Goal: Information Seeking & Learning: Learn about a topic

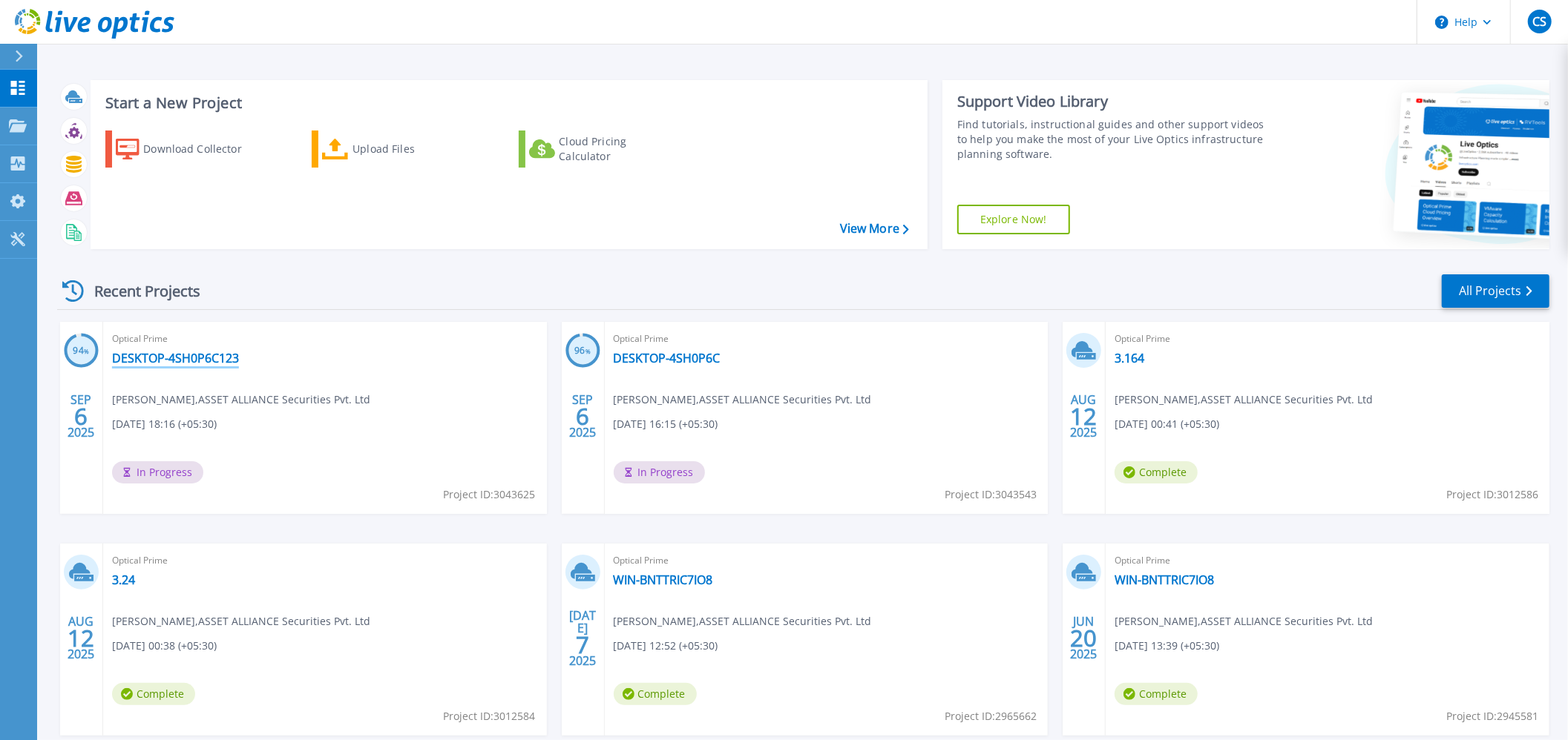
click at [188, 356] on link "DESKTOP-4SH0P6C123" at bounding box center [175, 358] width 127 height 15
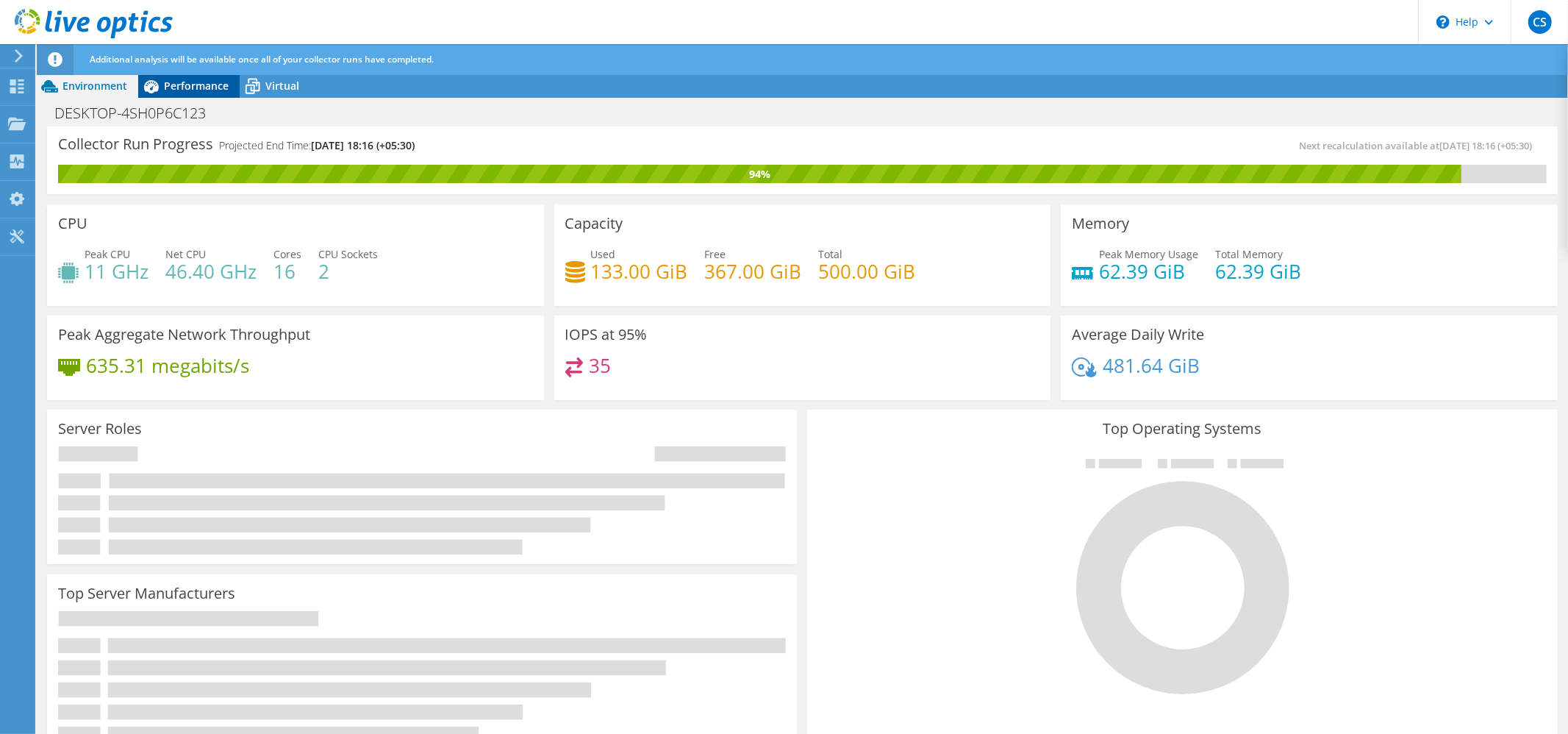
click at [203, 86] on span "Performance" at bounding box center [196, 85] width 65 height 14
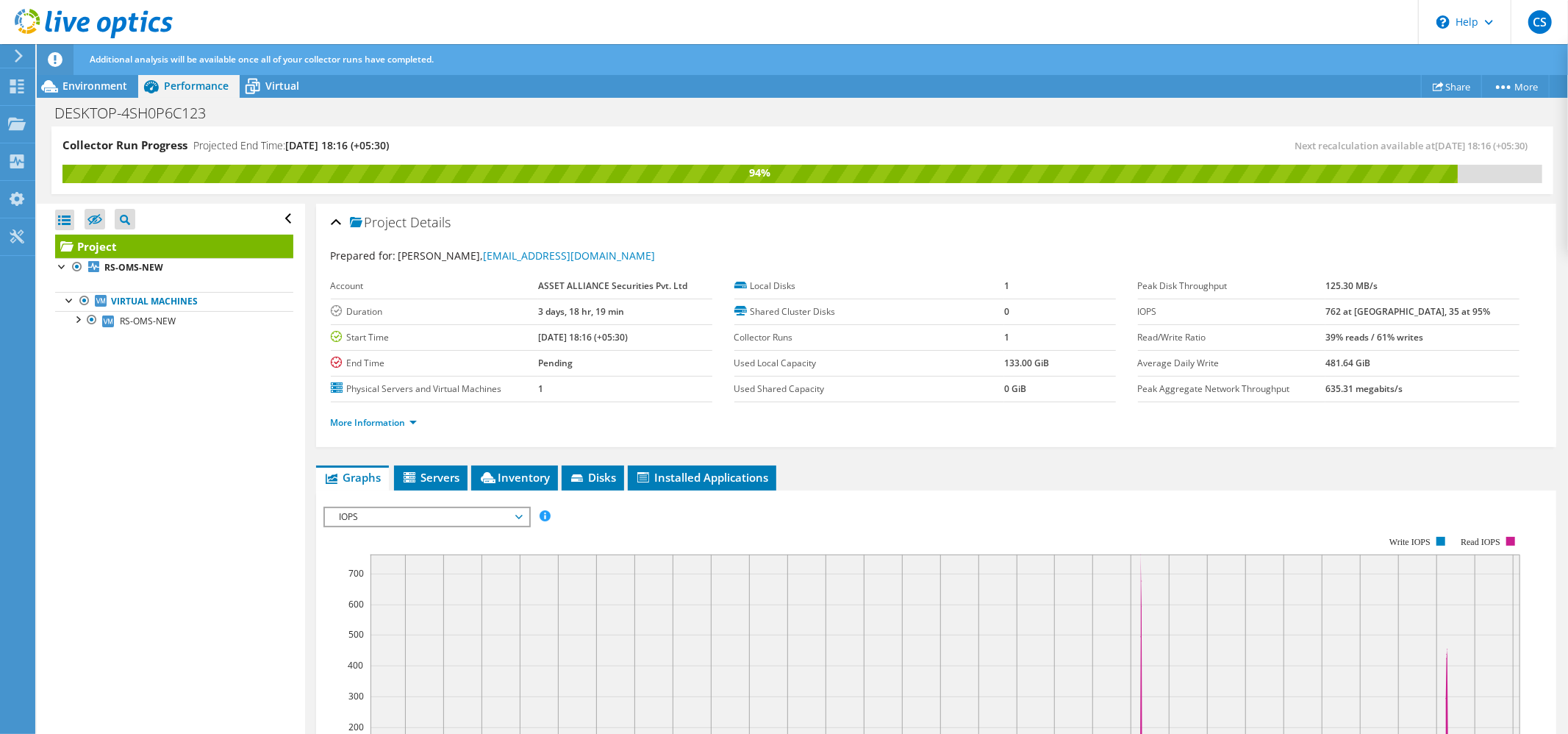
click at [460, 516] on span "IOPS" at bounding box center [426, 517] width 189 height 18
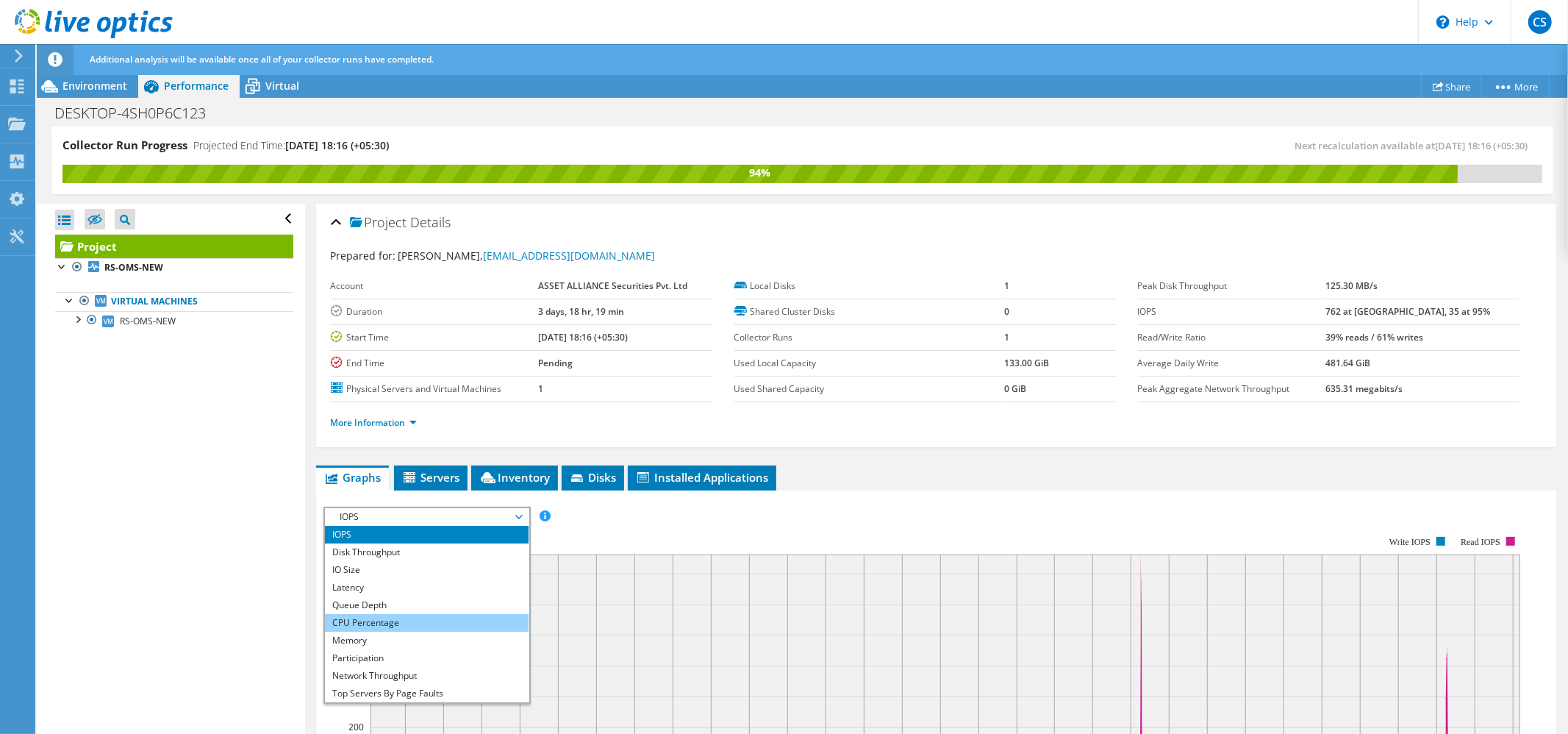
click at [414, 624] on li "CPU Percentage" at bounding box center [426, 623] width 204 height 18
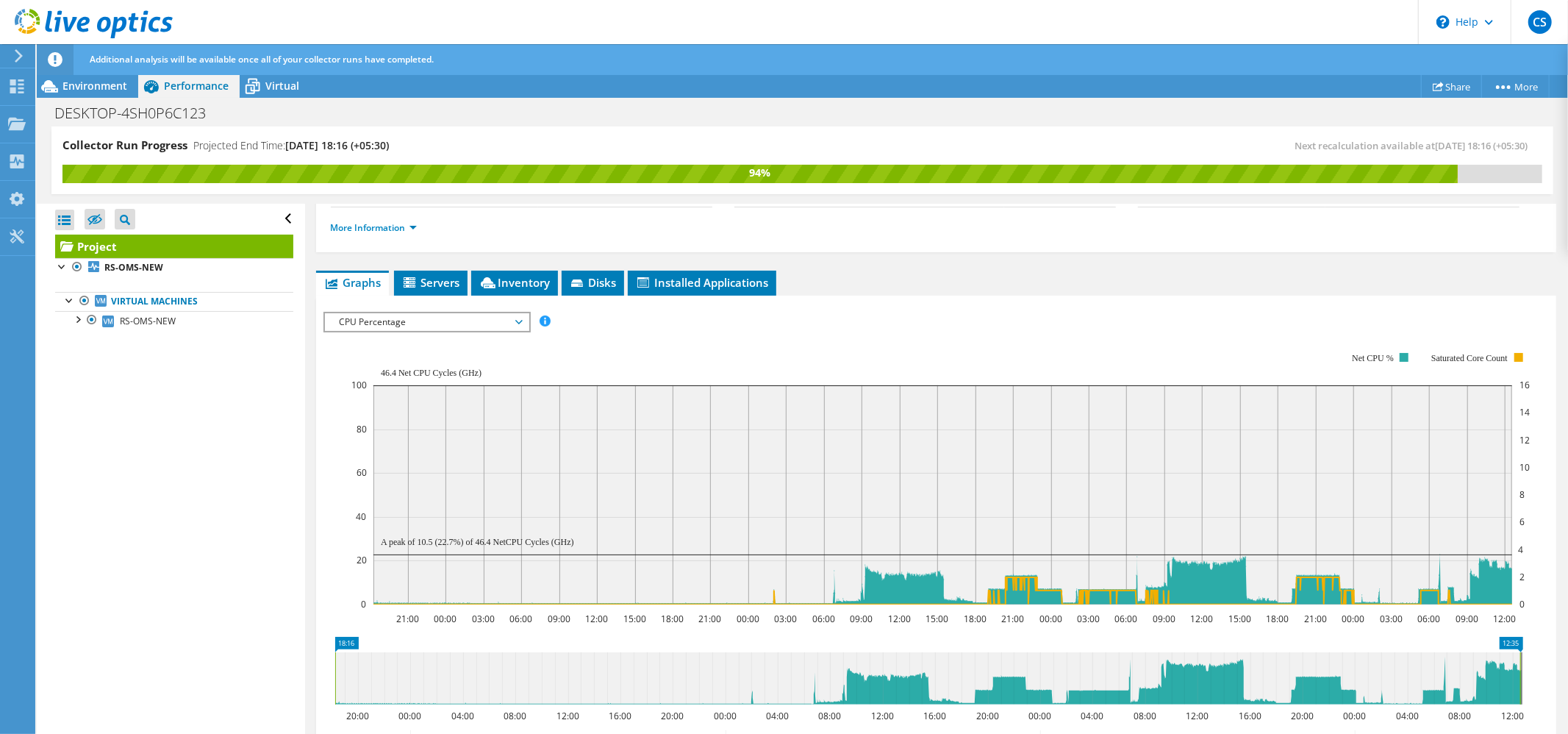
scroll to position [195, 0]
click at [513, 324] on span "CPU Percentage" at bounding box center [426, 322] width 189 height 18
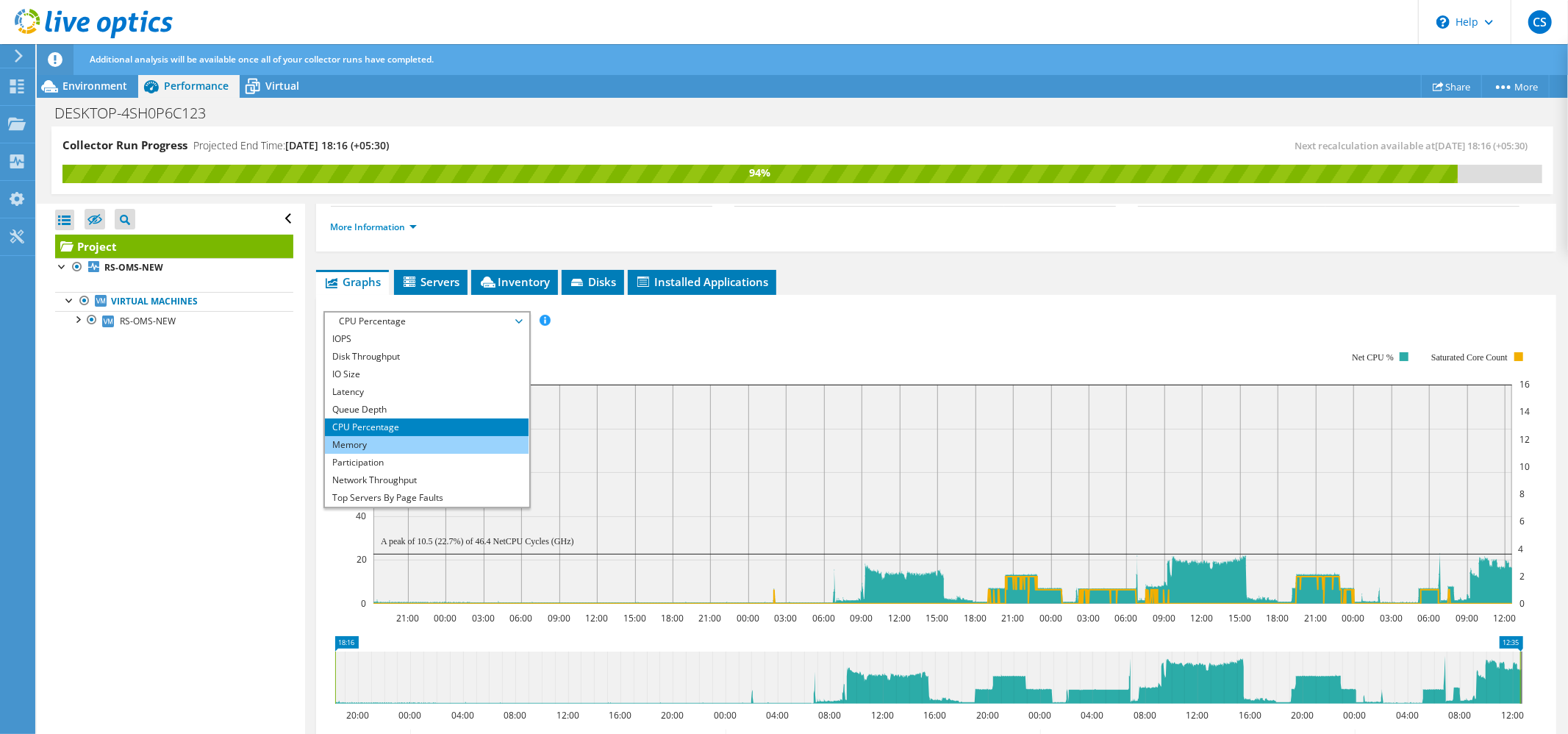
scroll to position [53, 0]
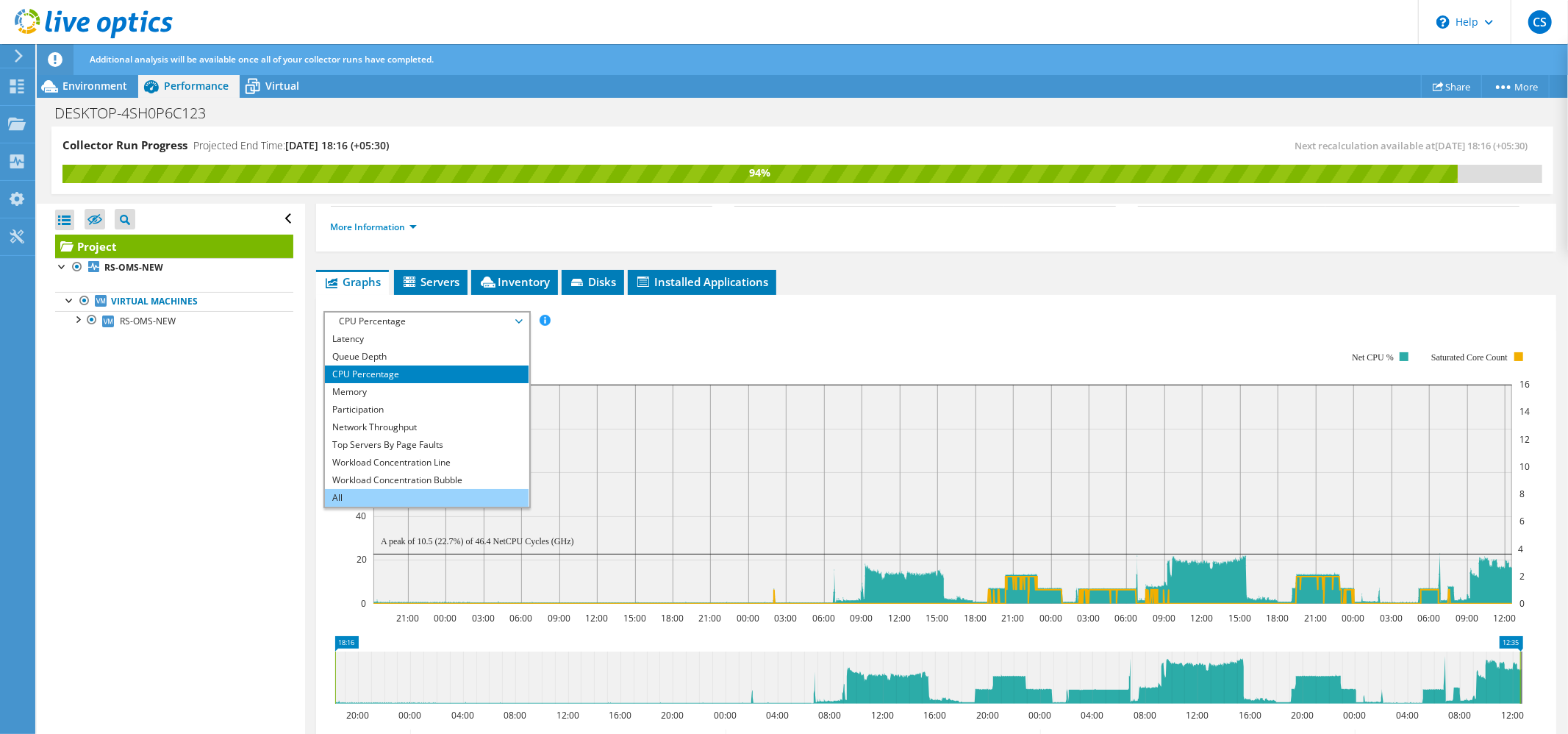
click at [377, 489] on li "All" at bounding box center [426, 498] width 204 height 18
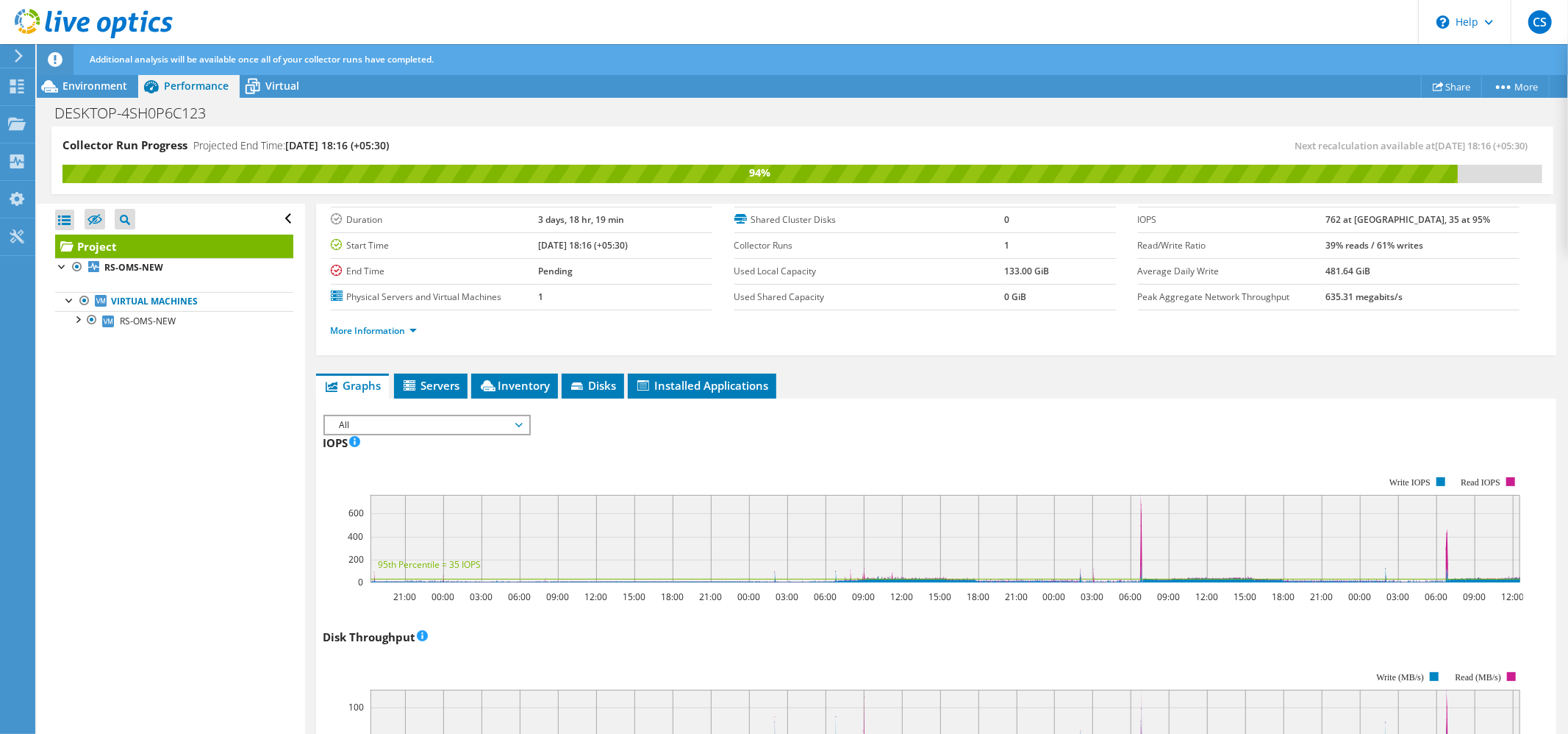
scroll to position [0, 0]
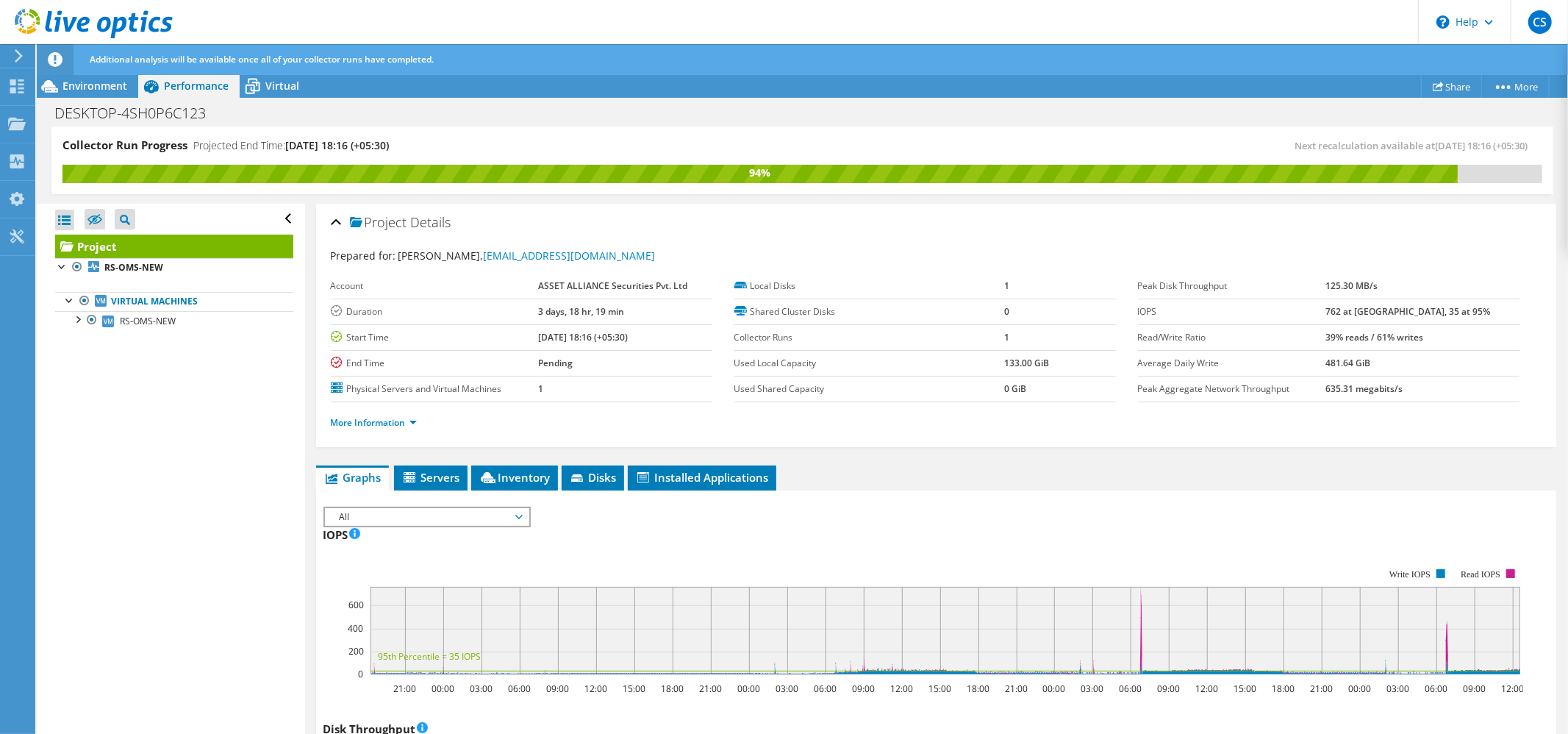
click at [402, 518] on span "All" at bounding box center [426, 517] width 189 height 18
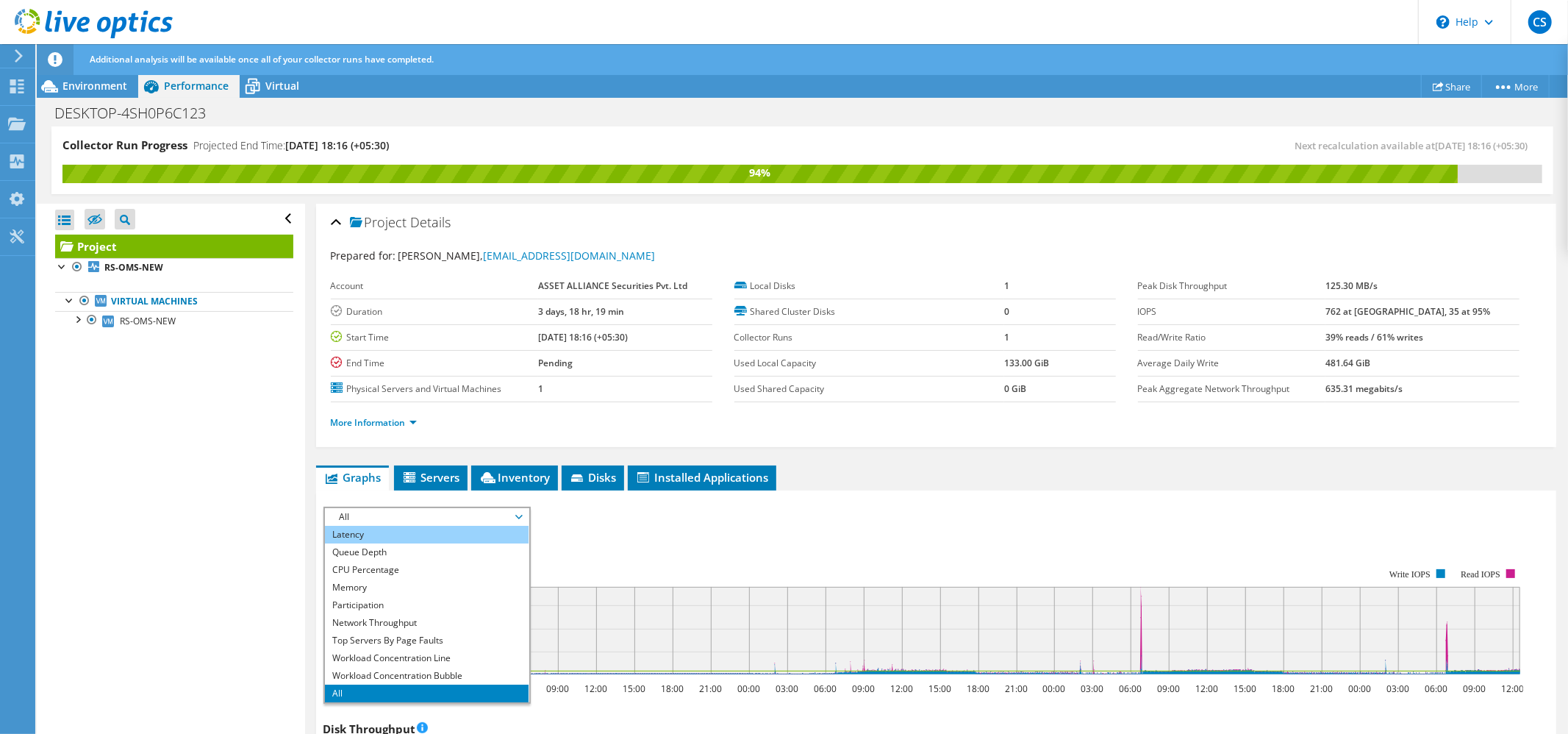
click at [410, 534] on li "Latency" at bounding box center [426, 535] width 204 height 18
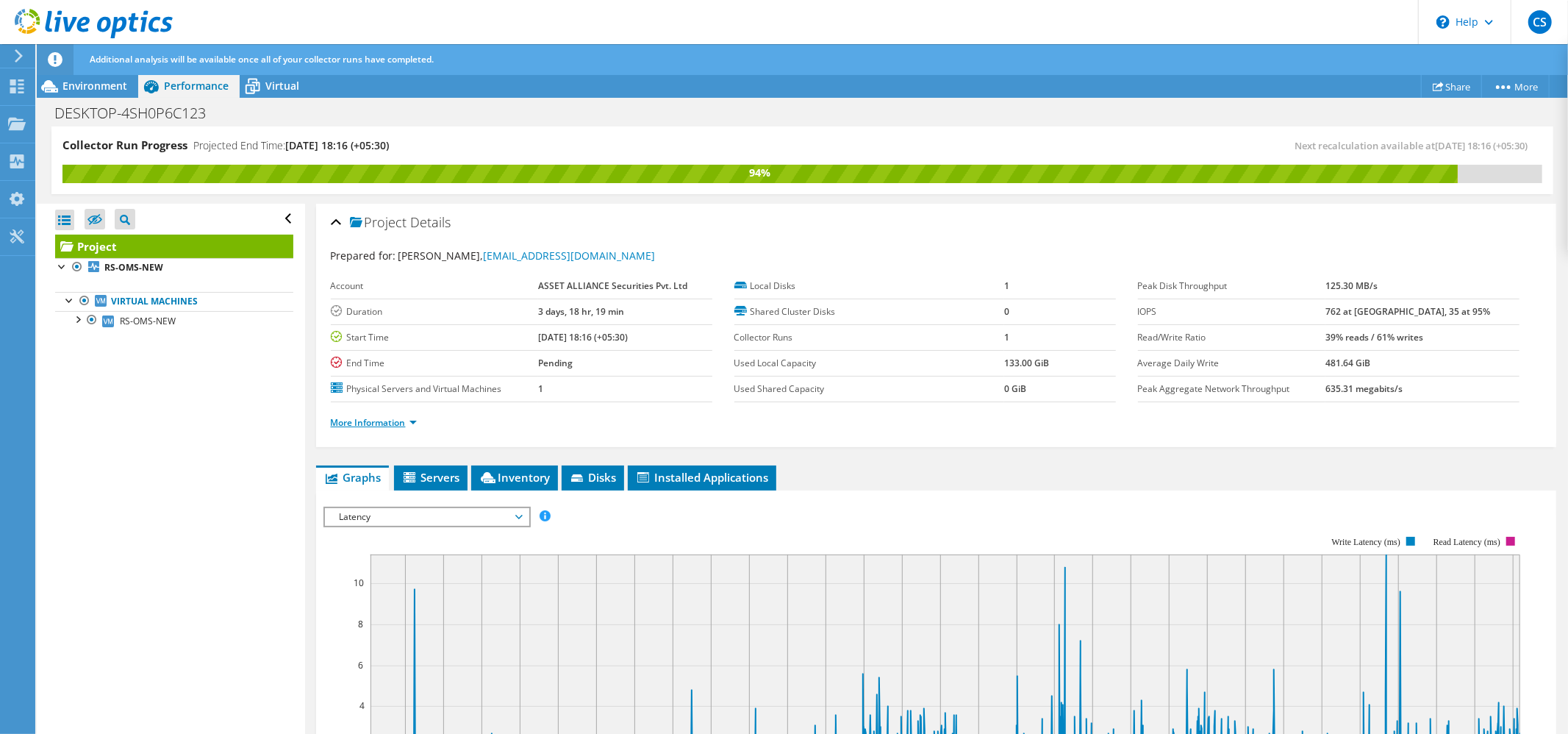
click at [360, 419] on link "More Information" at bounding box center [374, 423] width 86 height 13
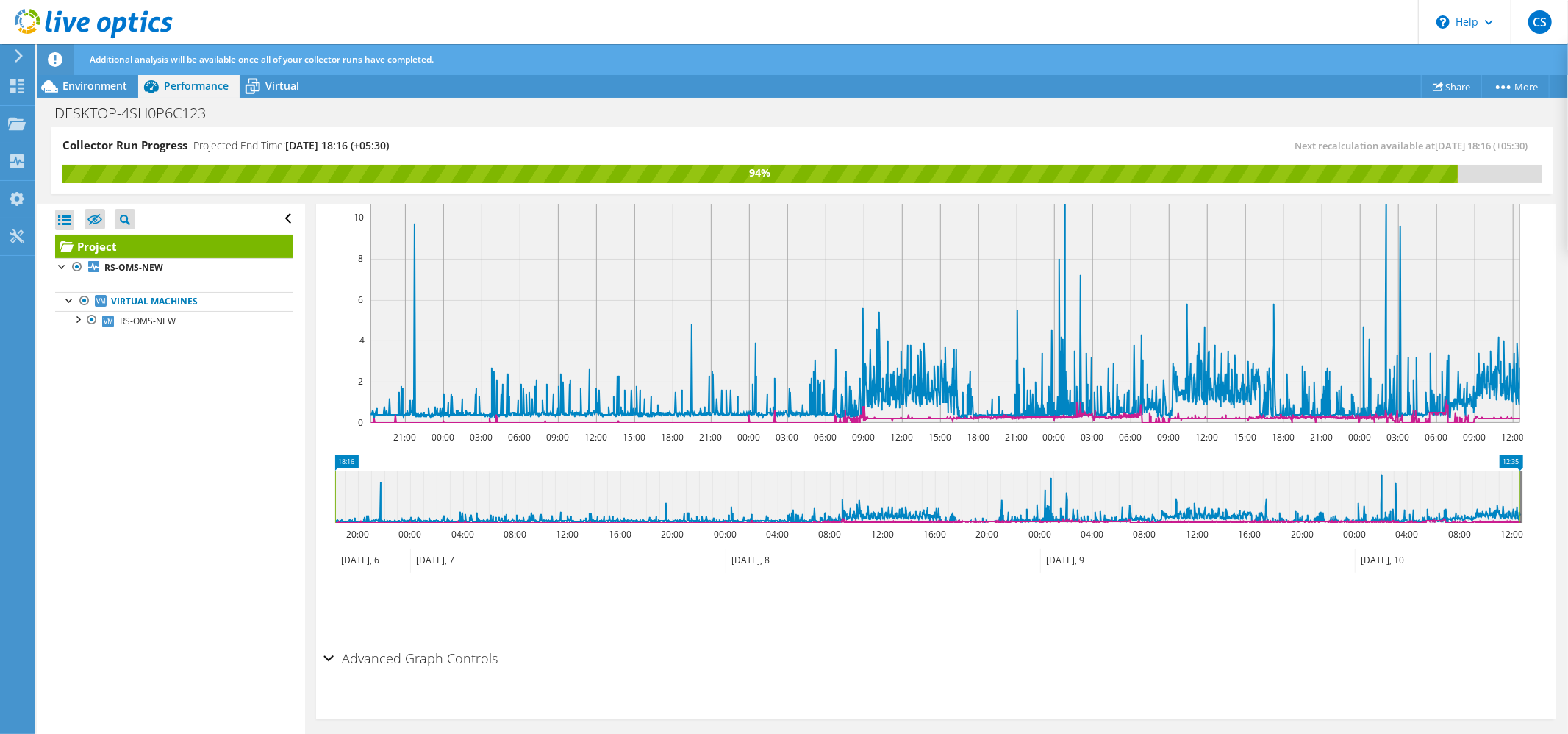
scroll to position [295, 0]
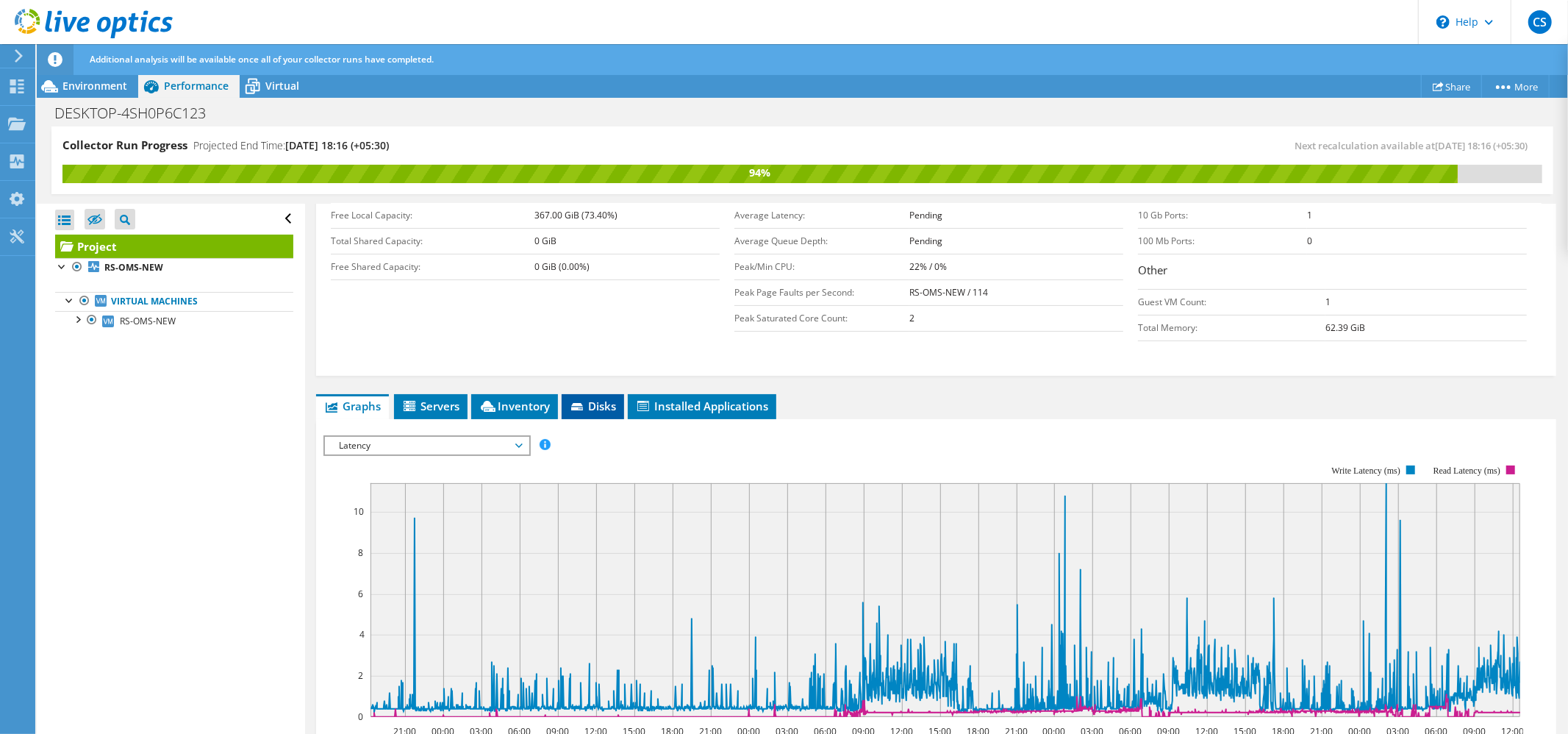
click at [589, 411] on span "Disks" at bounding box center [593, 406] width 48 height 14
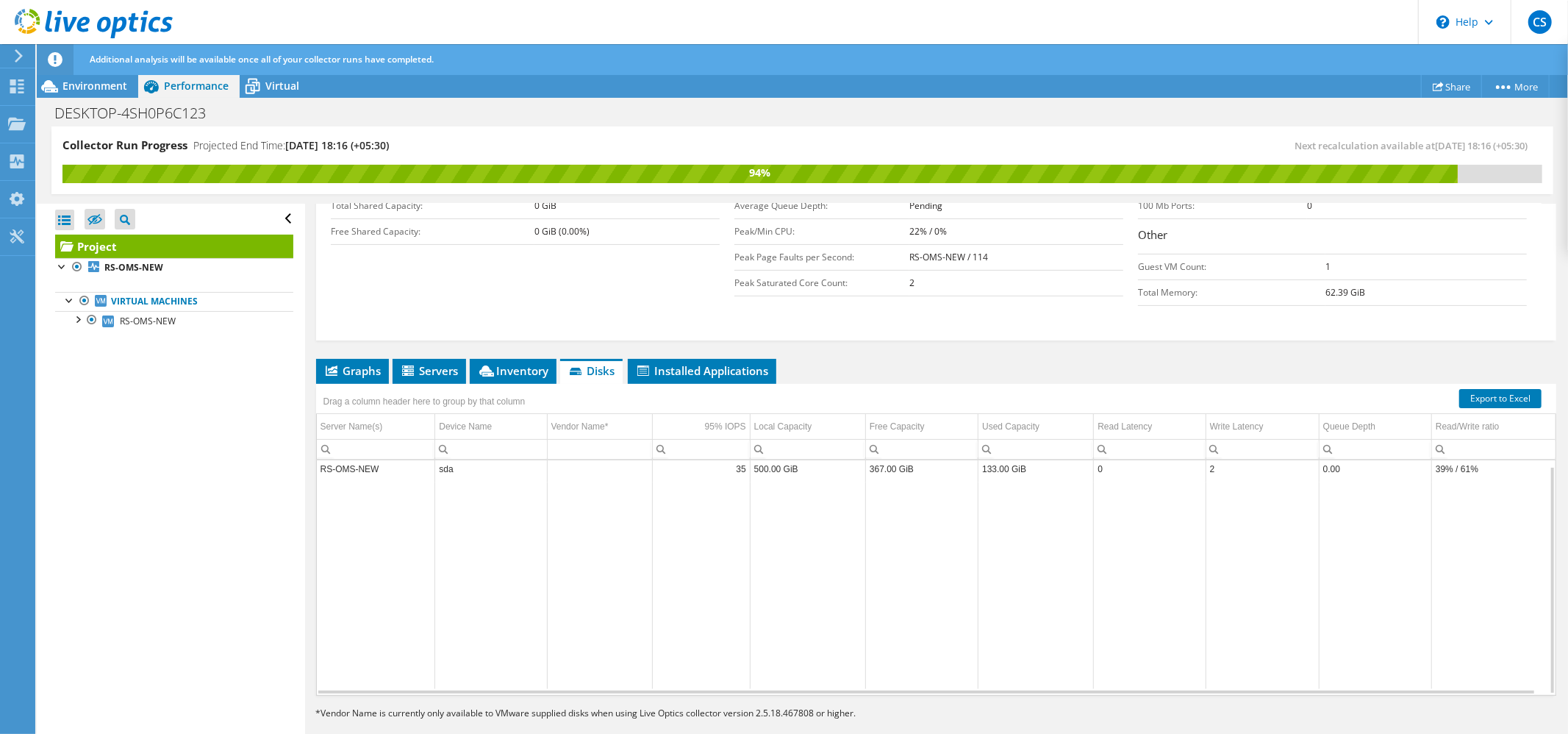
scroll to position [349, 0]
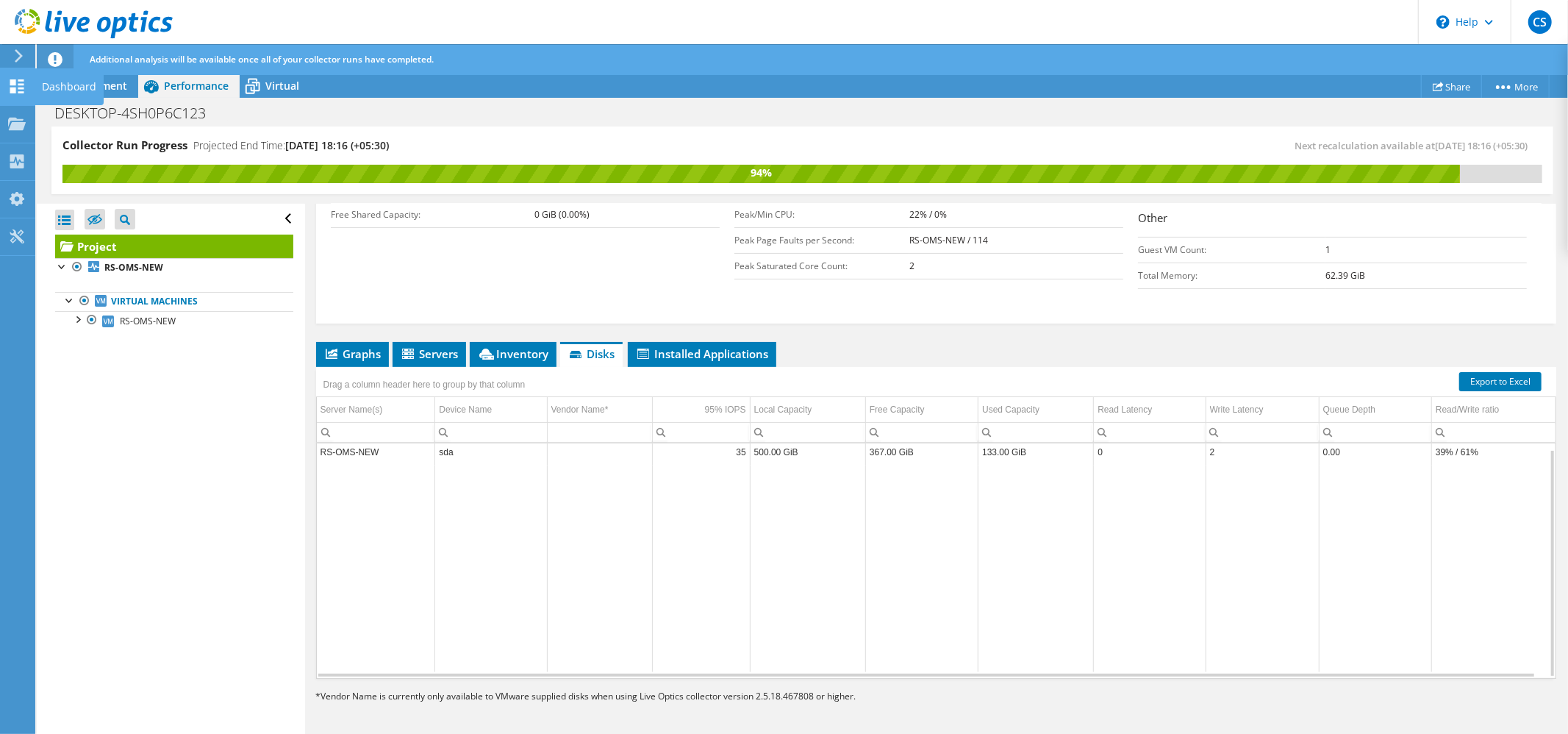
click at [14, 82] on use at bounding box center [17, 86] width 14 height 14
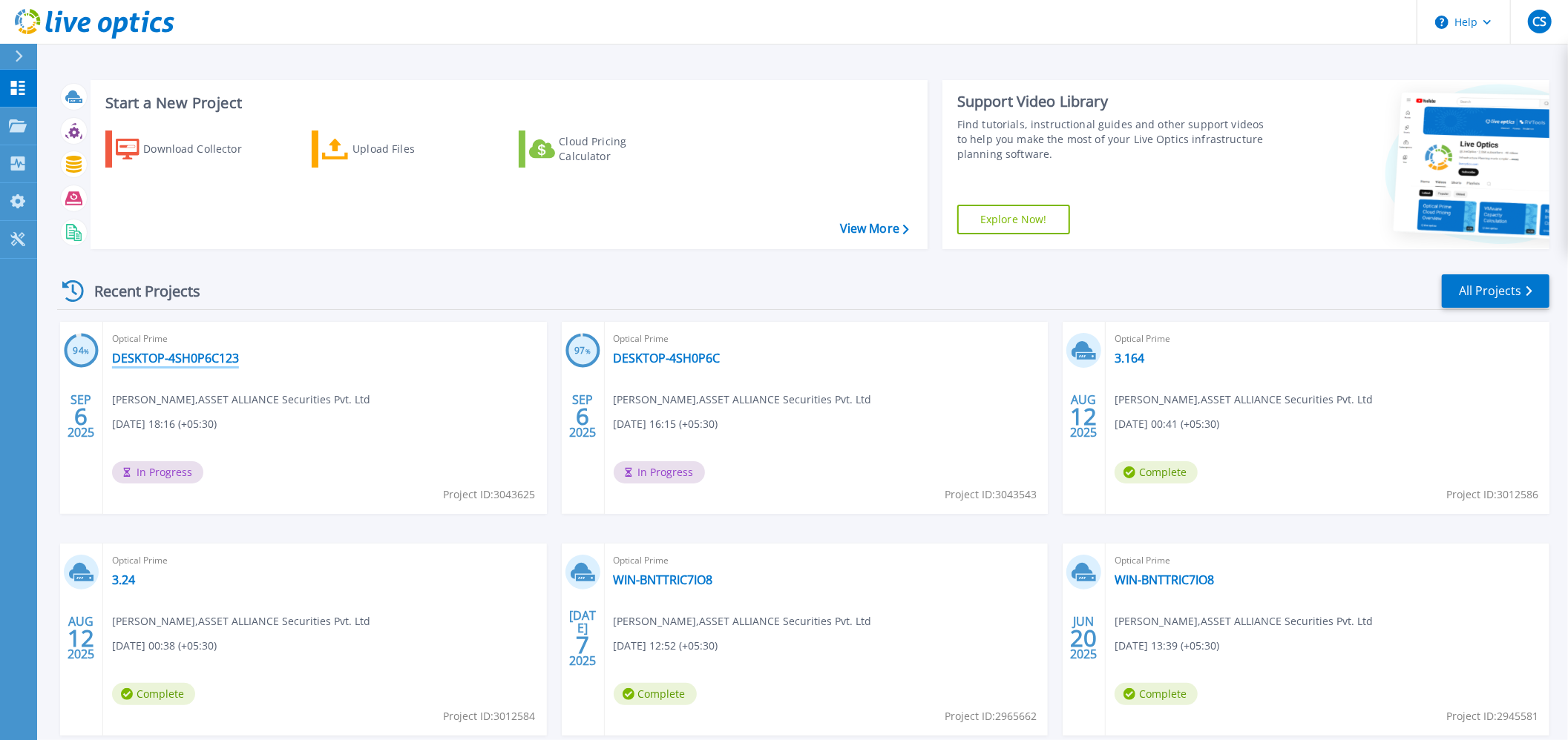
click at [185, 360] on link "DESKTOP-4SH0P6C123" at bounding box center [175, 358] width 127 height 15
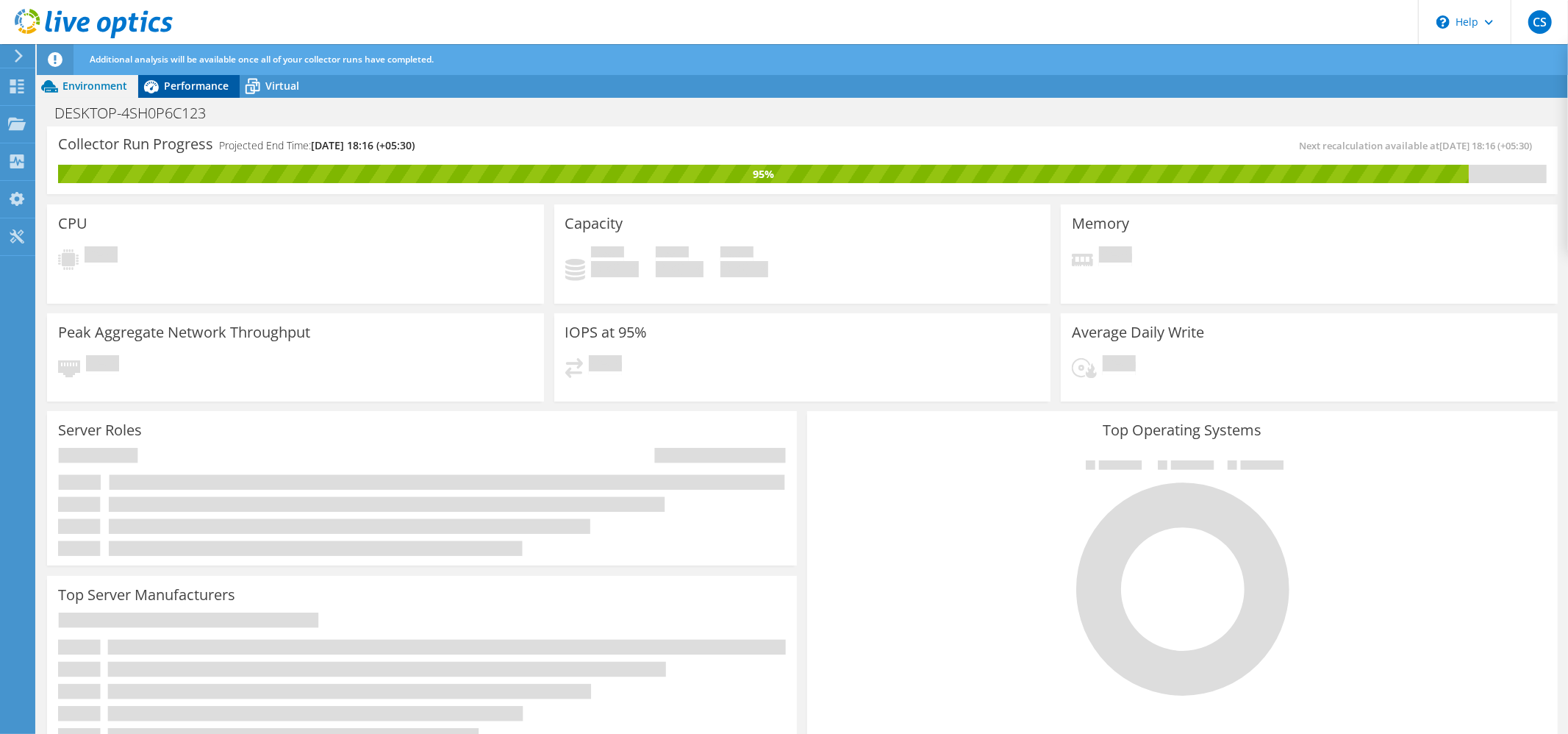
click at [198, 91] on span "Performance" at bounding box center [196, 85] width 65 height 14
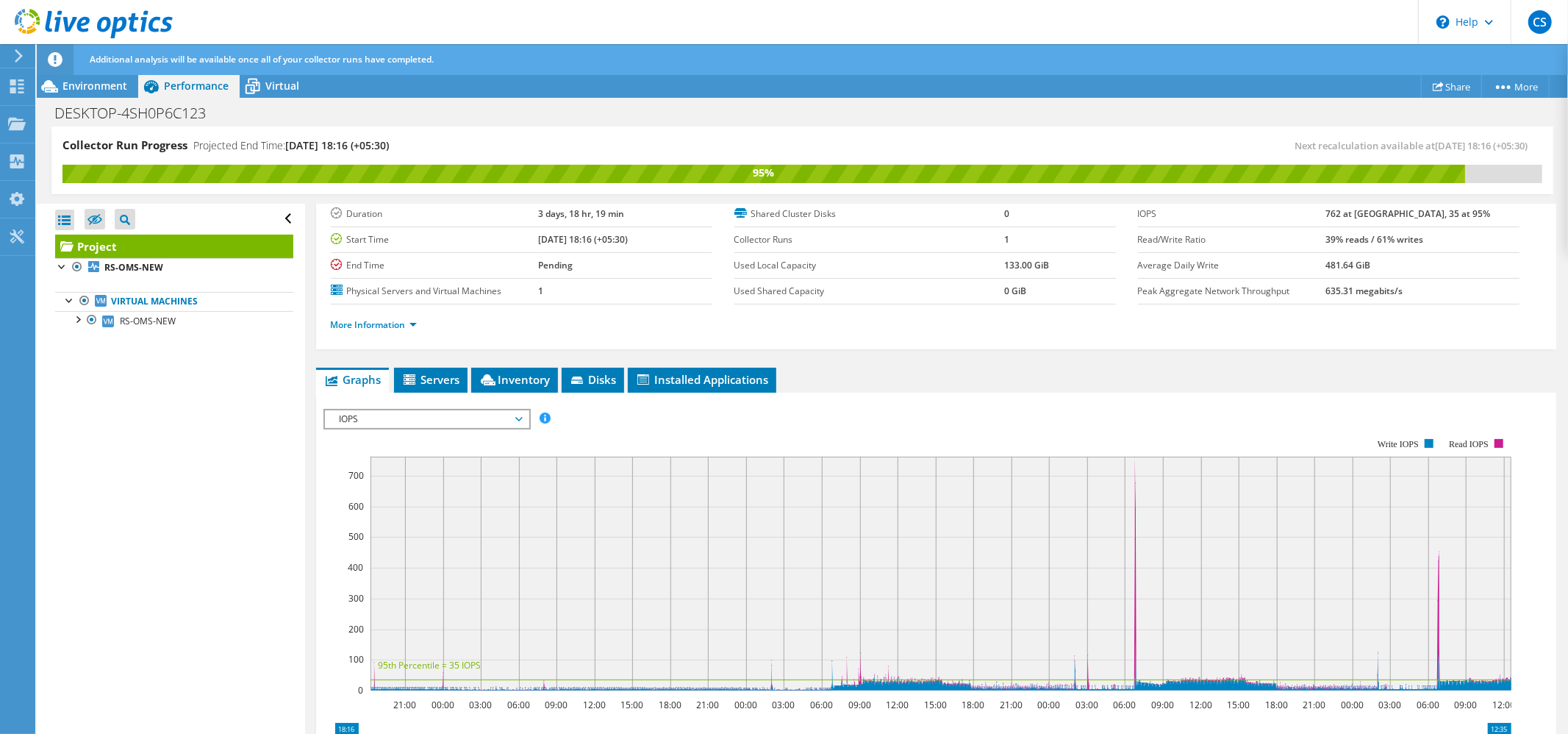
scroll to position [81, 0]
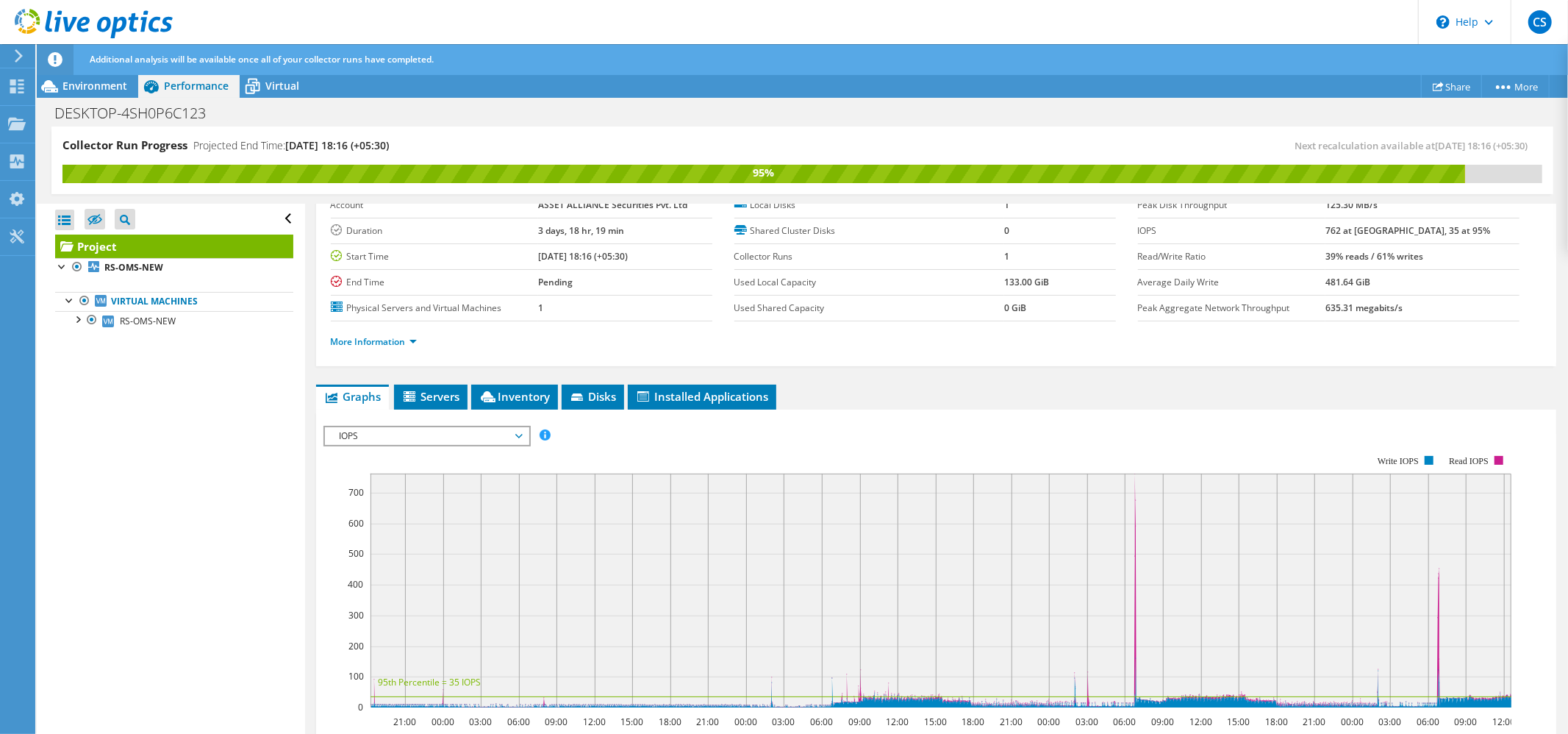
click at [518, 441] on span "IOPS" at bounding box center [426, 436] width 189 height 18
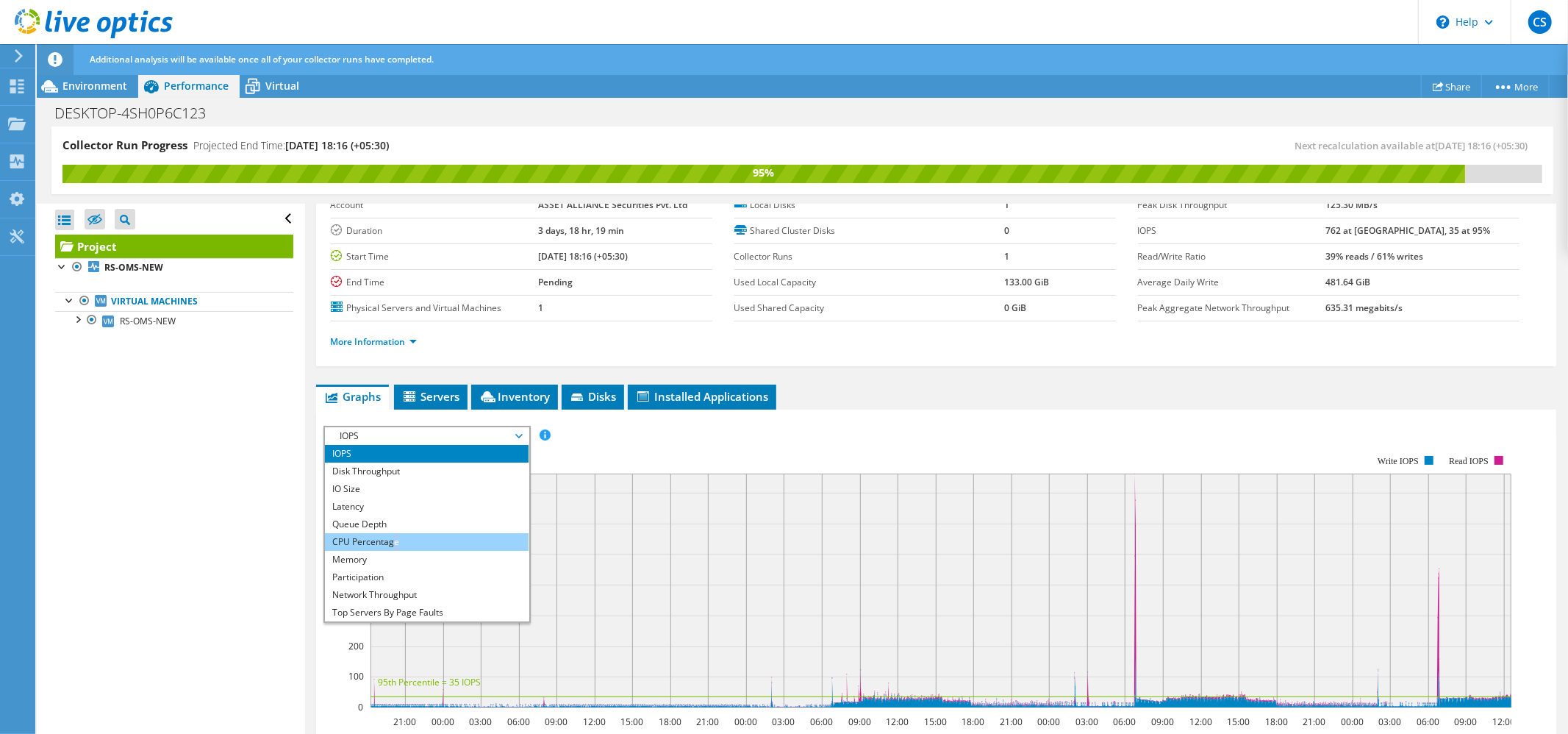
click at [395, 539] on li "CPU Percentage" at bounding box center [426, 542] width 204 height 18
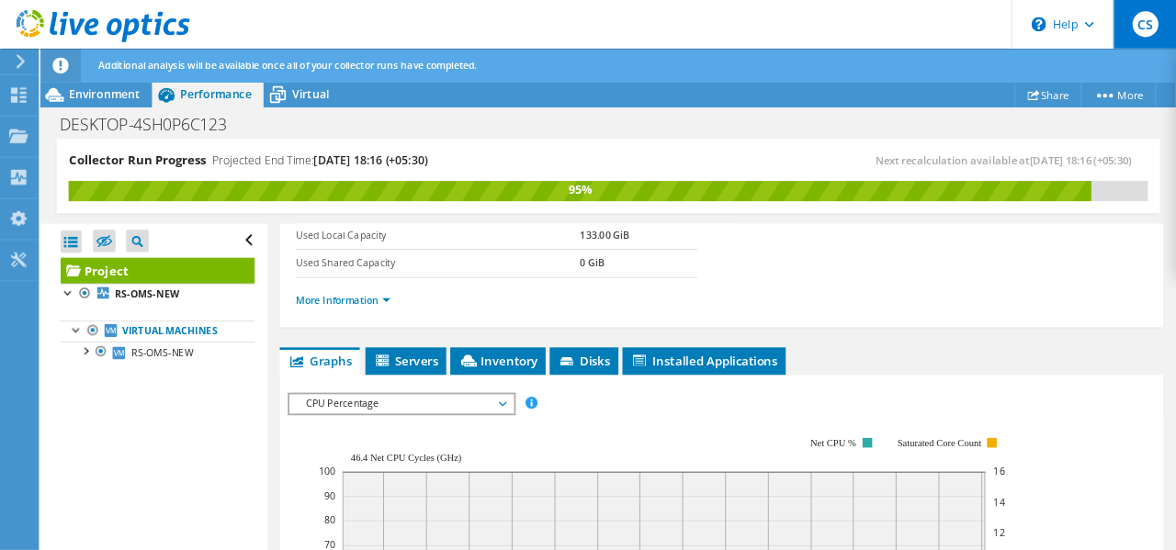
scroll to position [347, 0]
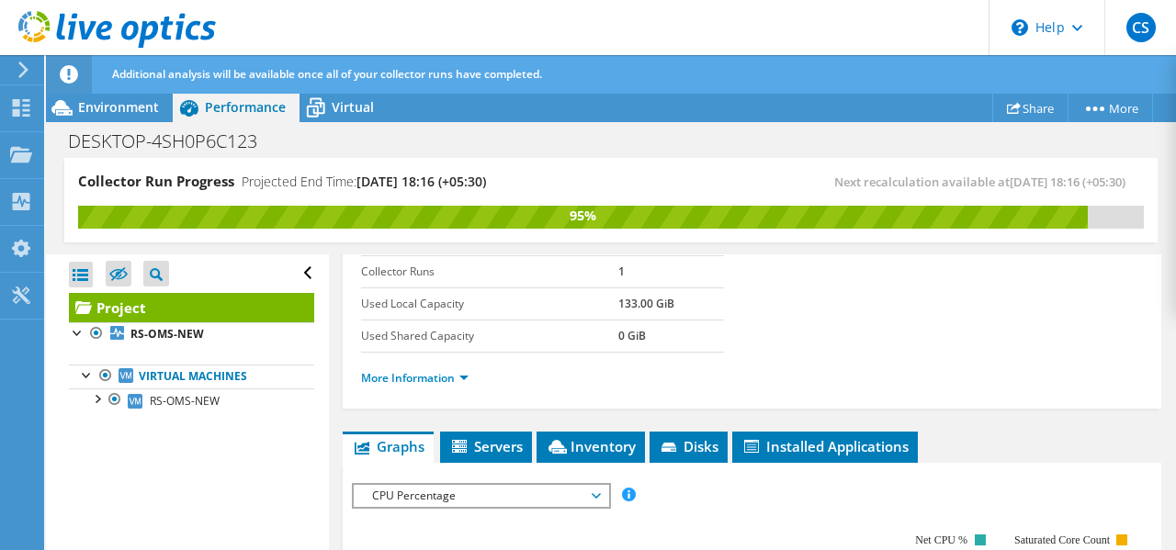
drag, startPoint x: 1905, startPoint y: 12, endPoint x: 782, endPoint y: 375, distance: 1180.2
click at [782, 375] on ul "More Information" at bounding box center [752, 376] width 783 height 25
click at [838, 346] on section "Prepared for: chandan singh, chandan@lmspl.com Account ASSET ALLIANCE Securitie…" at bounding box center [752, 183] width 783 height 442
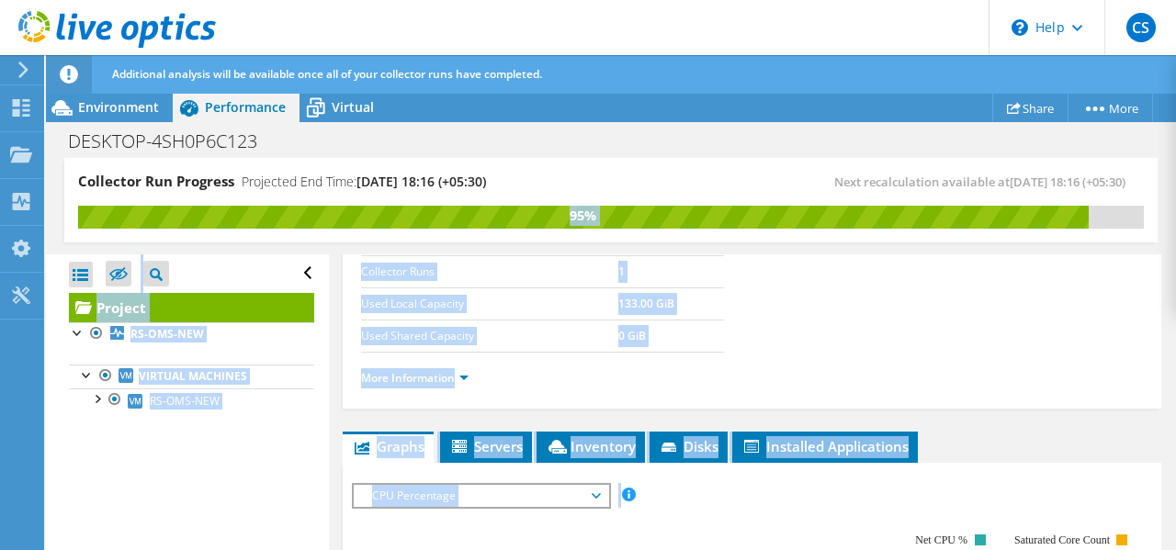
scroll to position [0, 0]
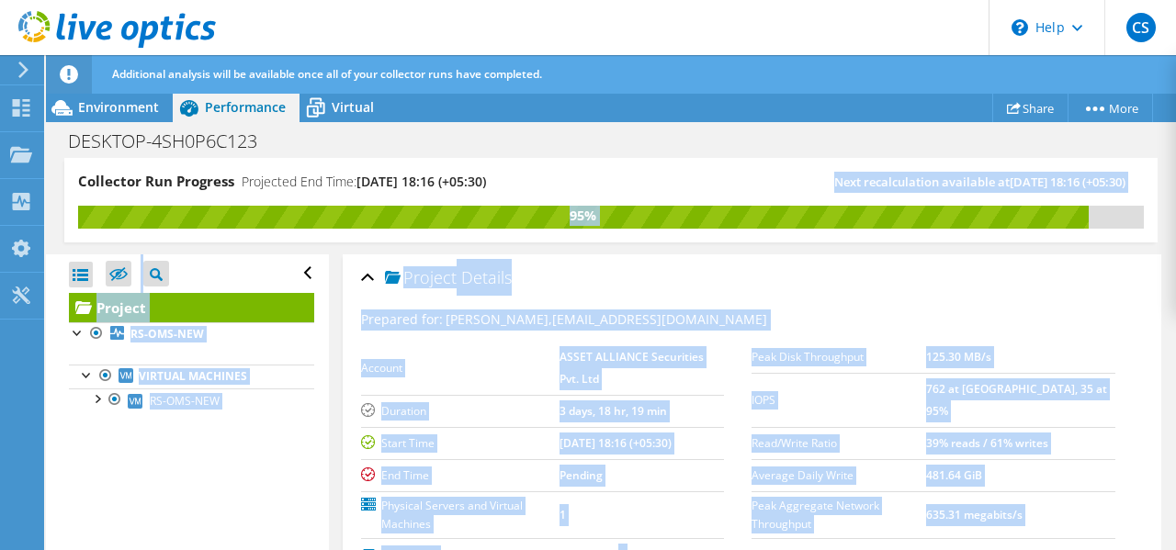
drag, startPoint x: 810, startPoint y: 391, endPoint x: 711, endPoint y: 182, distance: 231.5
click at [711, 182] on div "Collector Run Progress Projected End Time: 09/10/2025, 18:16 (+05:30) Next reca…" at bounding box center [611, 355] width 1130 height 394
click at [902, 304] on div "Prepared for: chandan singh, chandan@lmspl.com Account ASSET ALLIANCE Securitie…" at bounding box center [752, 525] width 783 height 453
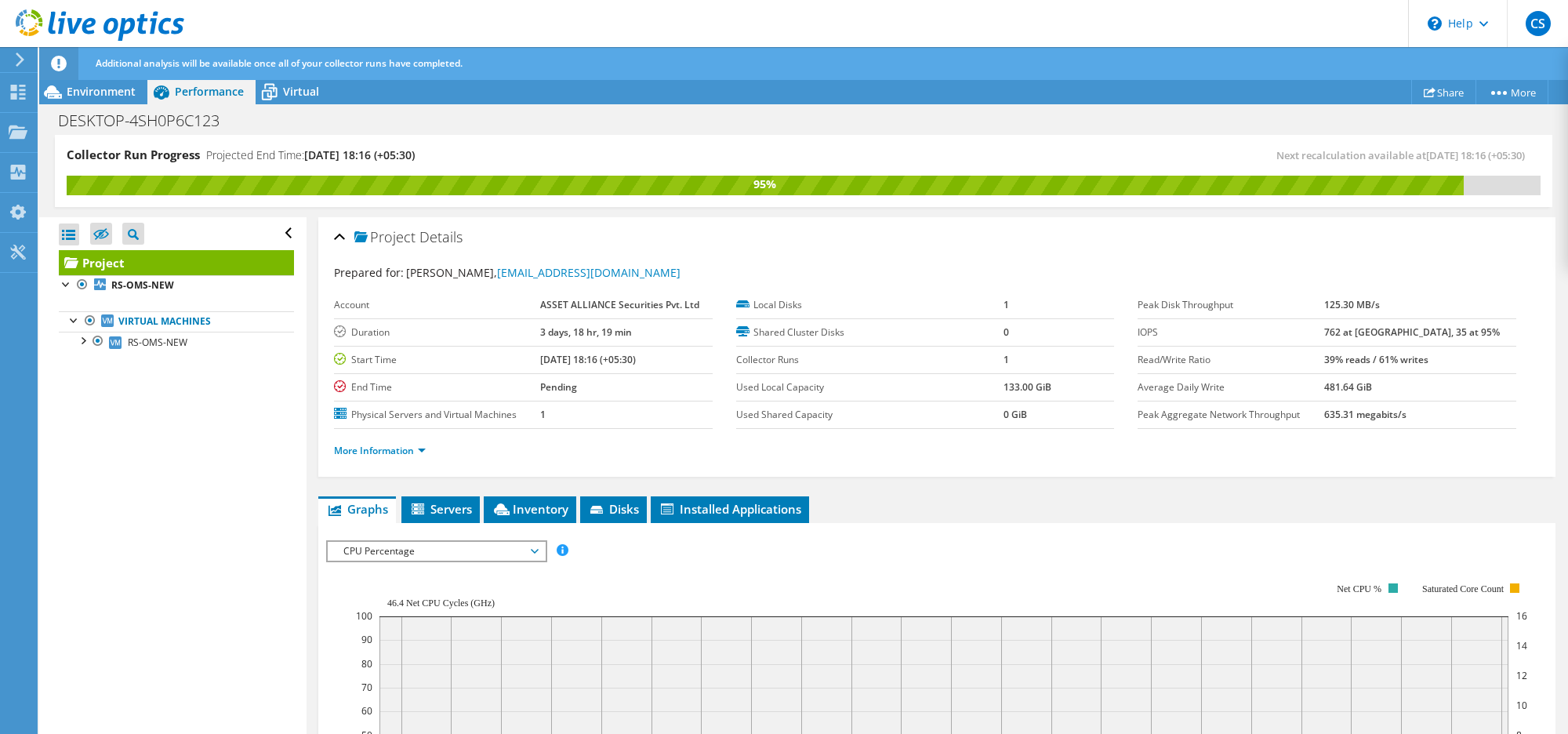
drag, startPoint x: 959, startPoint y: 1, endPoint x: 1087, endPoint y: 483, distance: 498.7
click at [1087, 483] on div "Project Details Prepared for: chandan singh, chandan@lmspl.com Account ASSET AL…" at bounding box center [937, 707] width 1261 height 979
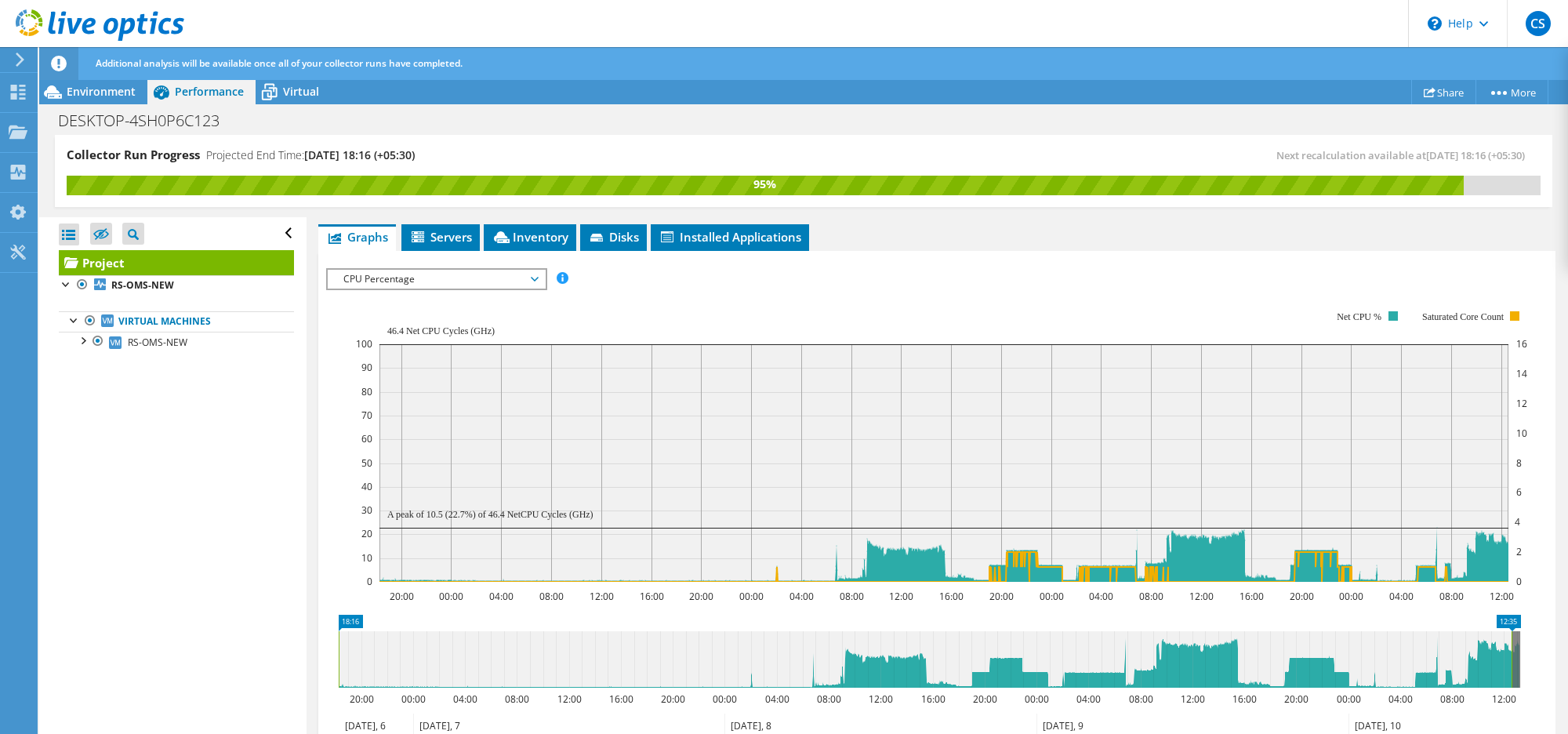
scroll to position [294, 0]
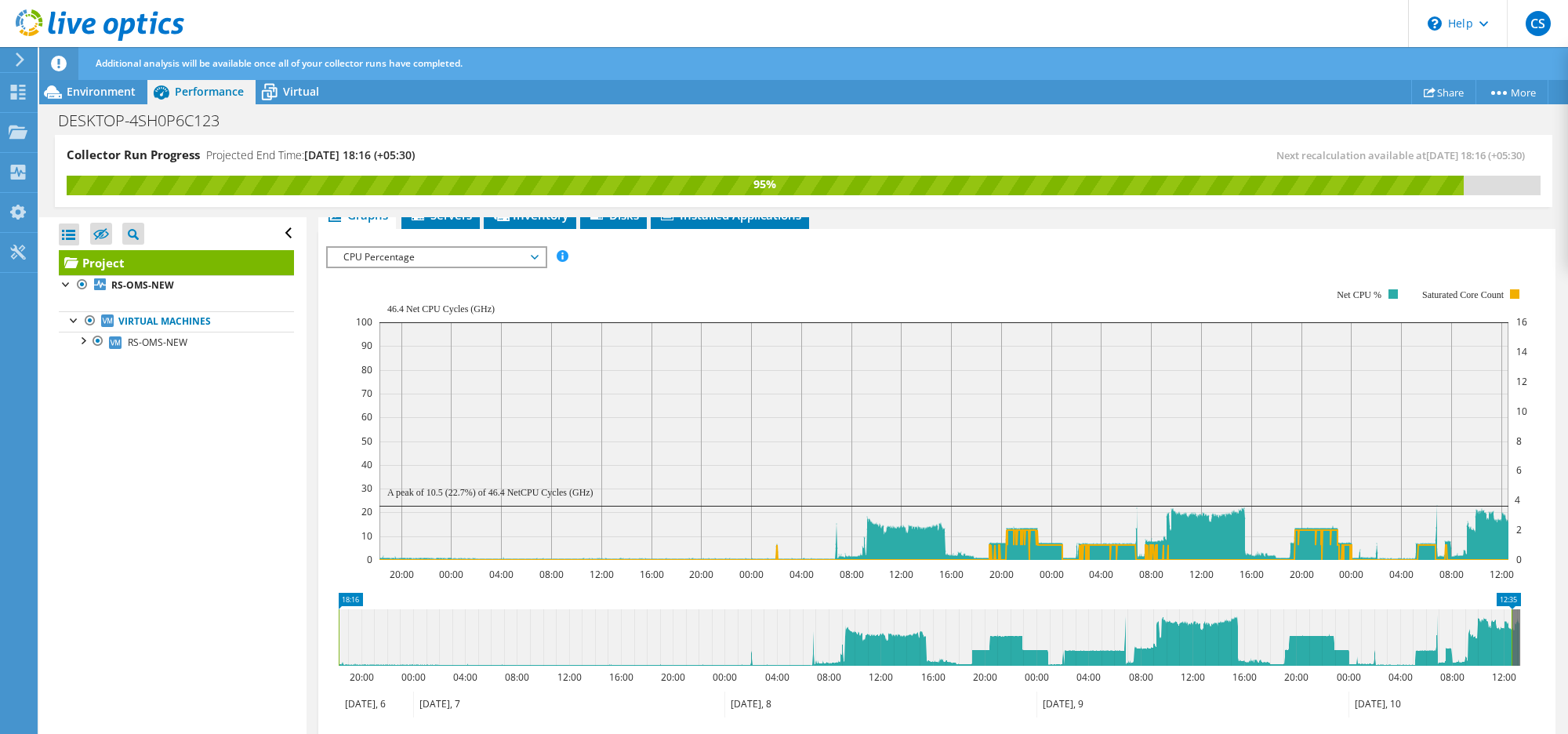
click at [491, 265] on span "CPU Percentage" at bounding box center [436, 257] width 201 height 19
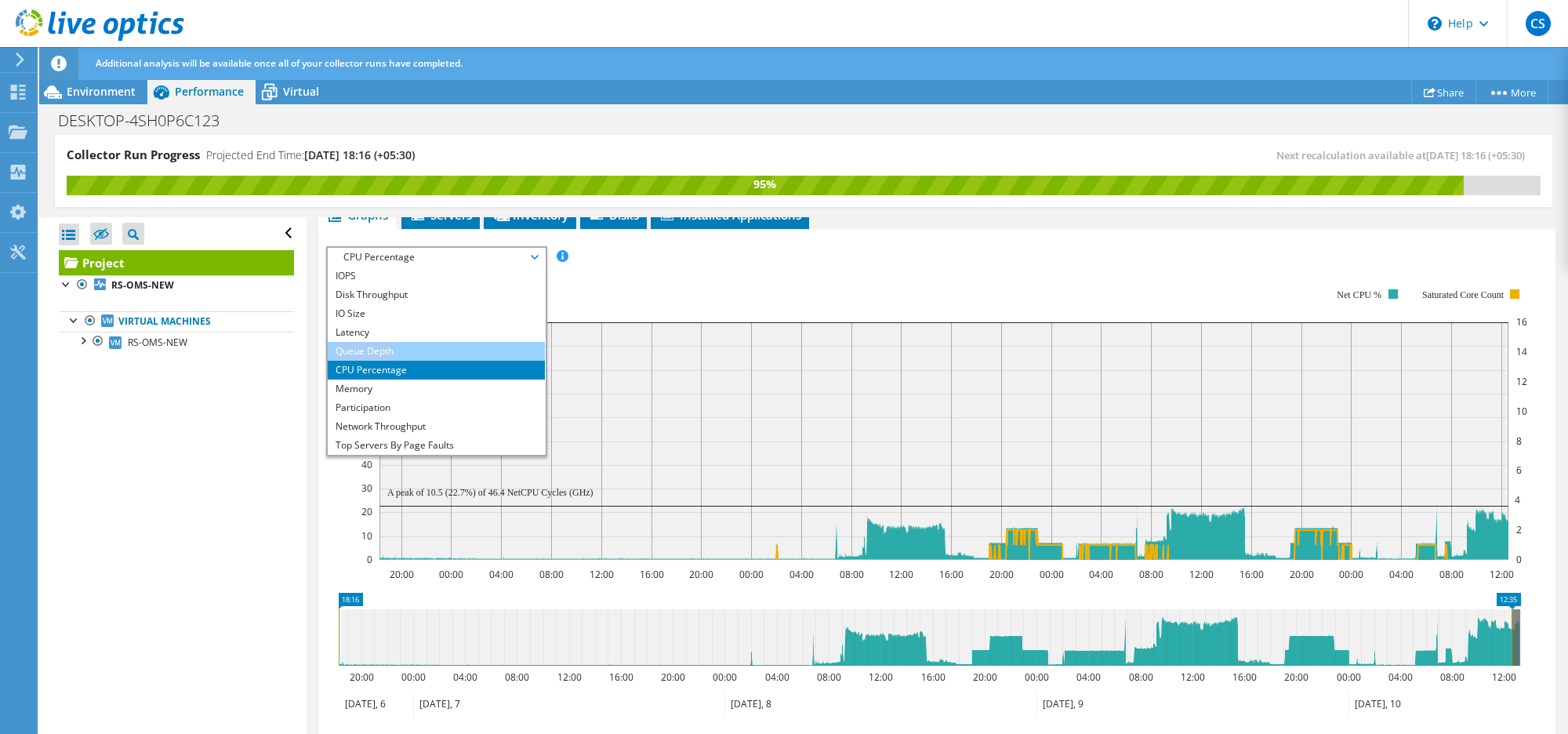
click at [412, 341] on ul "IOPS Disk Throughput IO Size Latency Queue Depth CPU Percentage Memory Page Fau…" at bounding box center [436, 360] width 218 height 189
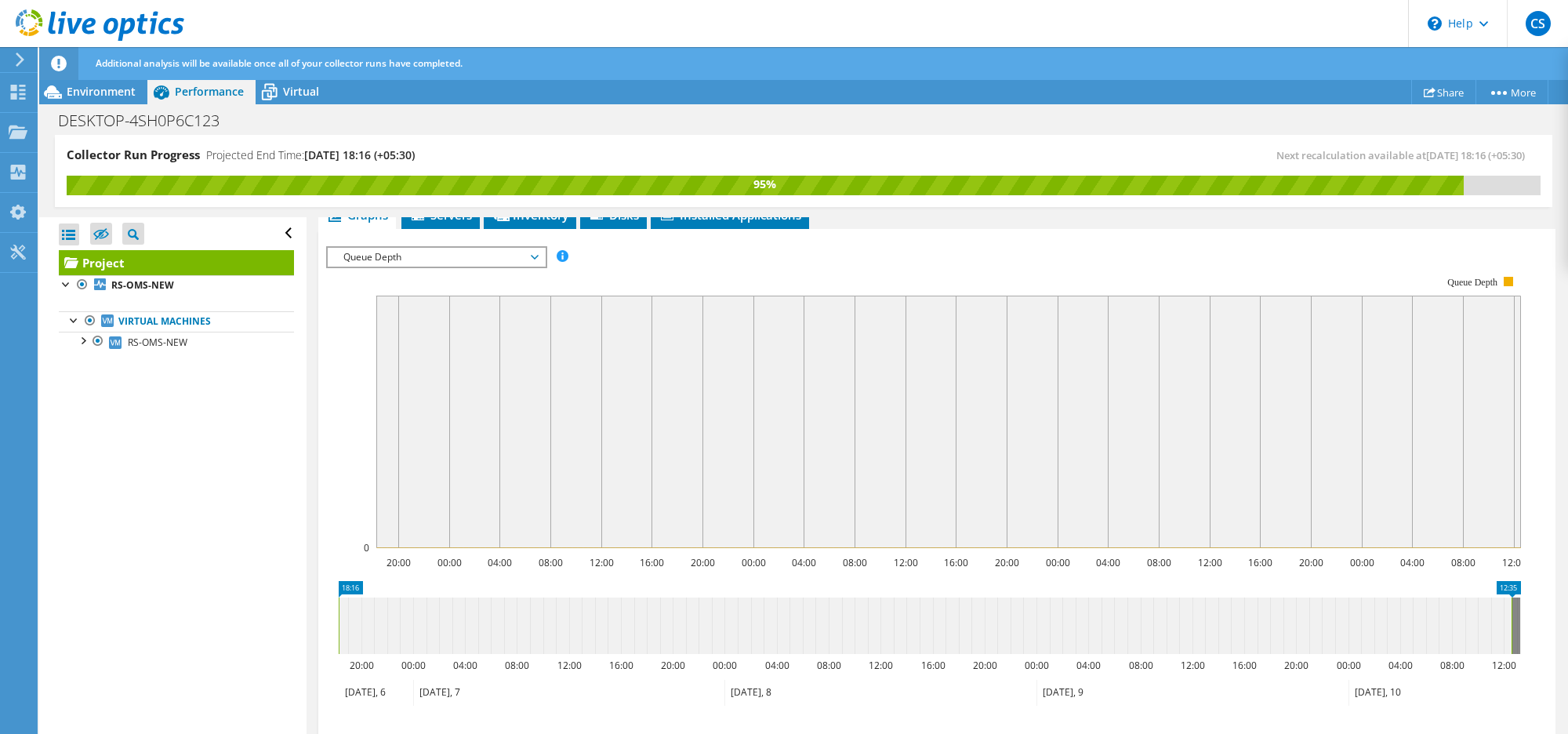
click at [476, 261] on span "Queue Depth" at bounding box center [436, 257] width 201 height 19
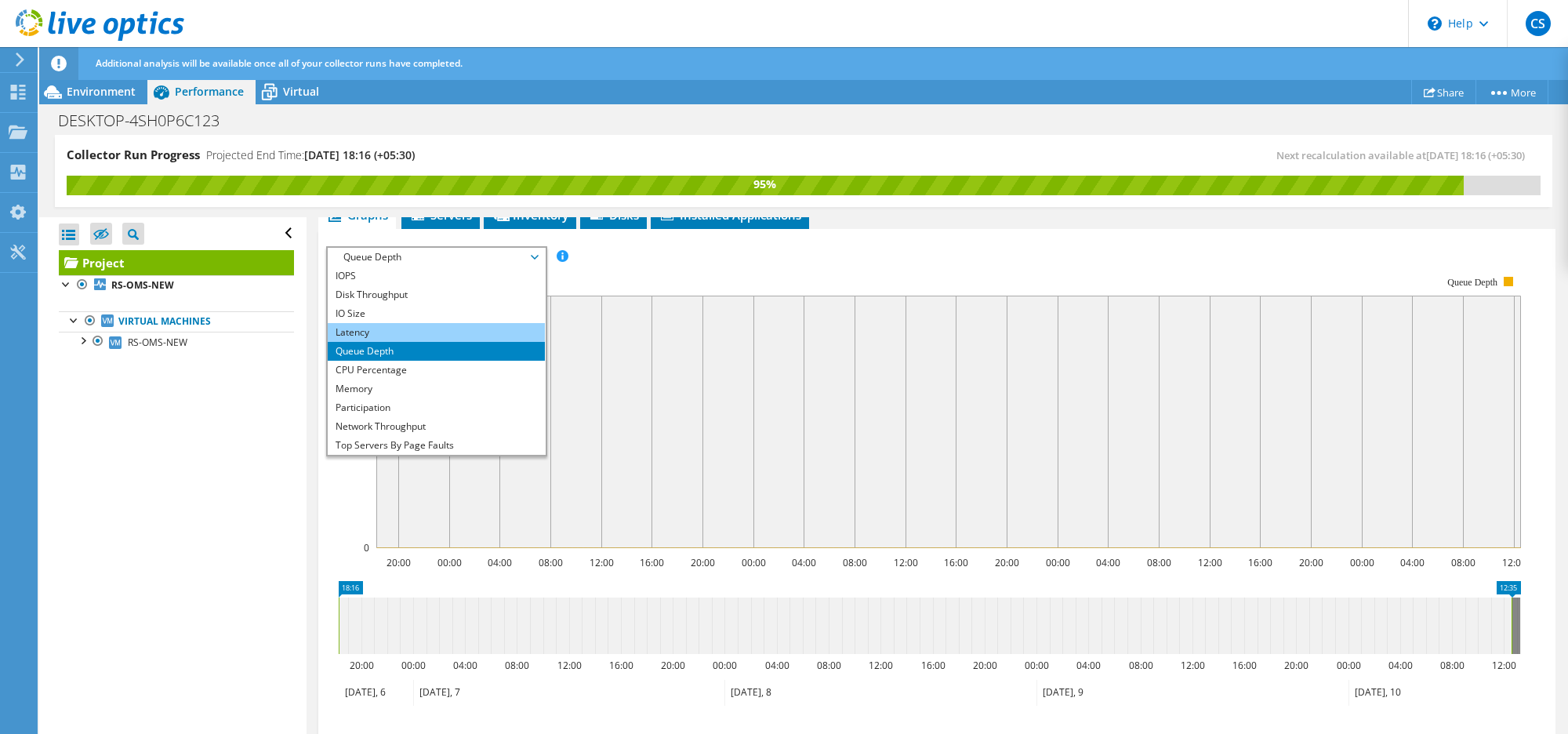
click at [397, 335] on li "Latency" at bounding box center [436, 333] width 218 height 19
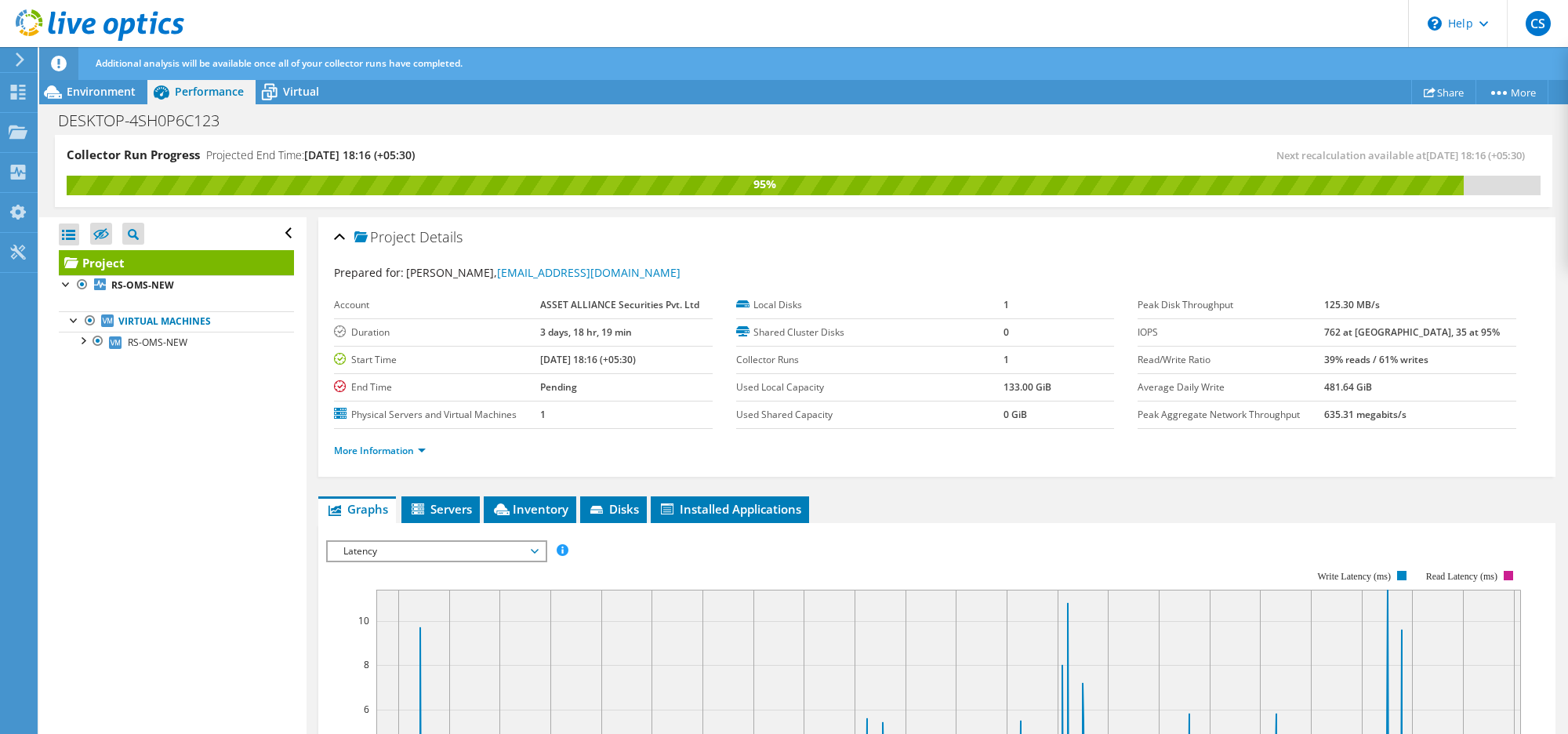
scroll to position [196, 0]
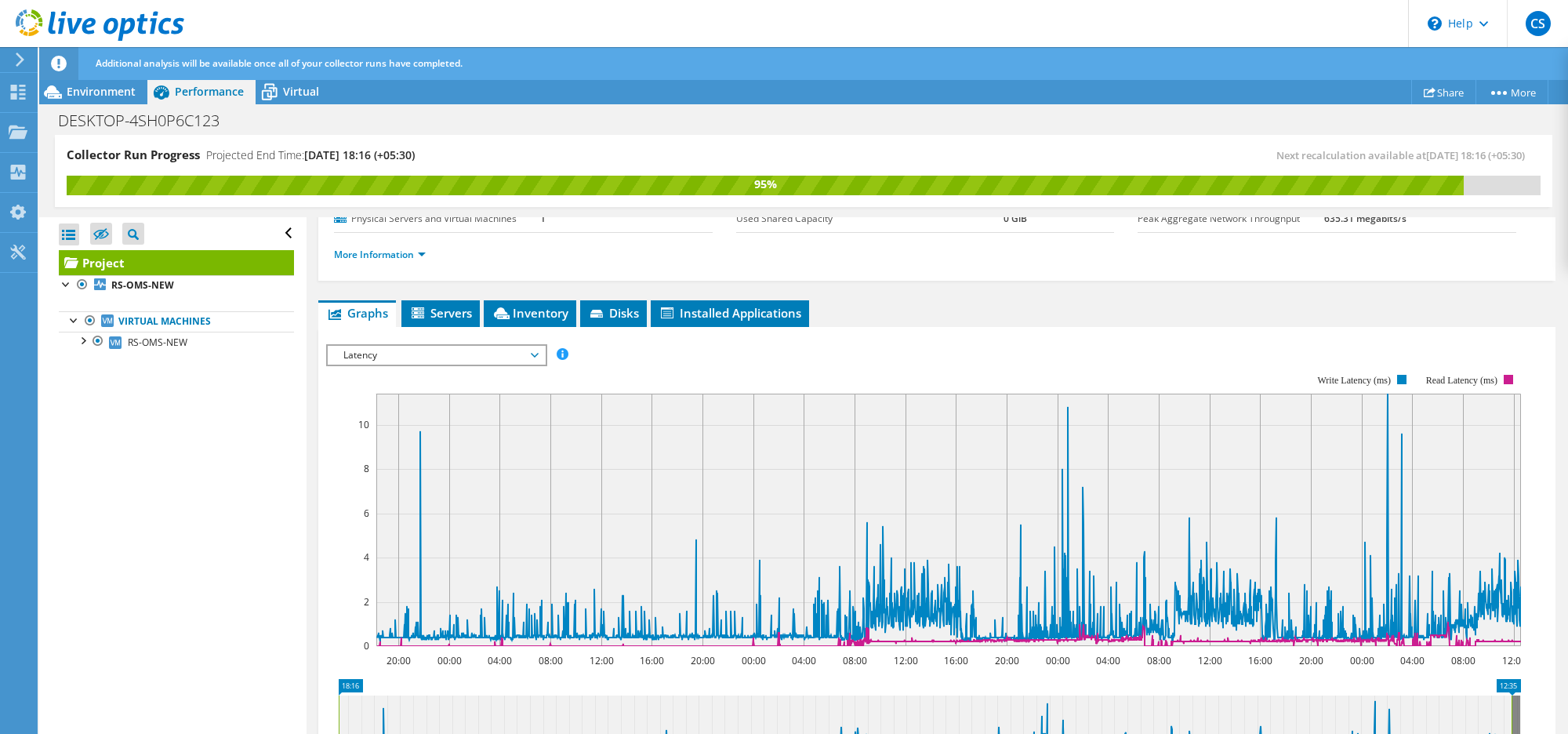
click at [534, 353] on span "Latency" at bounding box center [436, 355] width 201 height 19
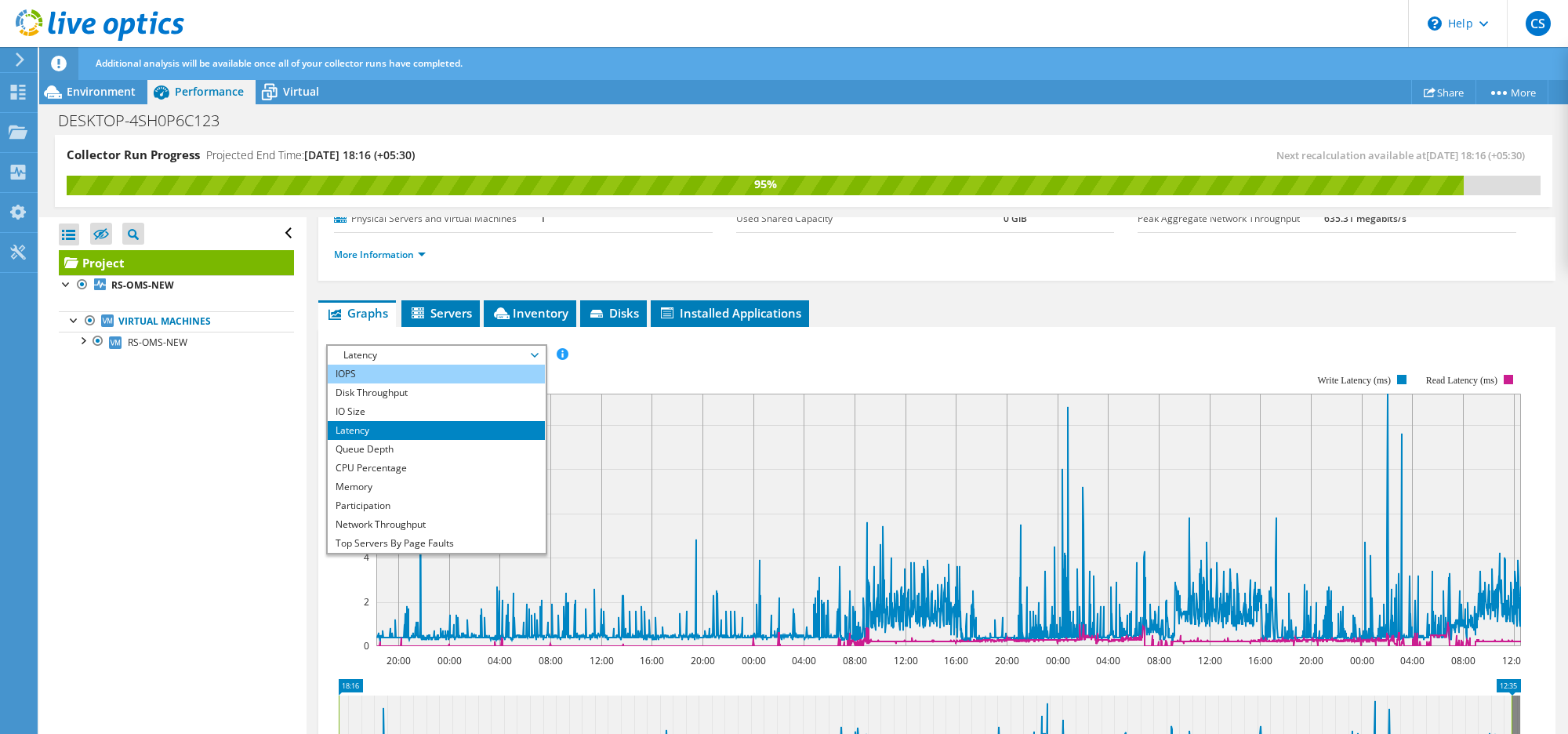
click at [397, 369] on li "IOPS" at bounding box center [436, 374] width 218 height 19
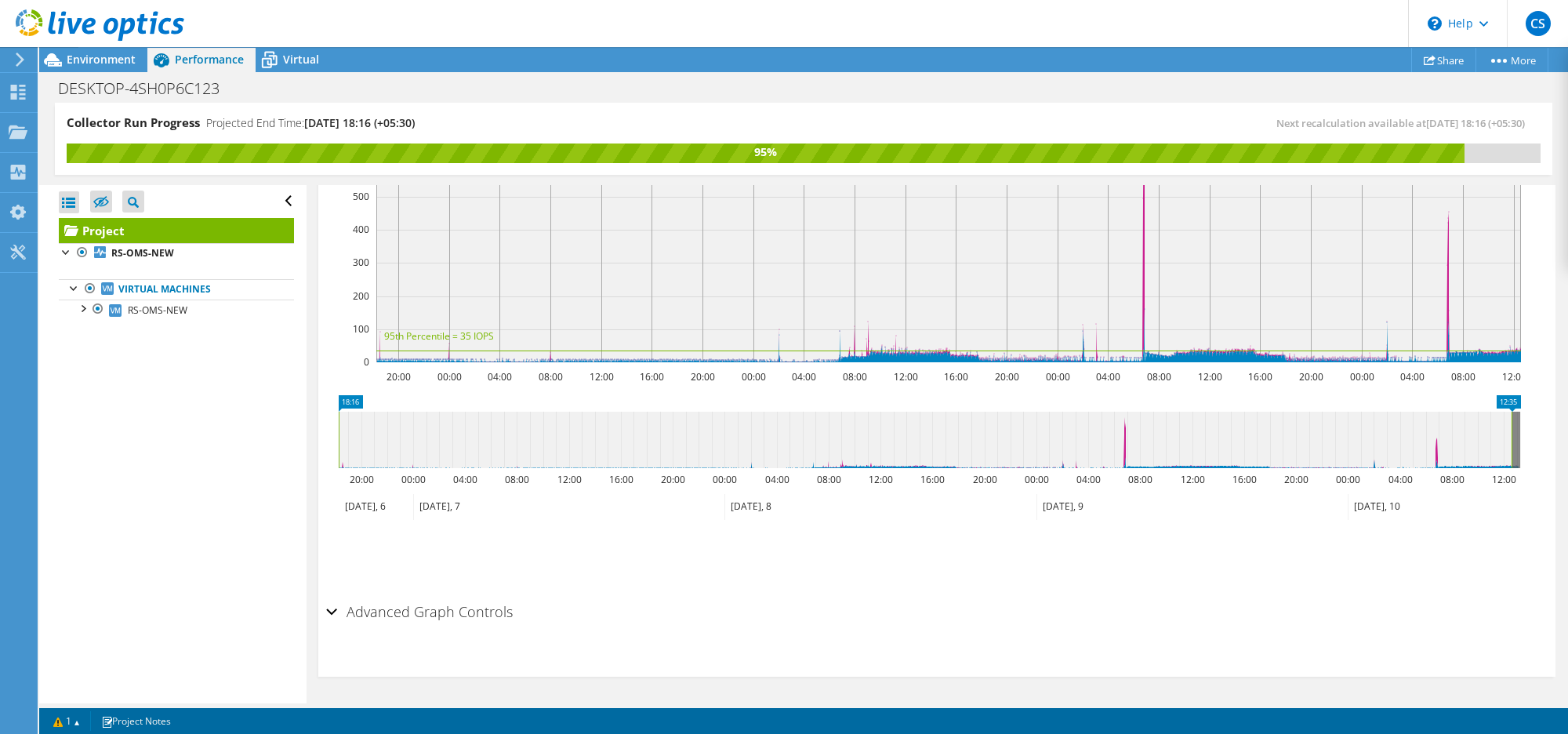
scroll to position [154, 0]
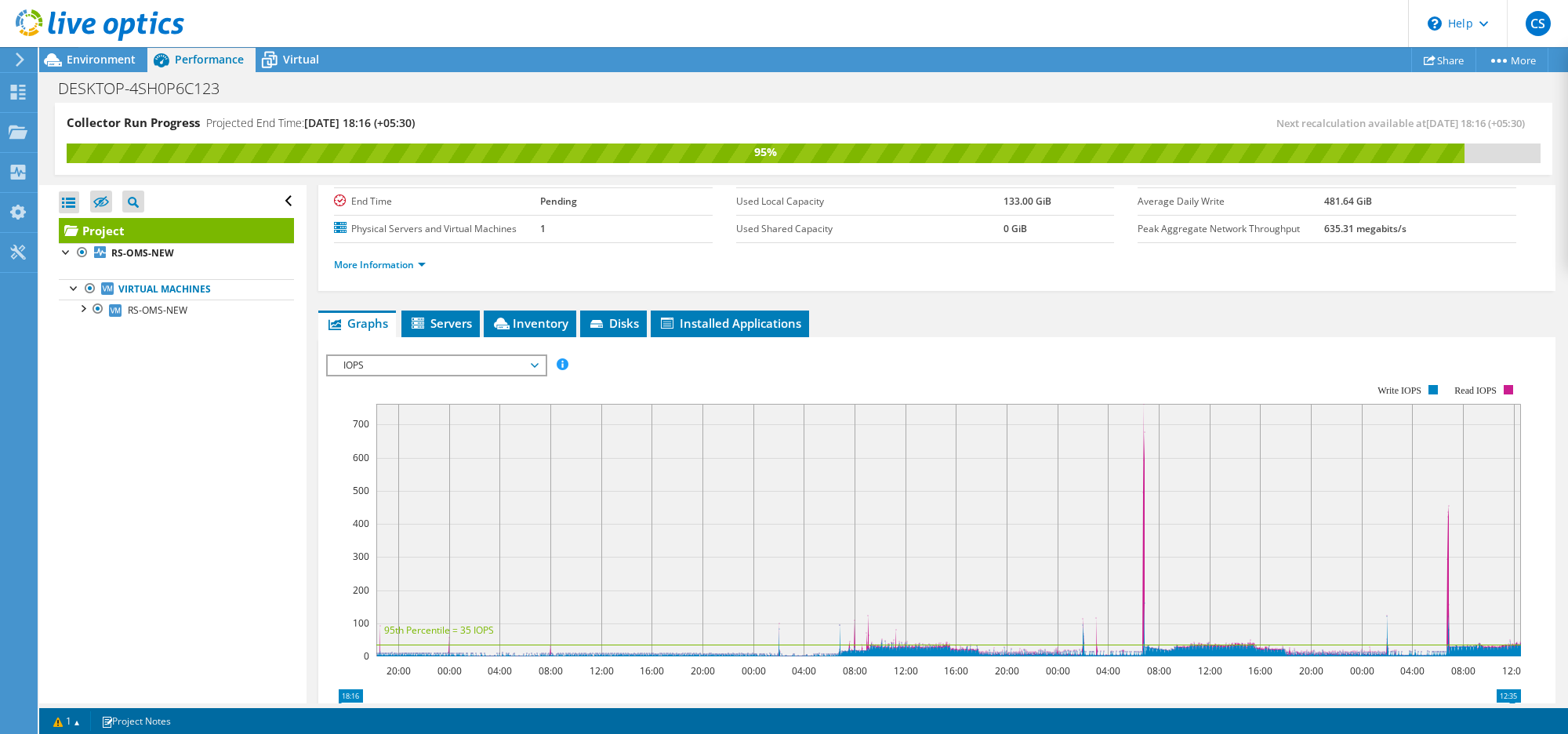
click at [443, 370] on span "IOPS" at bounding box center [436, 365] width 201 height 19
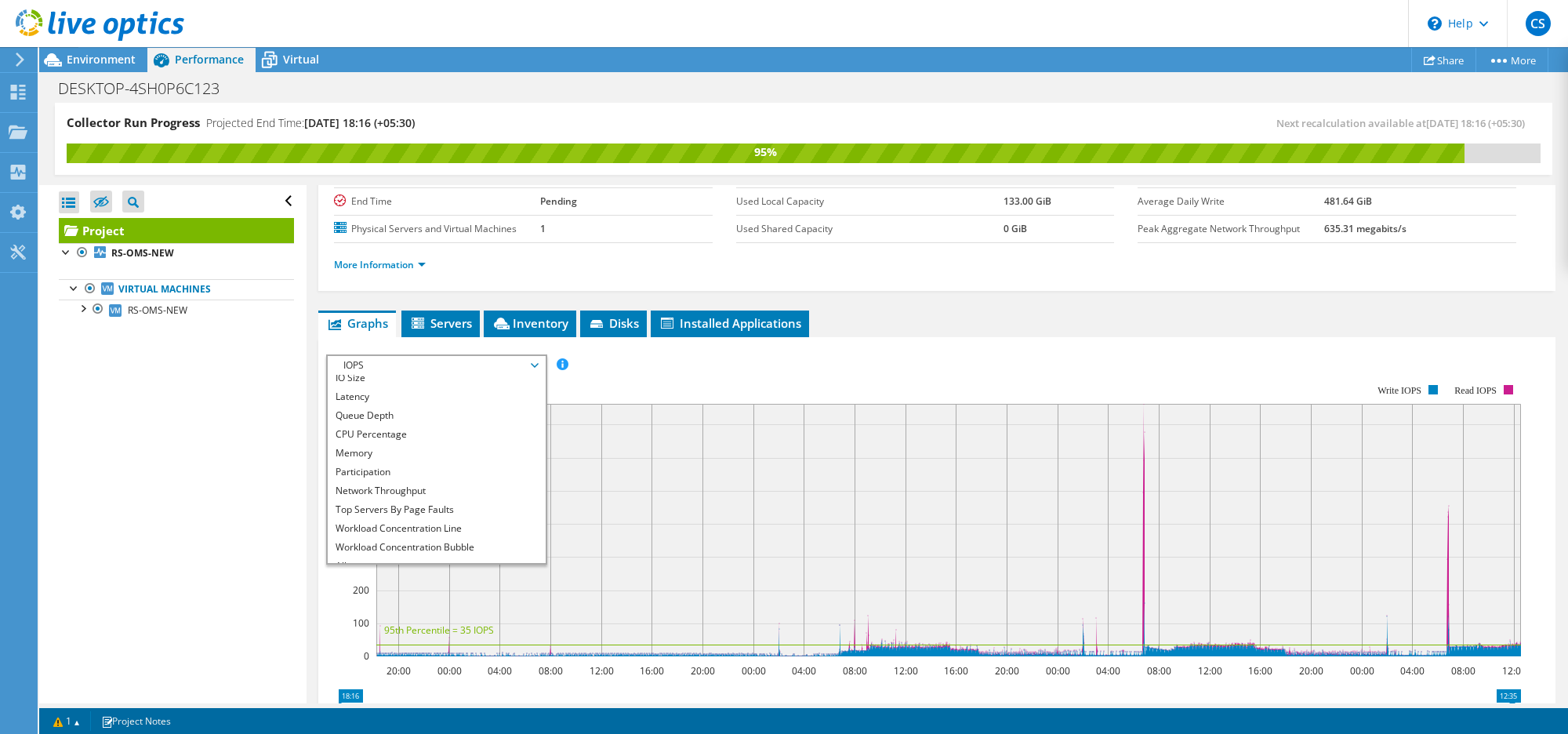
scroll to position [55, 0]
click at [386, 550] on li "All" at bounding box center [436, 555] width 218 height 19
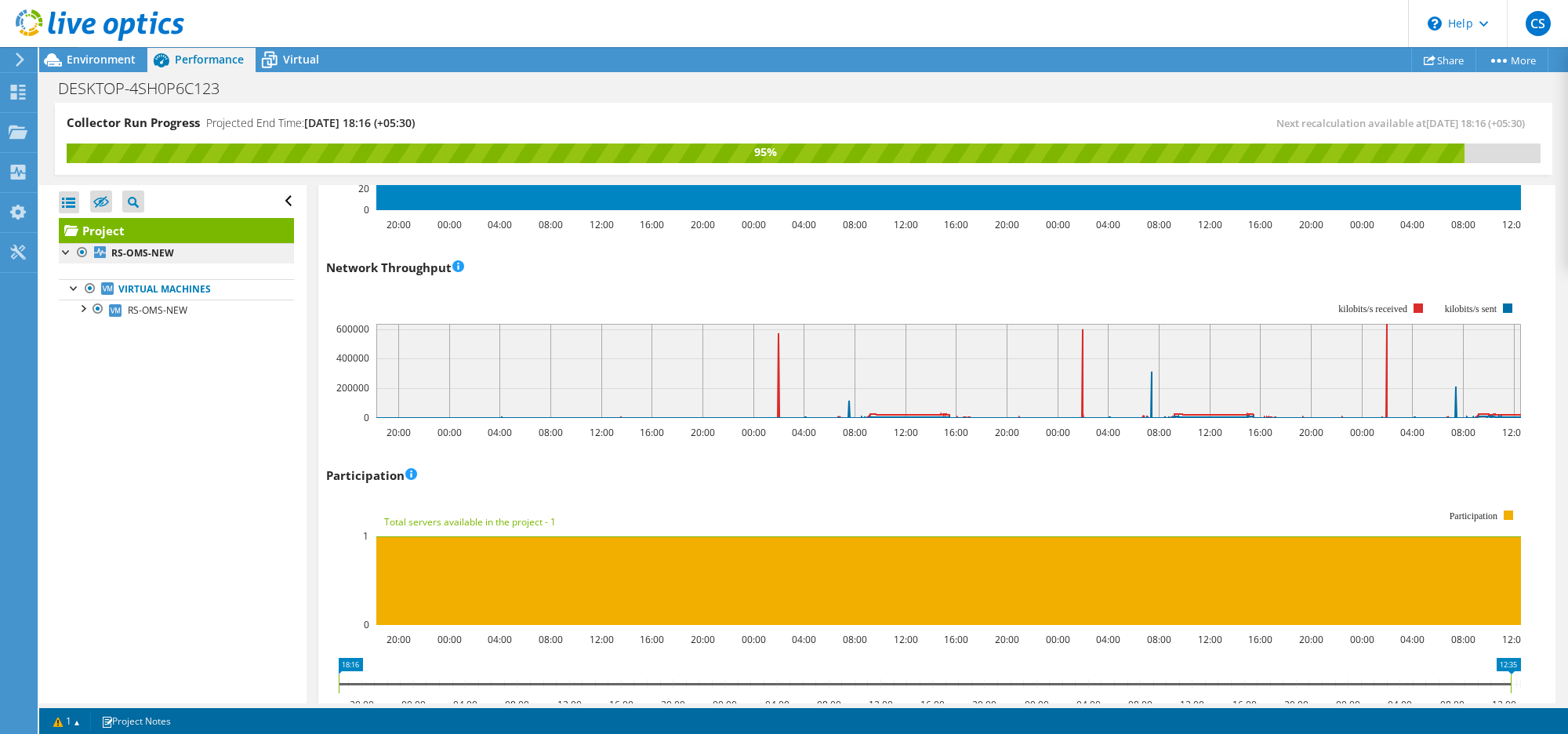
scroll to position [1526, 0]
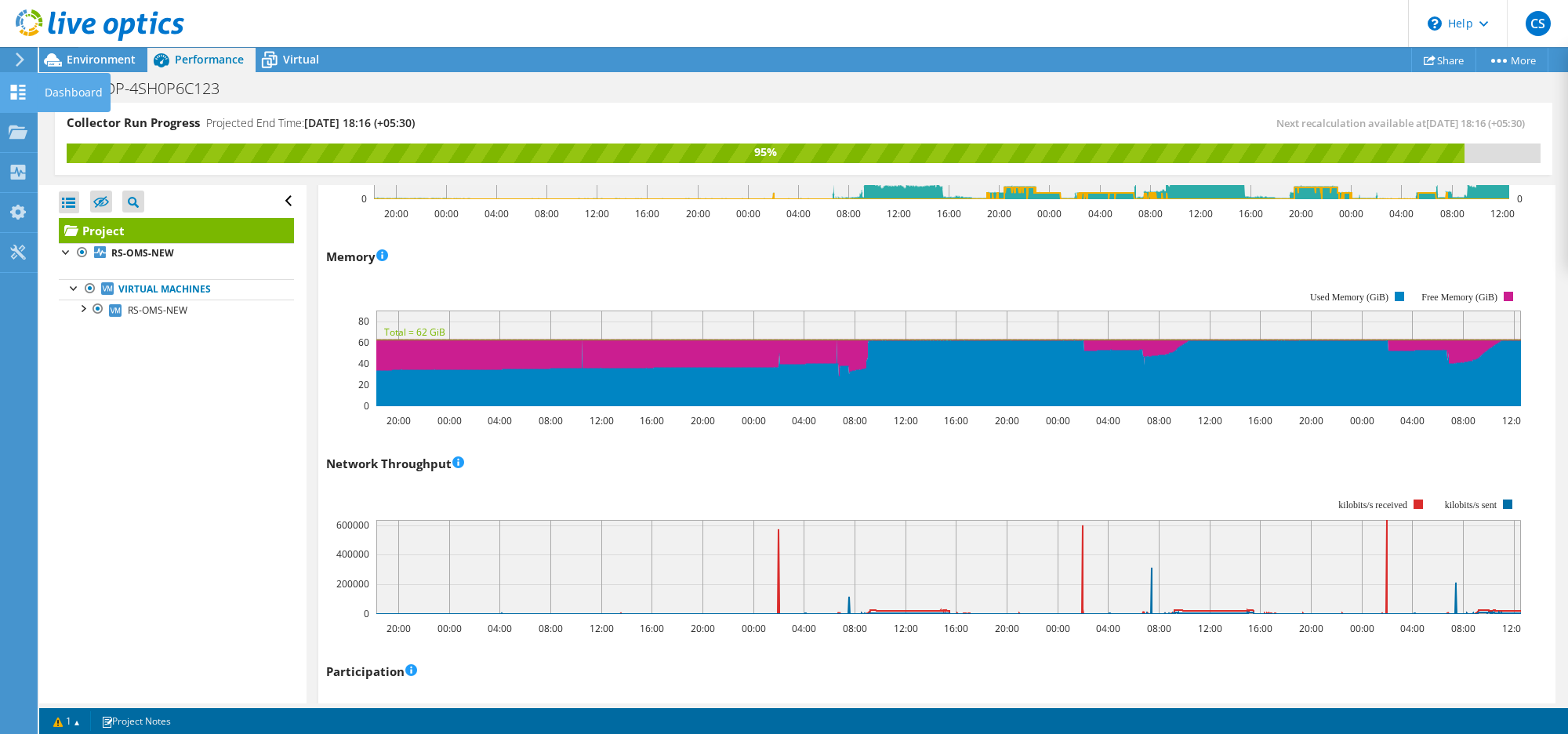
click at [24, 94] on use at bounding box center [18, 91] width 15 height 15
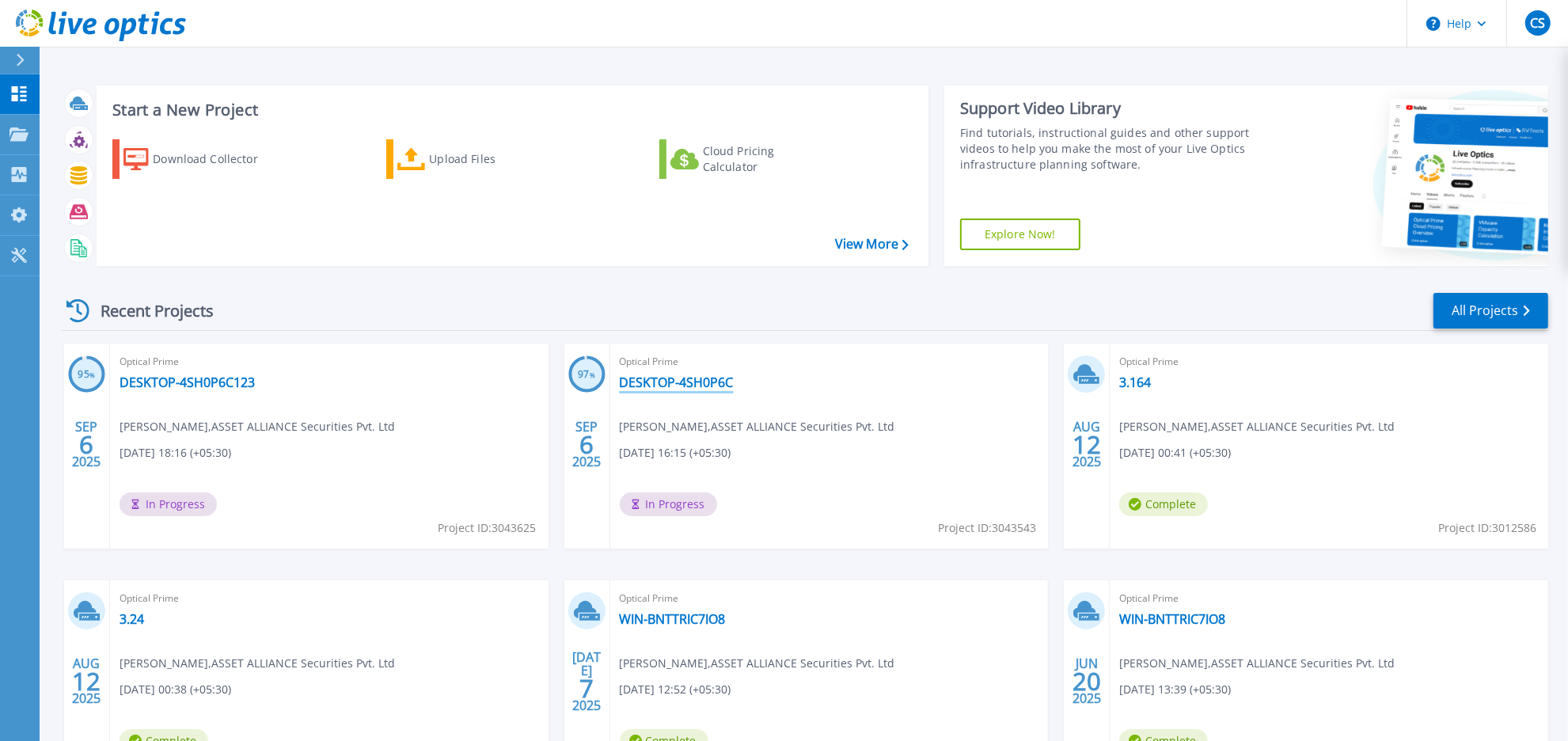
click at [685, 384] on link "DESKTOP-4SH0P6C" at bounding box center [677, 383] width 114 height 16
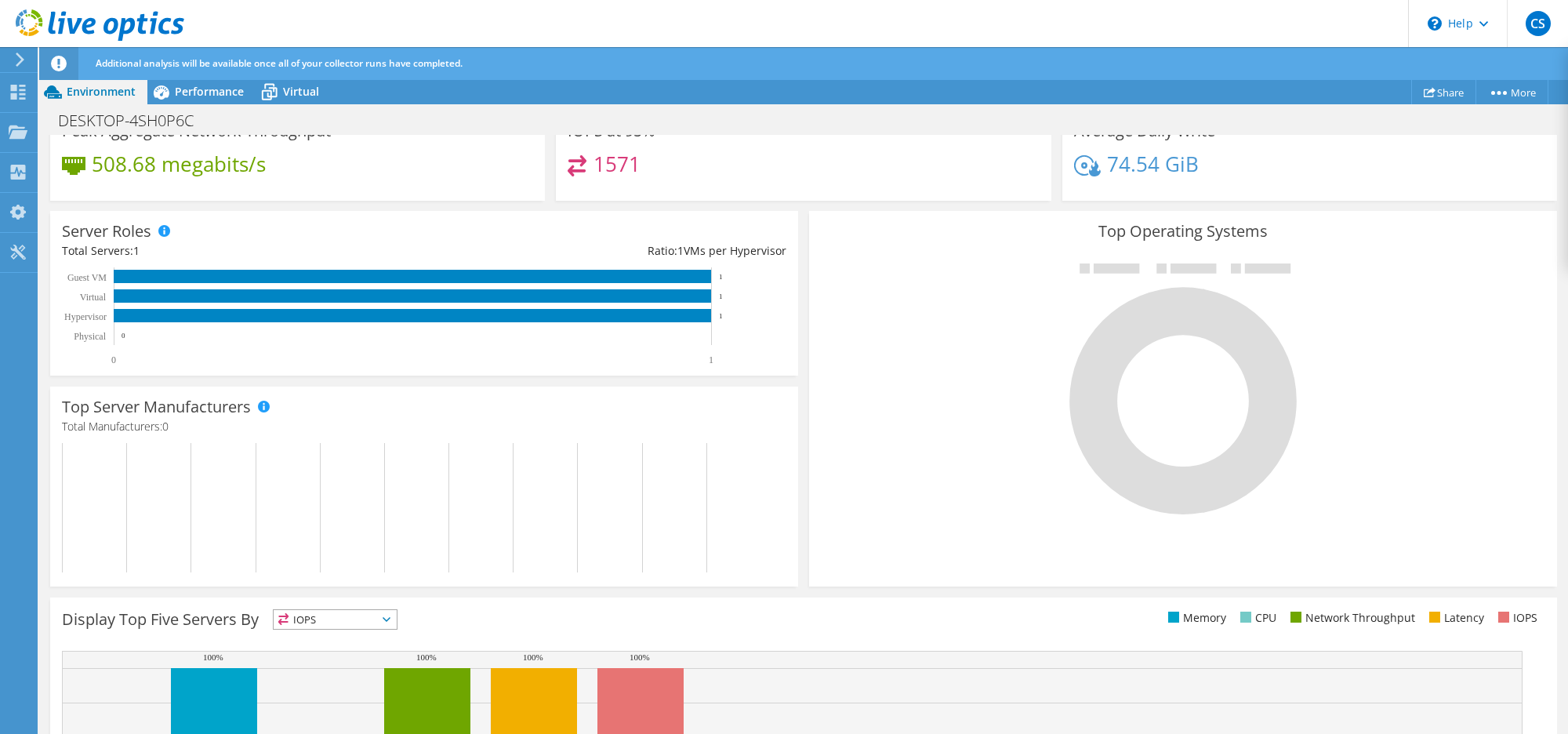
scroll to position [224, 0]
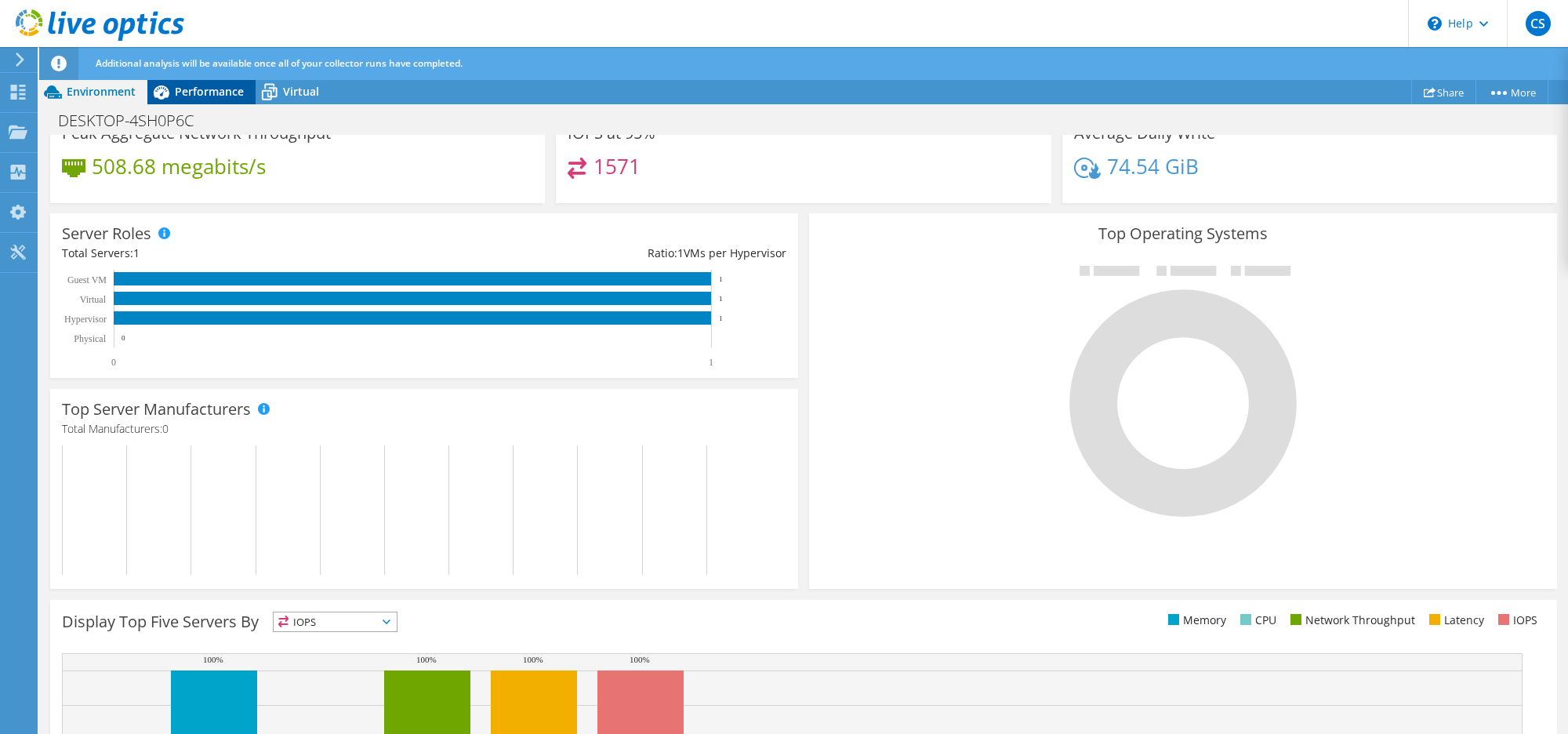
click at [195, 87] on span "Performance" at bounding box center [209, 90] width 69 height 15
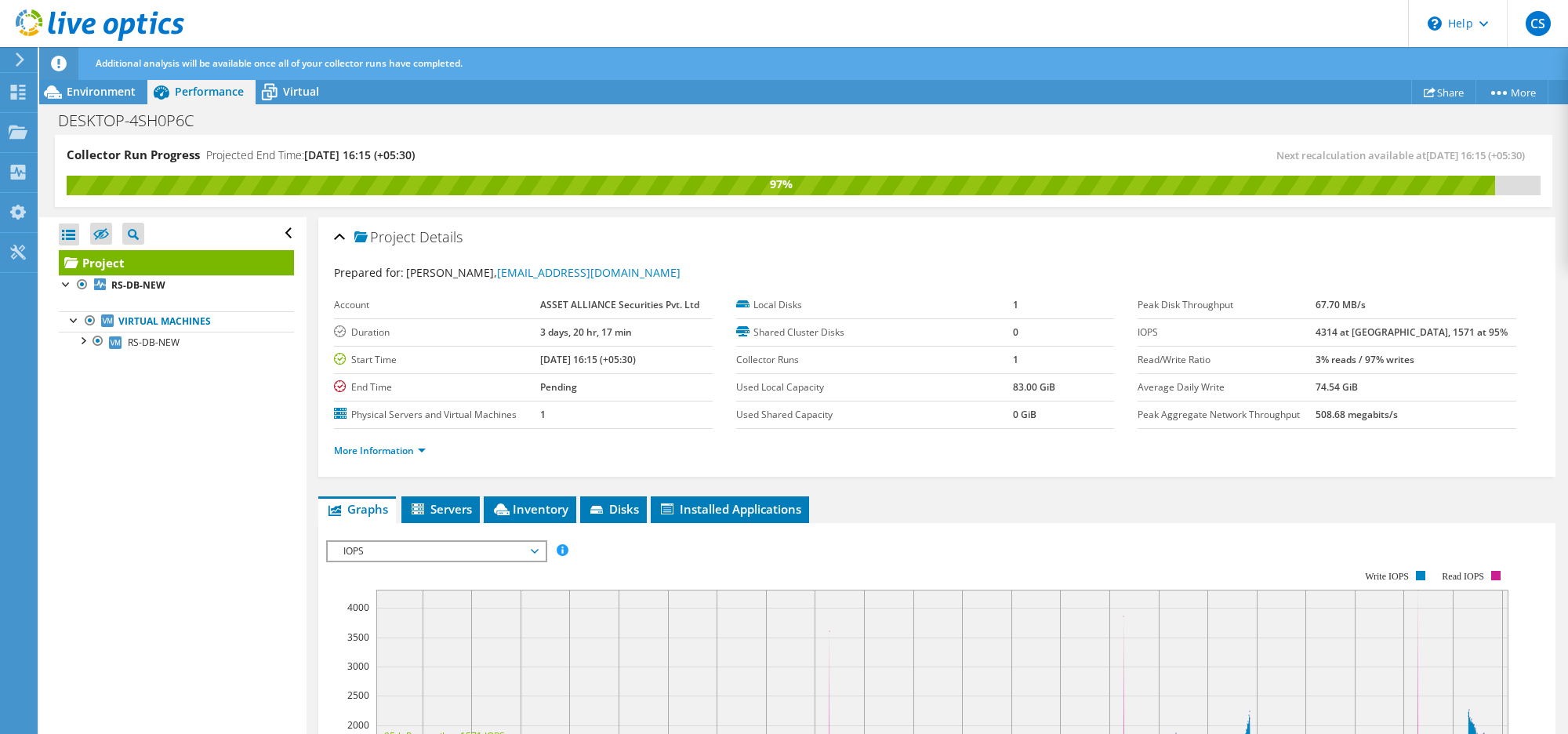
scroll to position [294, 0]
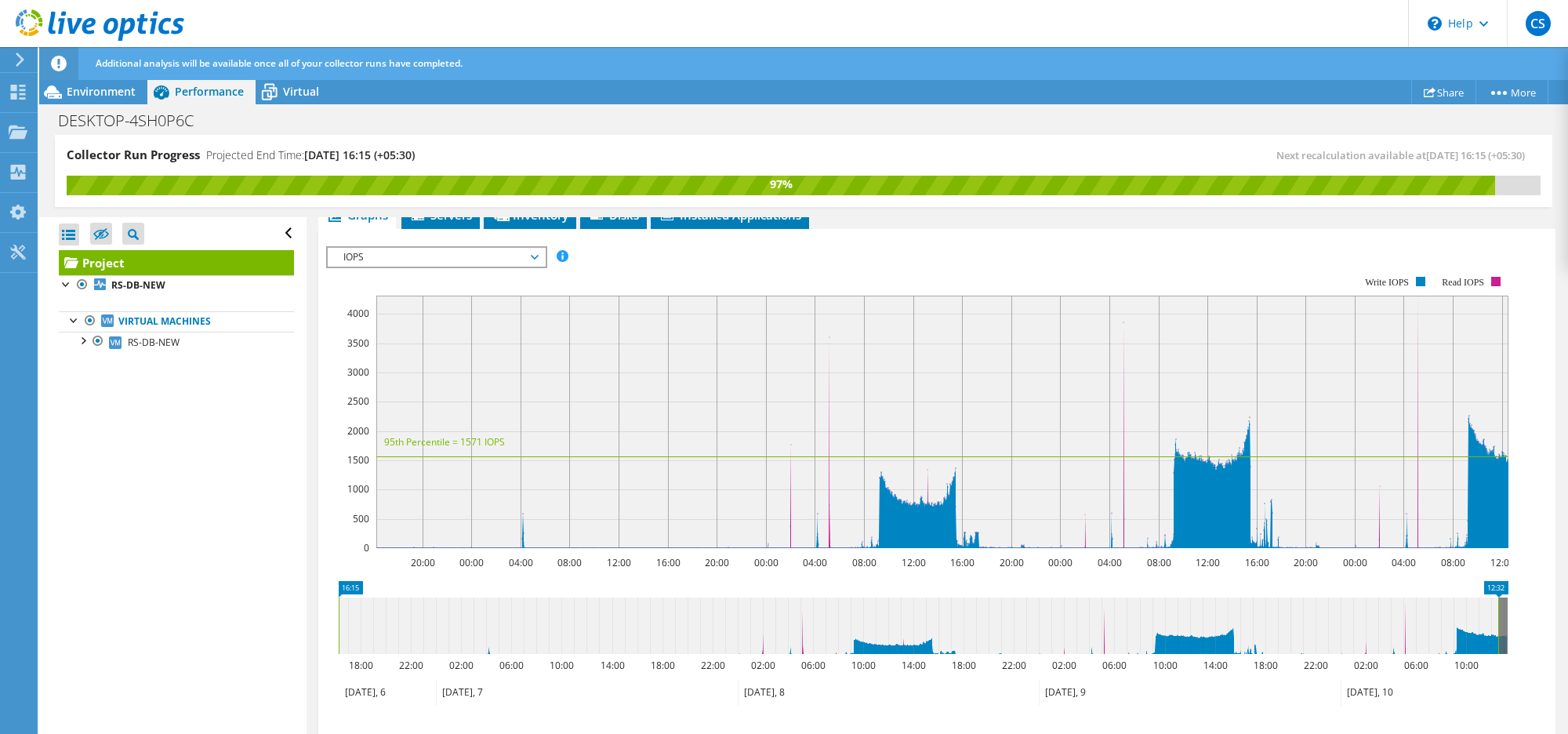
click at [502, 257] on span "IOPS" at bounding box center [436, 257] width 201 height 19
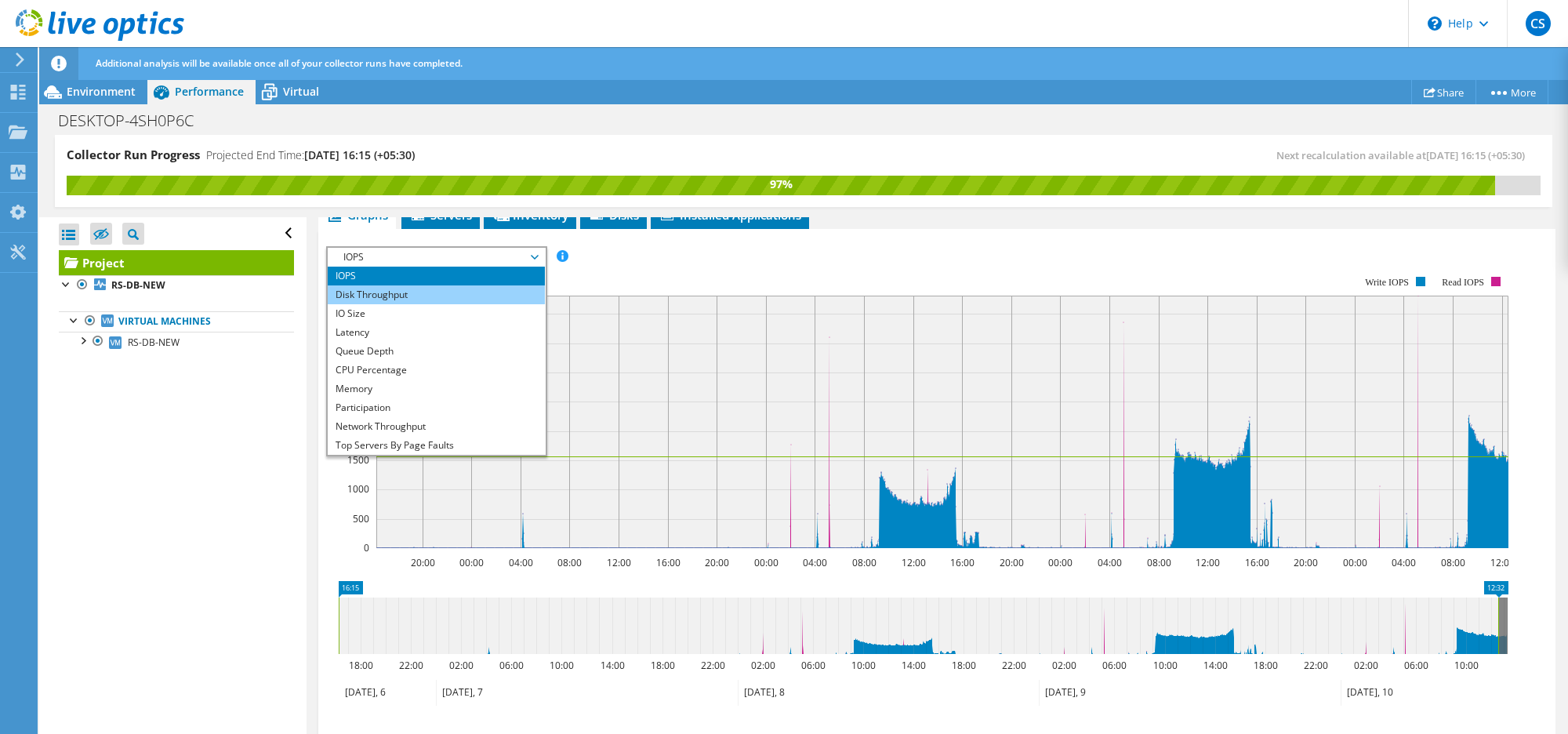
click at [411, 293] on li "Disk Throughput" at bounding box center [436, 295] width 218 height 19
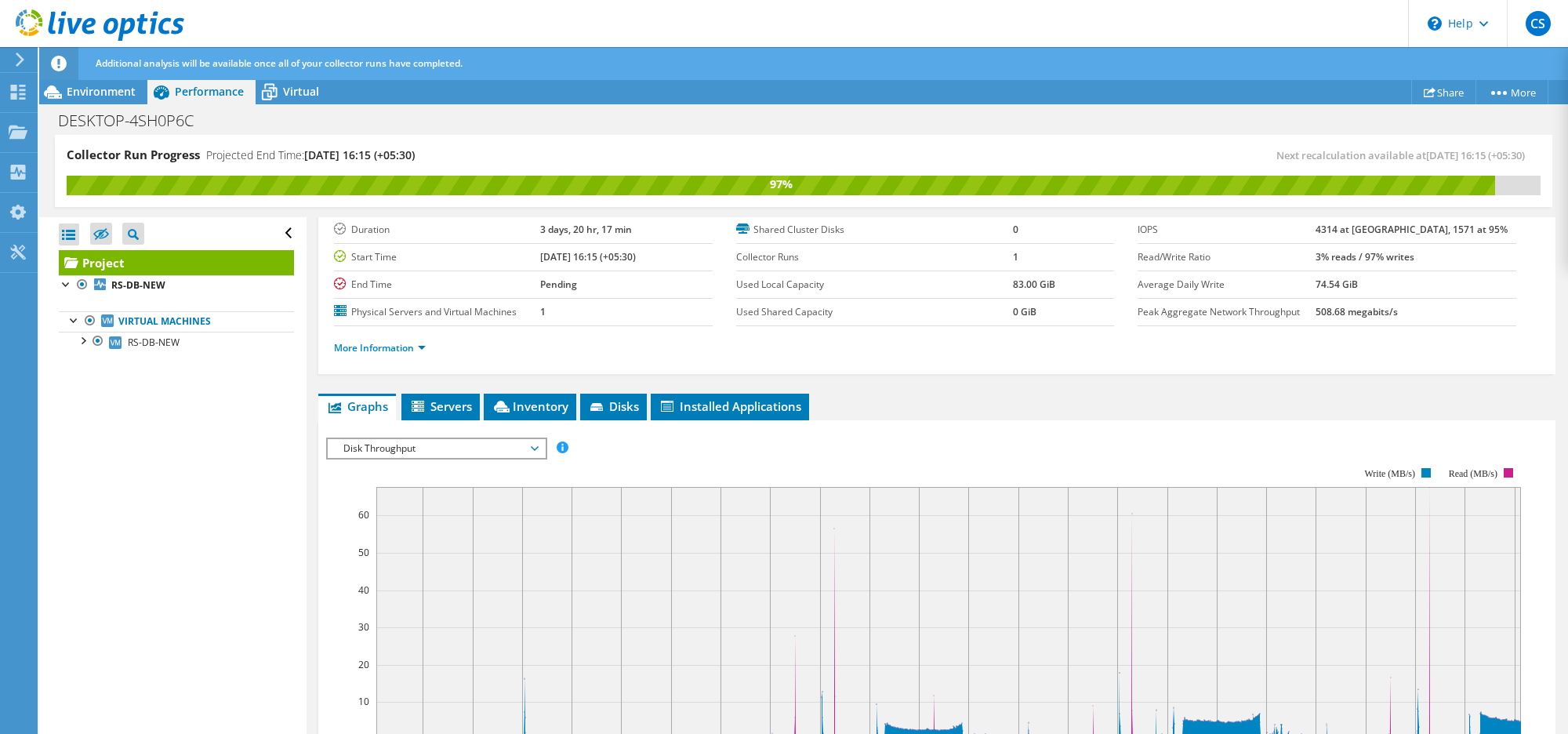
scroll to position [98, 0]
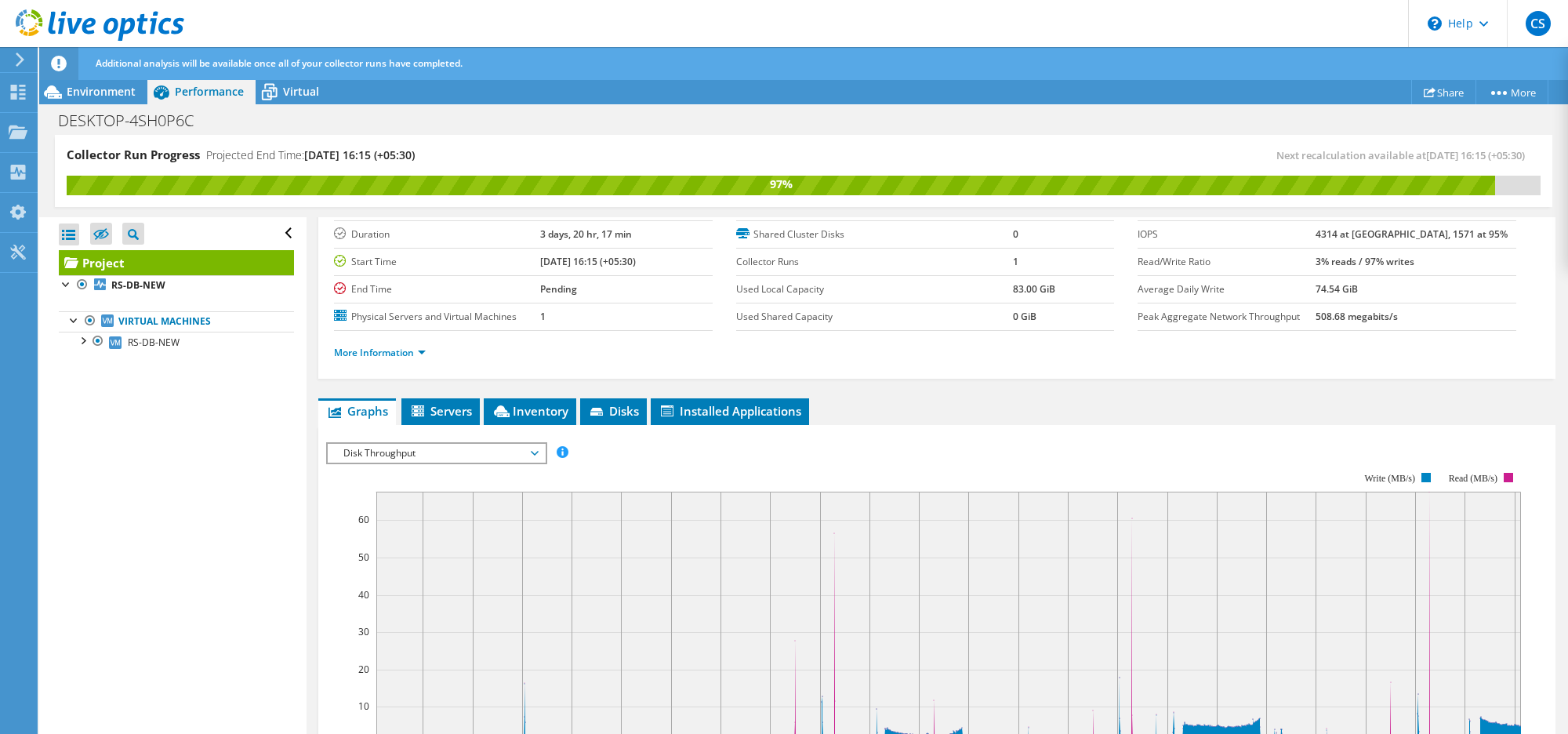
click at [521, 450] on span "Disk Throughput" at bounding box center [436, 453] width 201 height 19
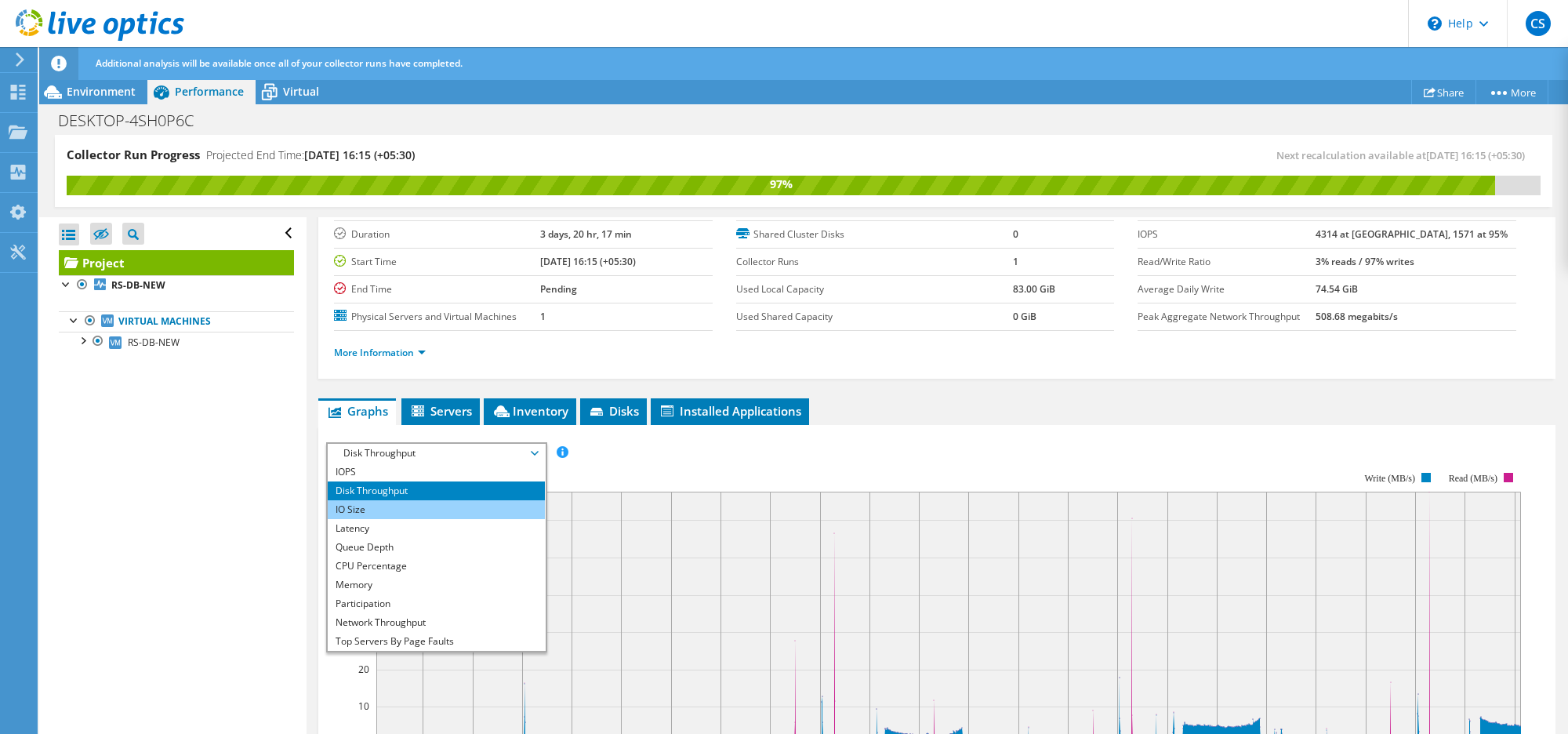
click at [381, 511] on li "IO Size" at bounding box center [436, 510] width 218 height 19
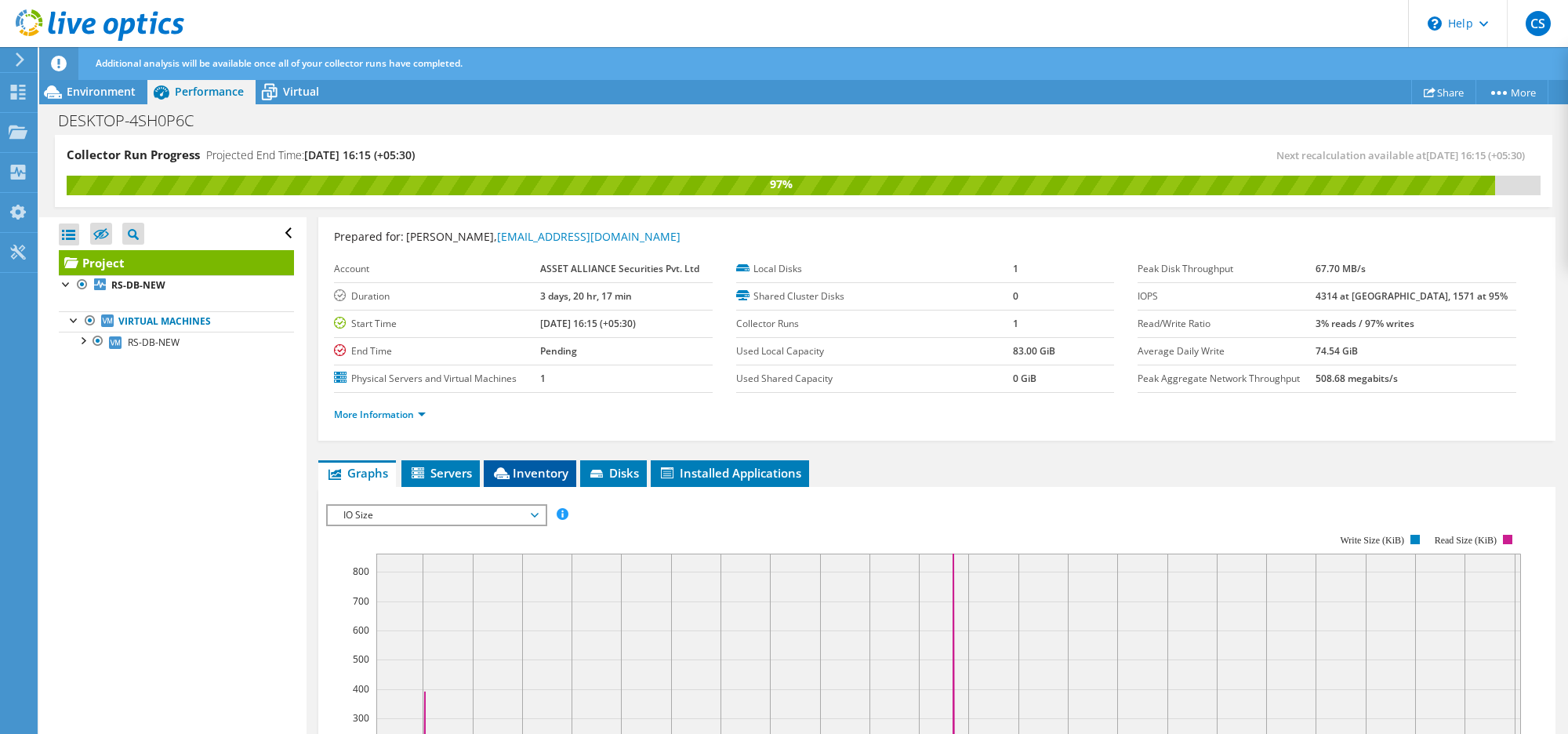
scroll to position [0, 0]
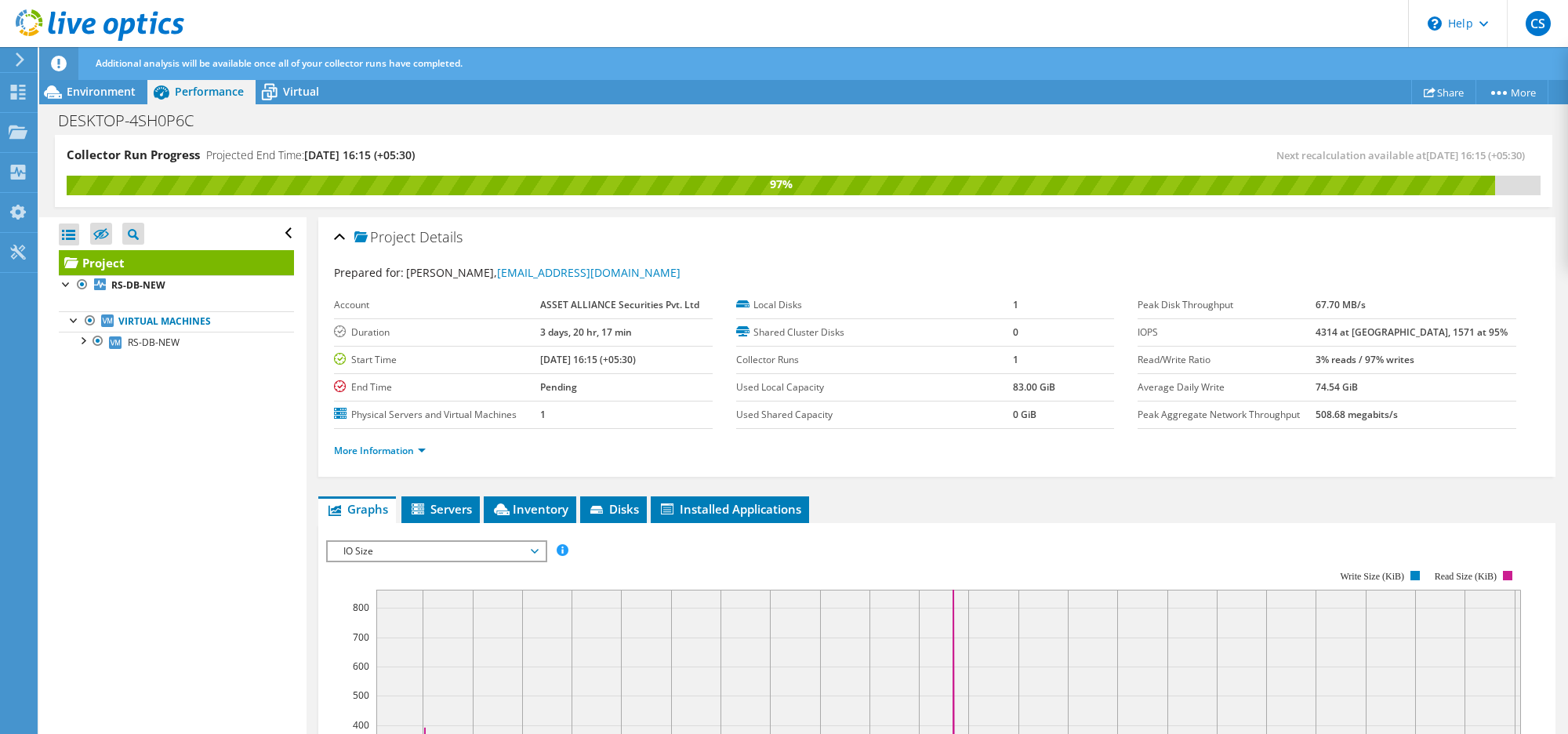
click at [409, 546] on span "IO Size" at bounding box center [436, 551] width 201 height 19
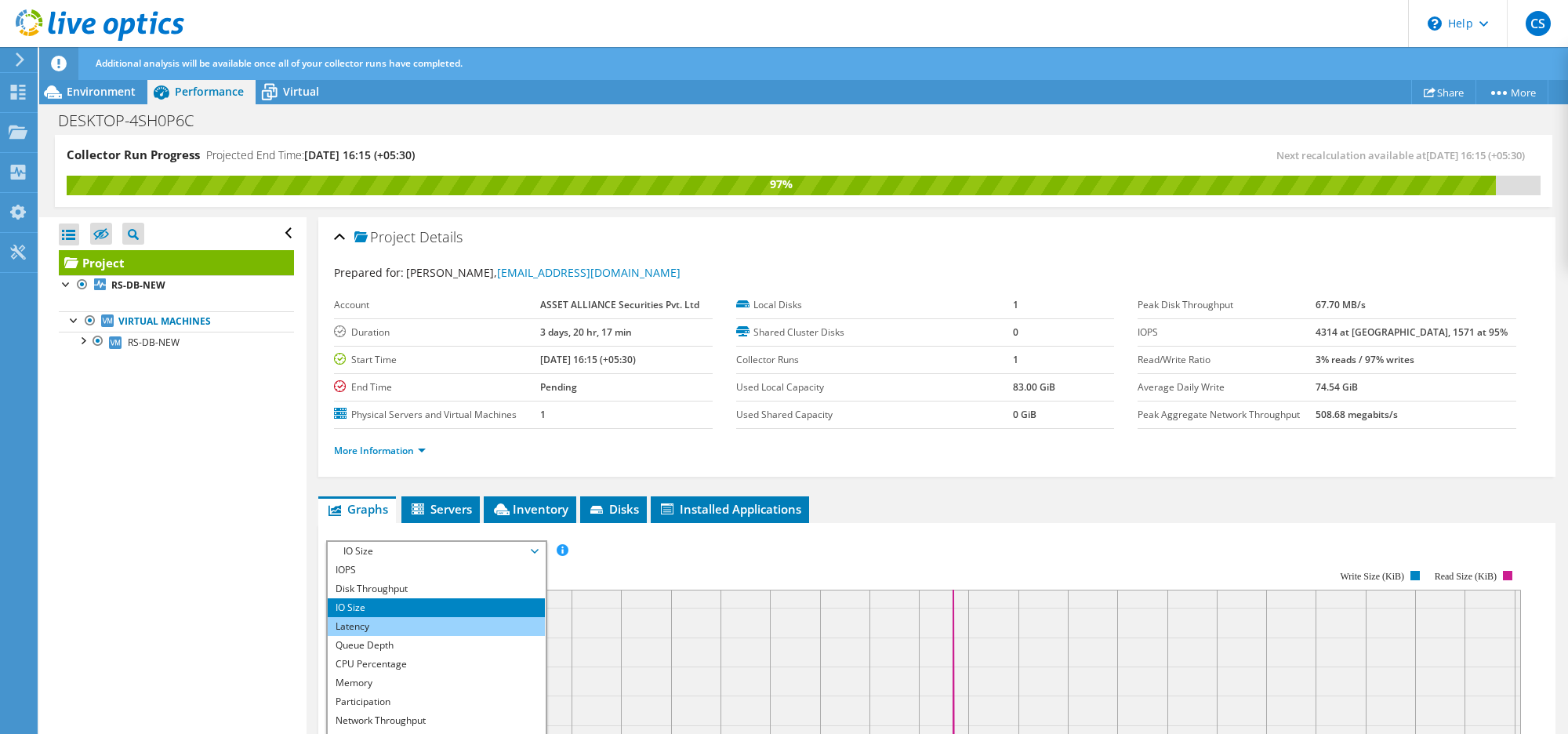
click at [379, 625] on li "Latency" at bounding box center [436, 626] width 218 height 19
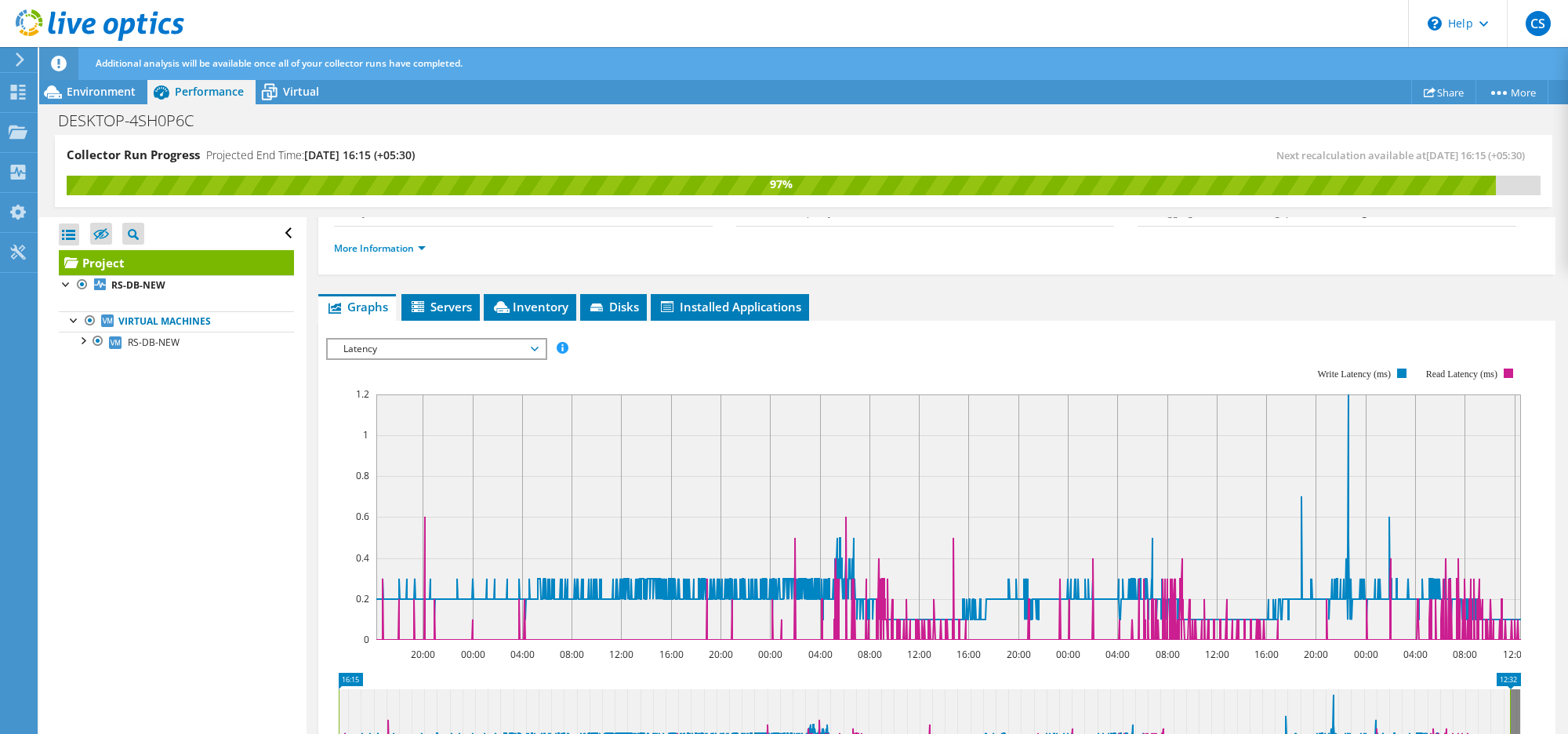
scroll to position [196, 0]
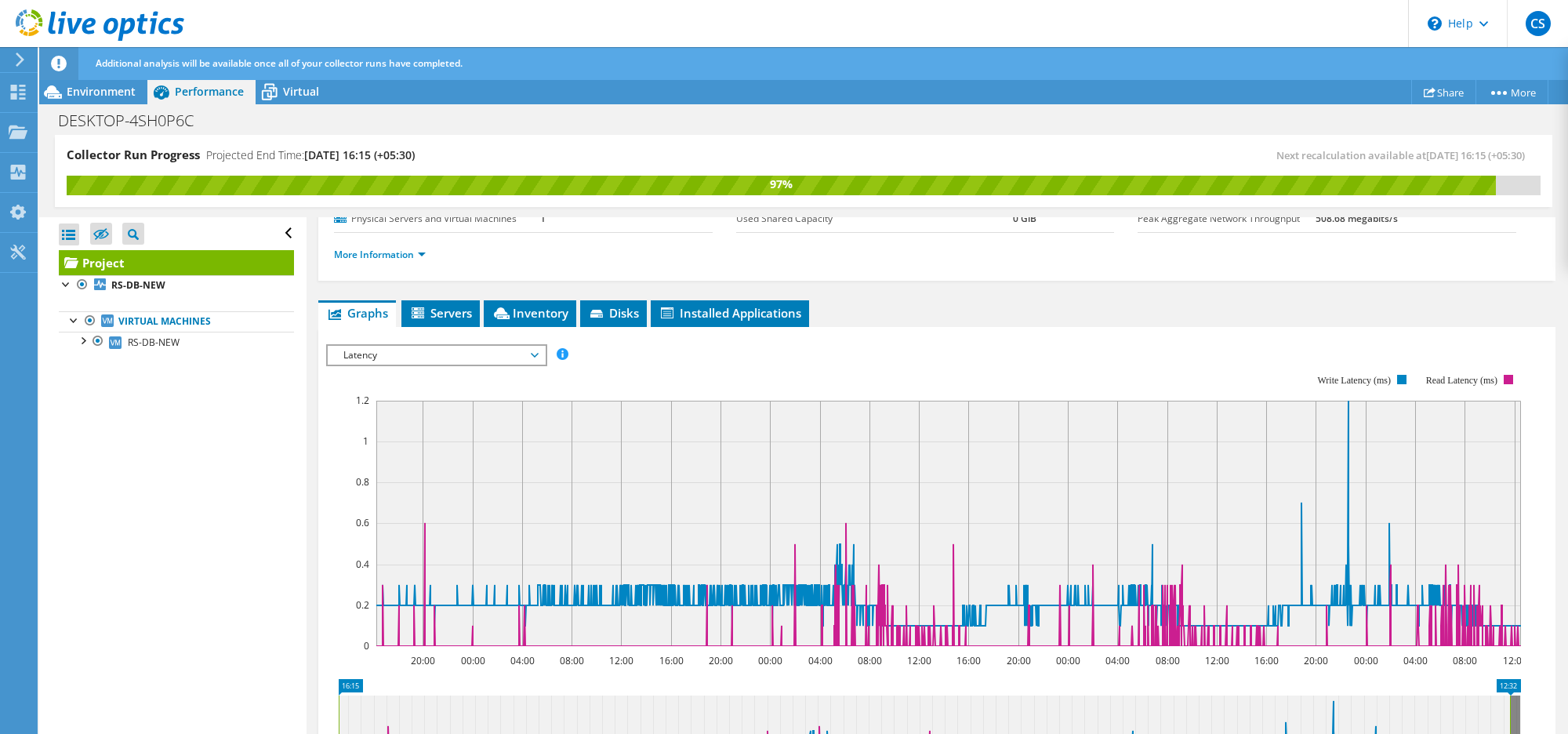
click at [497, 354] on span "Latency" at bounding box center [436, 355] width 201 height 19
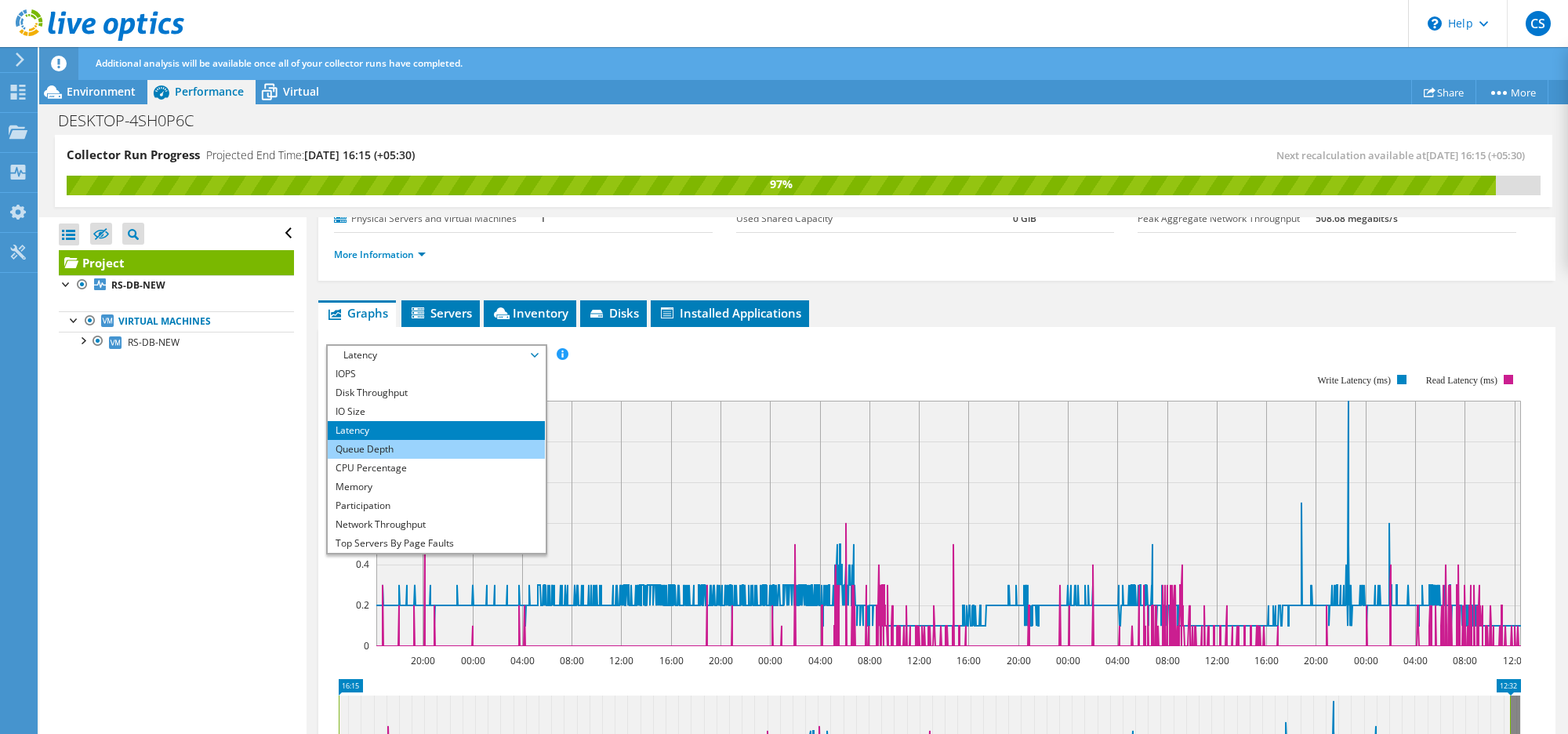
click at [404, 447] on li "Queue Depth" at bounding box center [436, 450] width 218 height 19
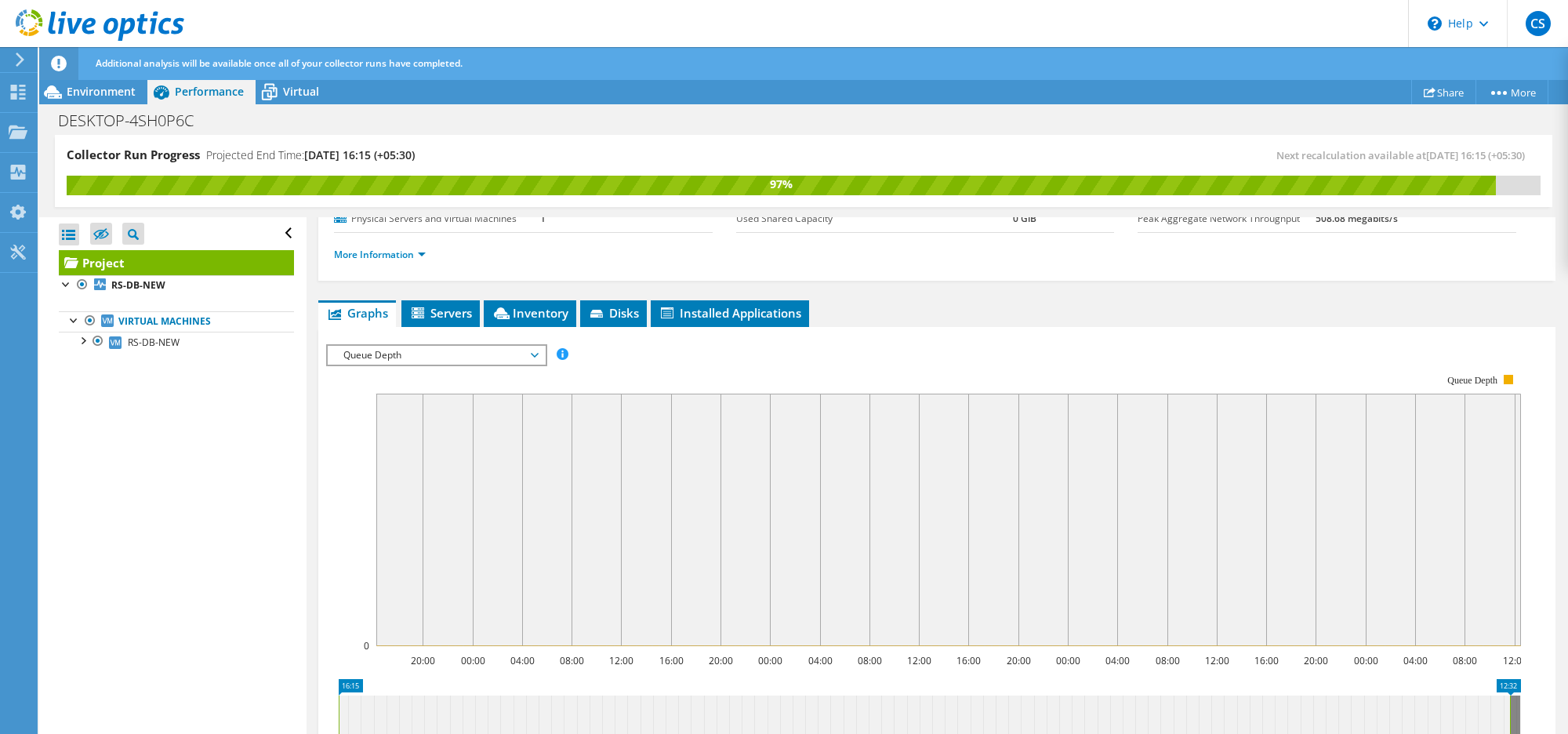
click at [503, 347] on span "Queue Depth" at bounding box center [436, 355] width 201 height 19
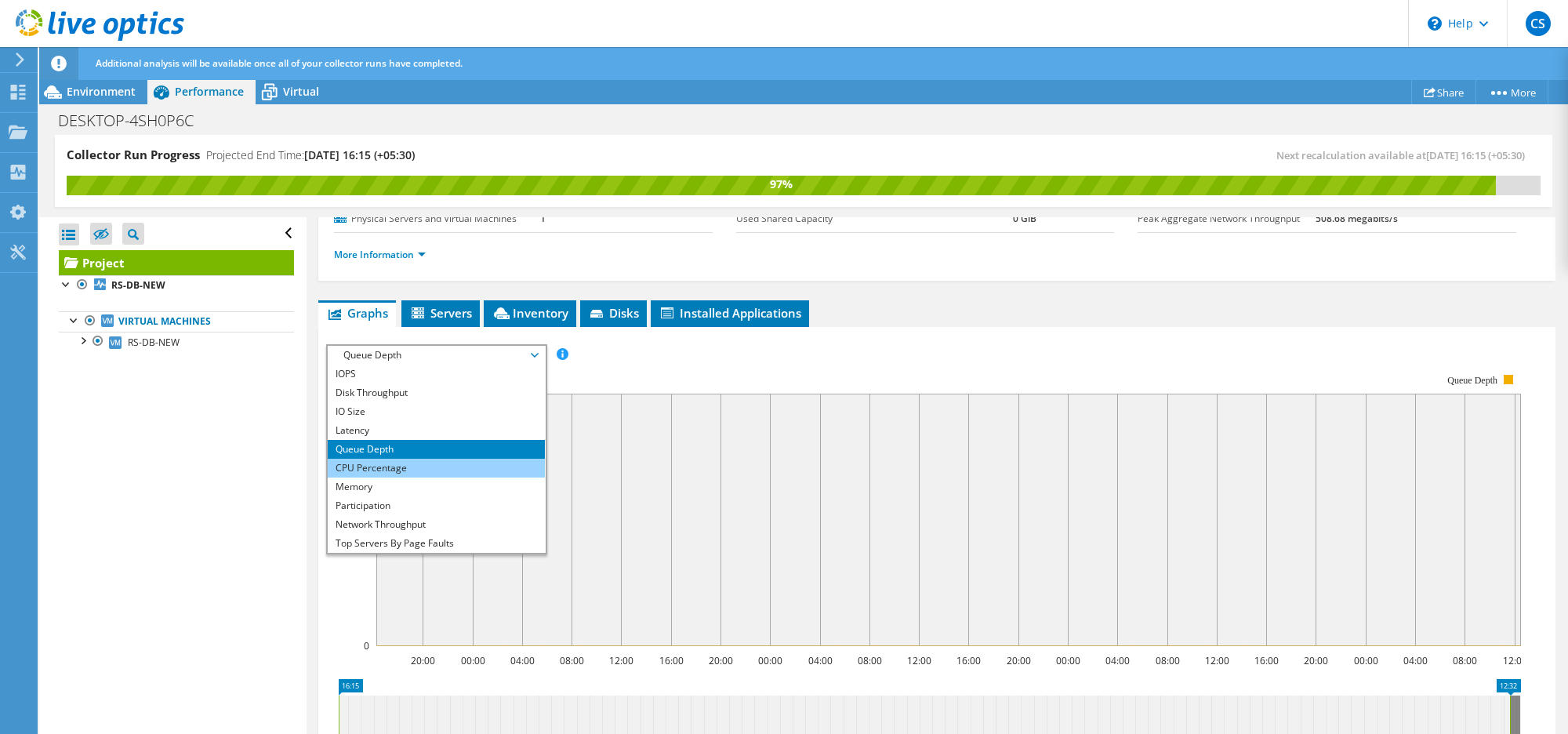
click at [371, 469] on li "CPU Percentage" at bounding box center [436, 469] width 218 height 19
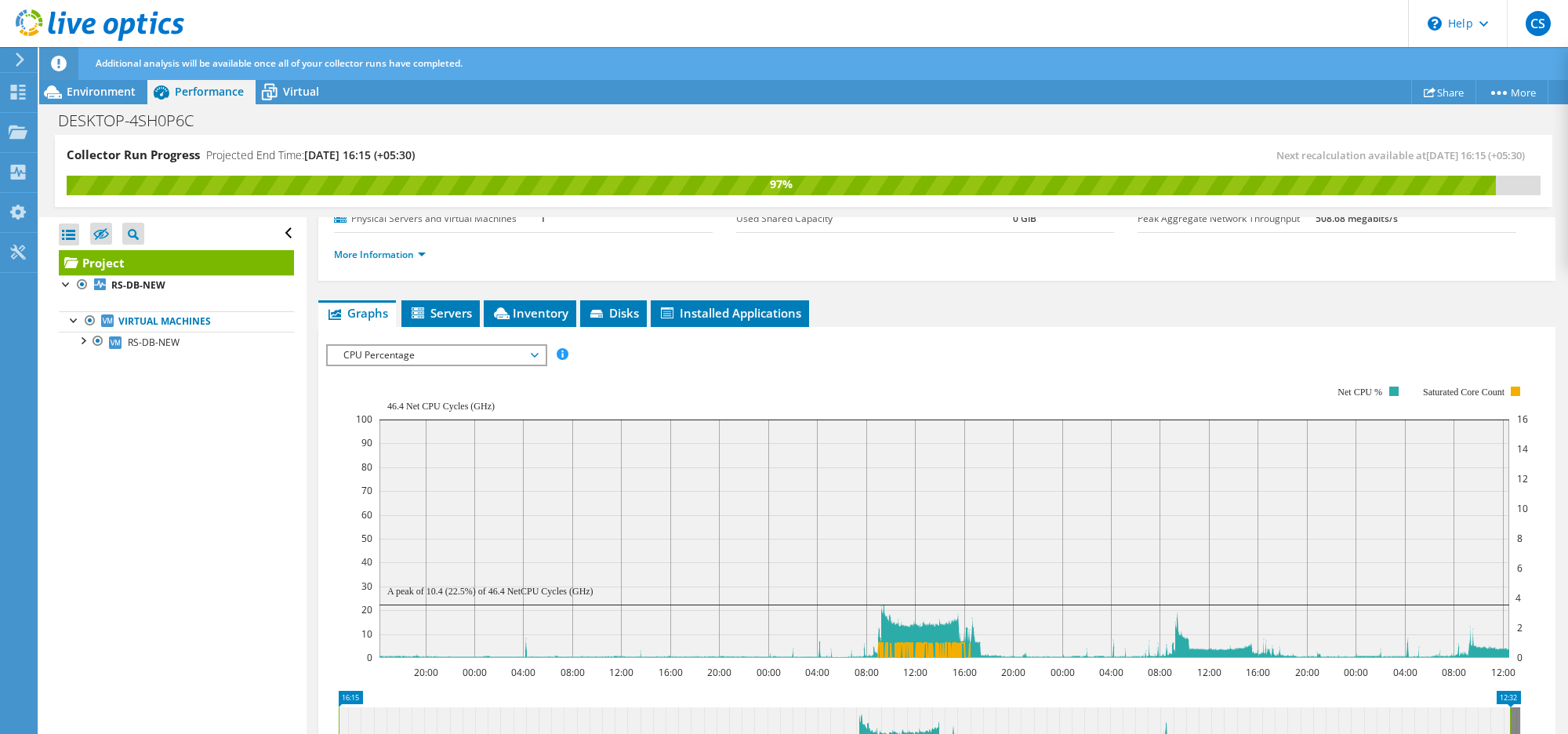
click at [531, 358] on span "CPU Percentage" at bounding box center [436, 355] width 201 height 19
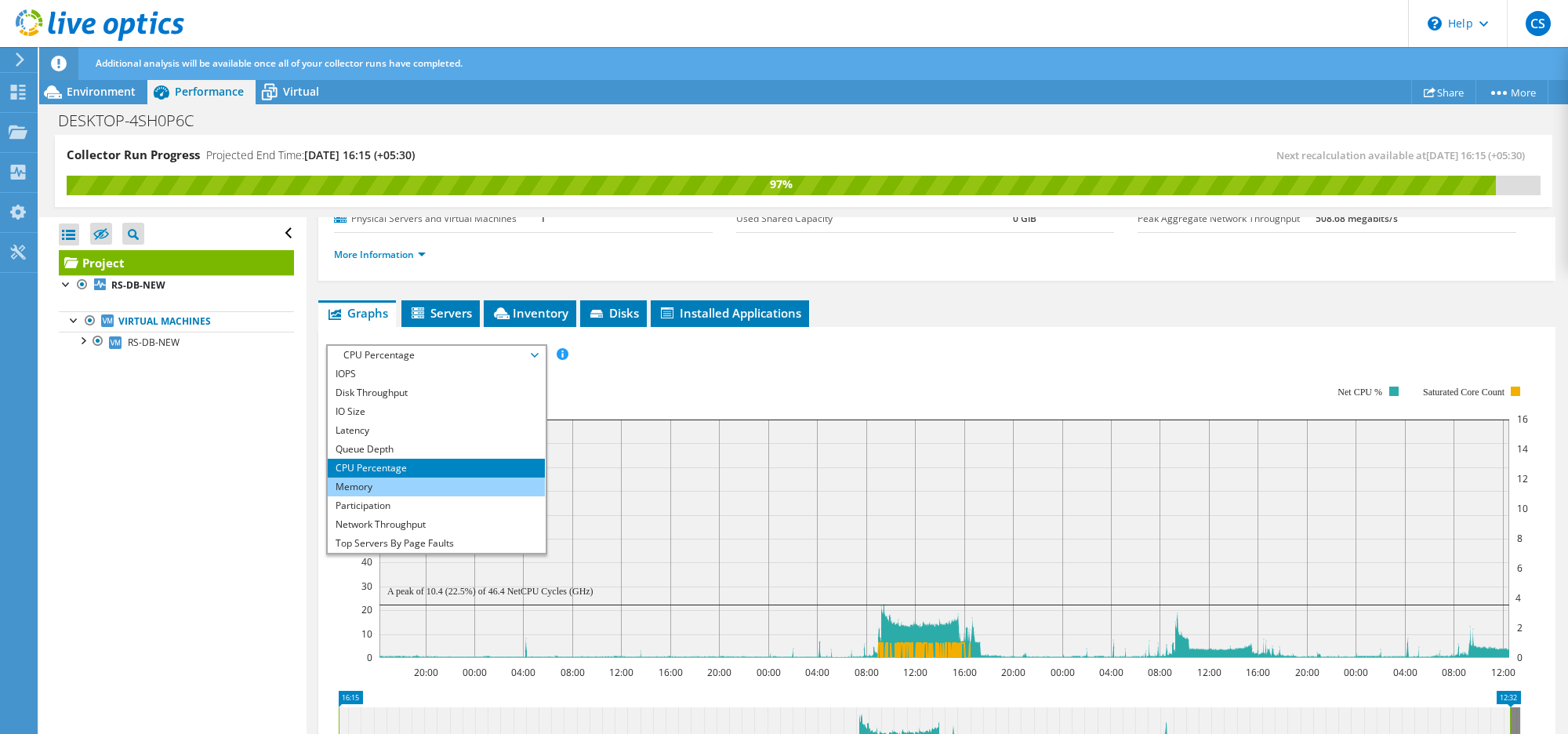
click at [376, 481] on li "Memory" at bounding box center [436, 487] width 218 height 19
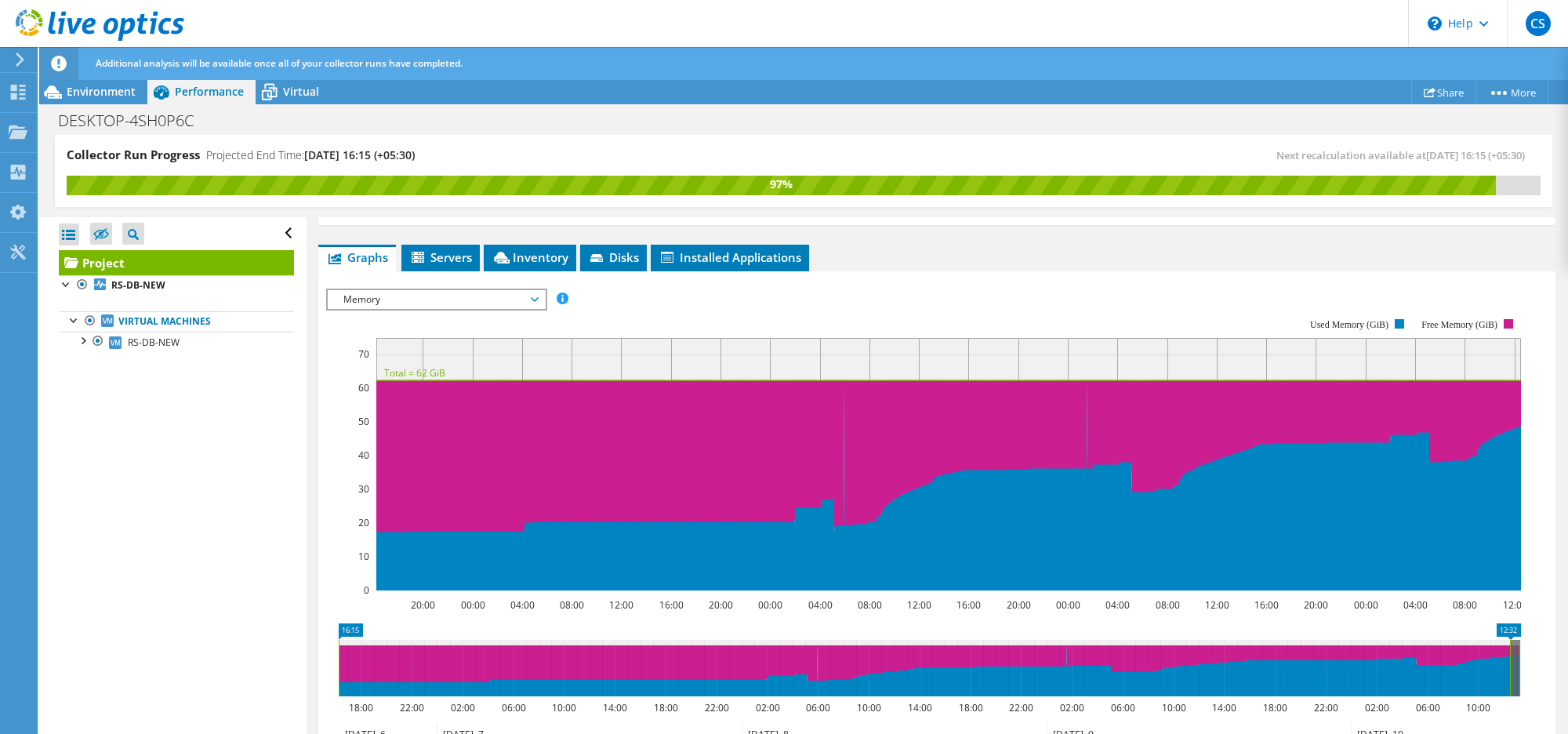
scroll to position [55, 0]
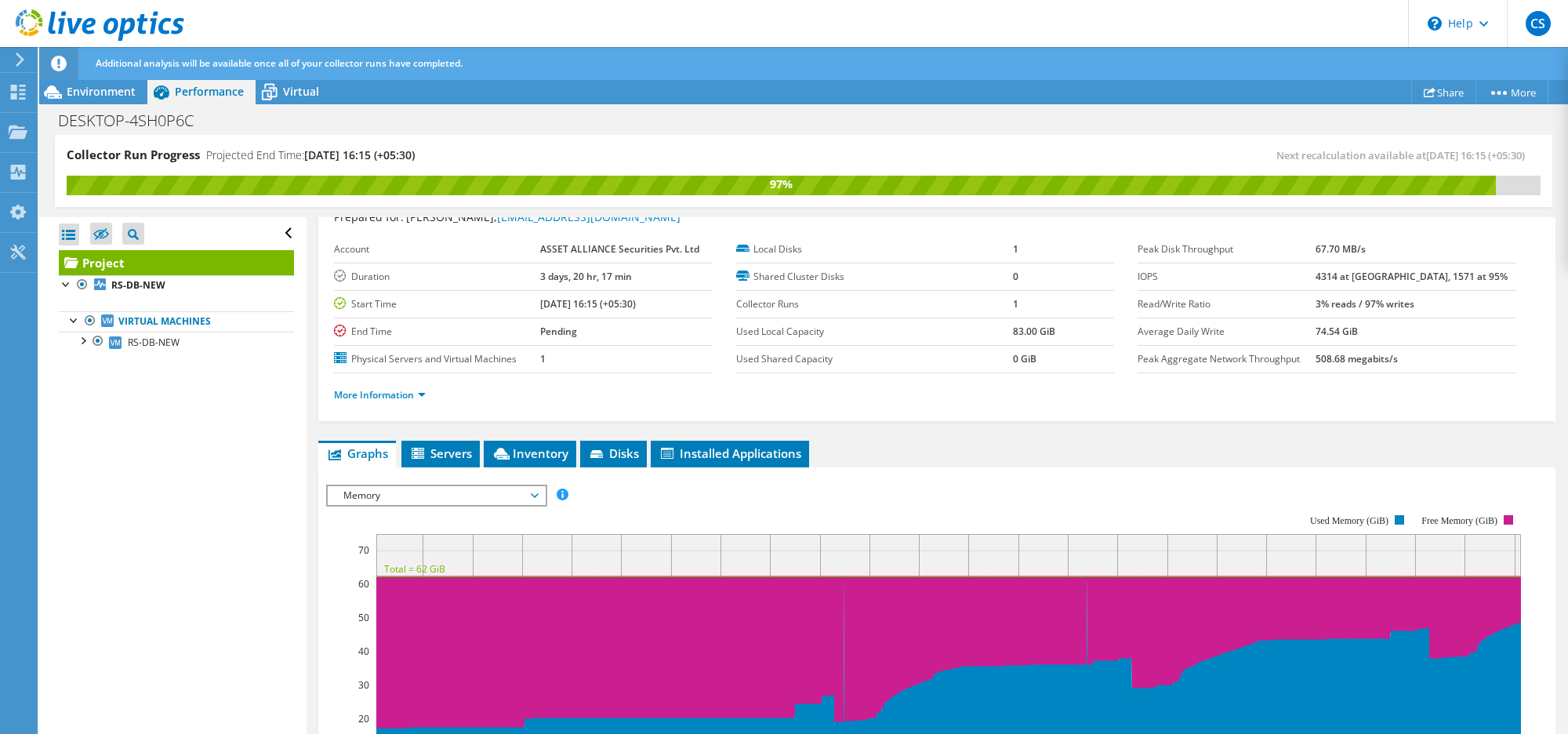
click at [504, 492] on span "Memory" at bounding box center [436, 496] width 201 height 19
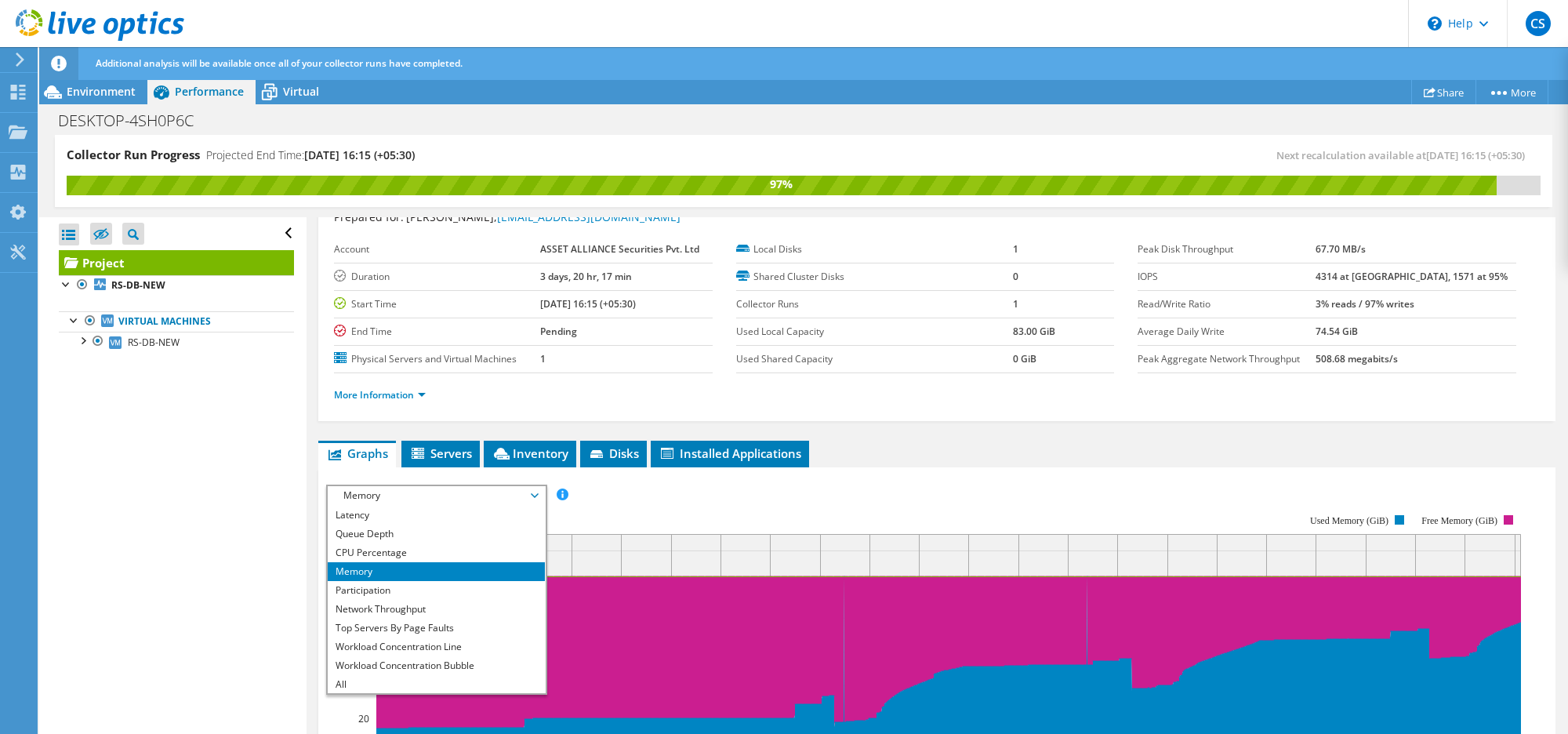
click at [765, 530] on rect at bounding box center [923, 651] width 1195 height 314
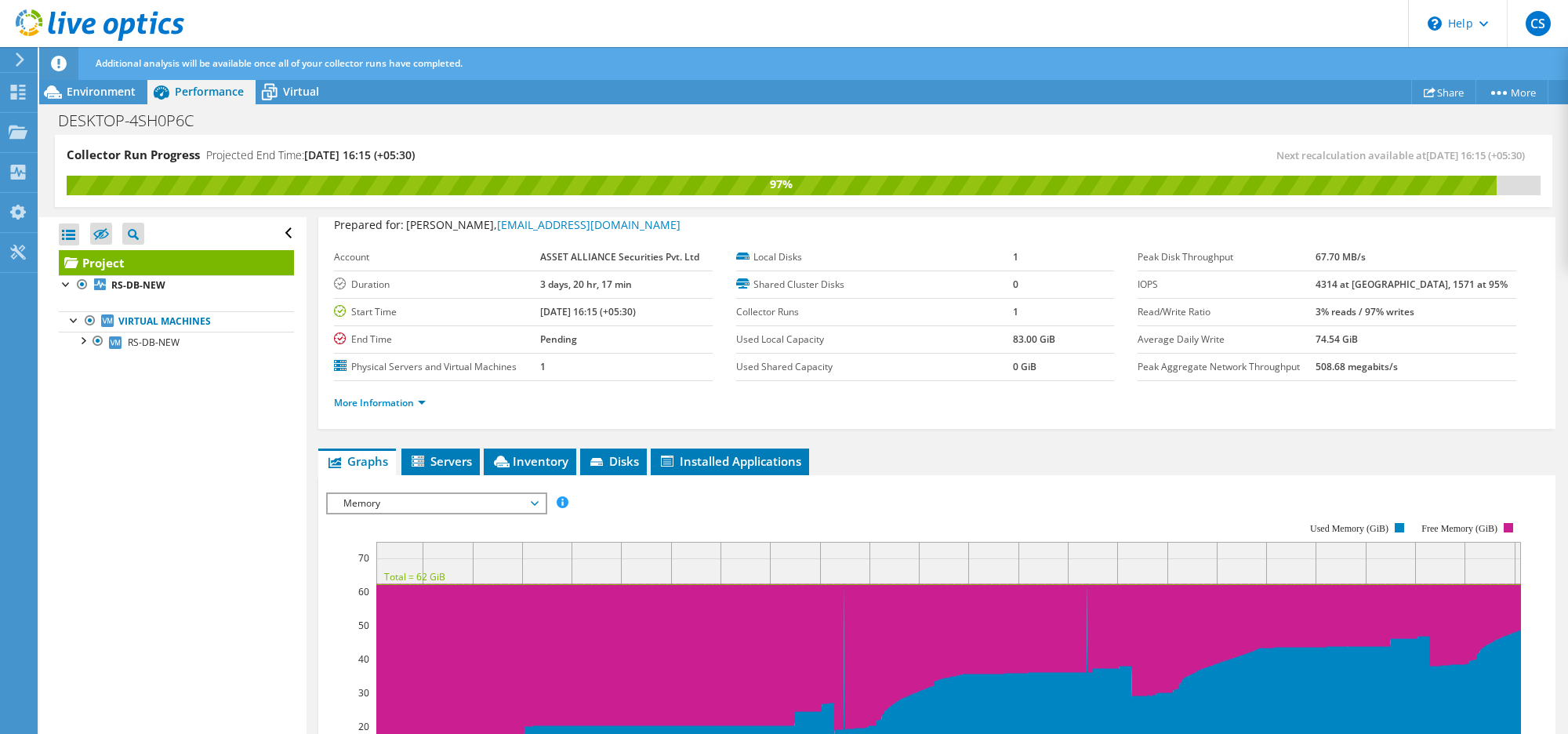
scroll to position [0, 0]
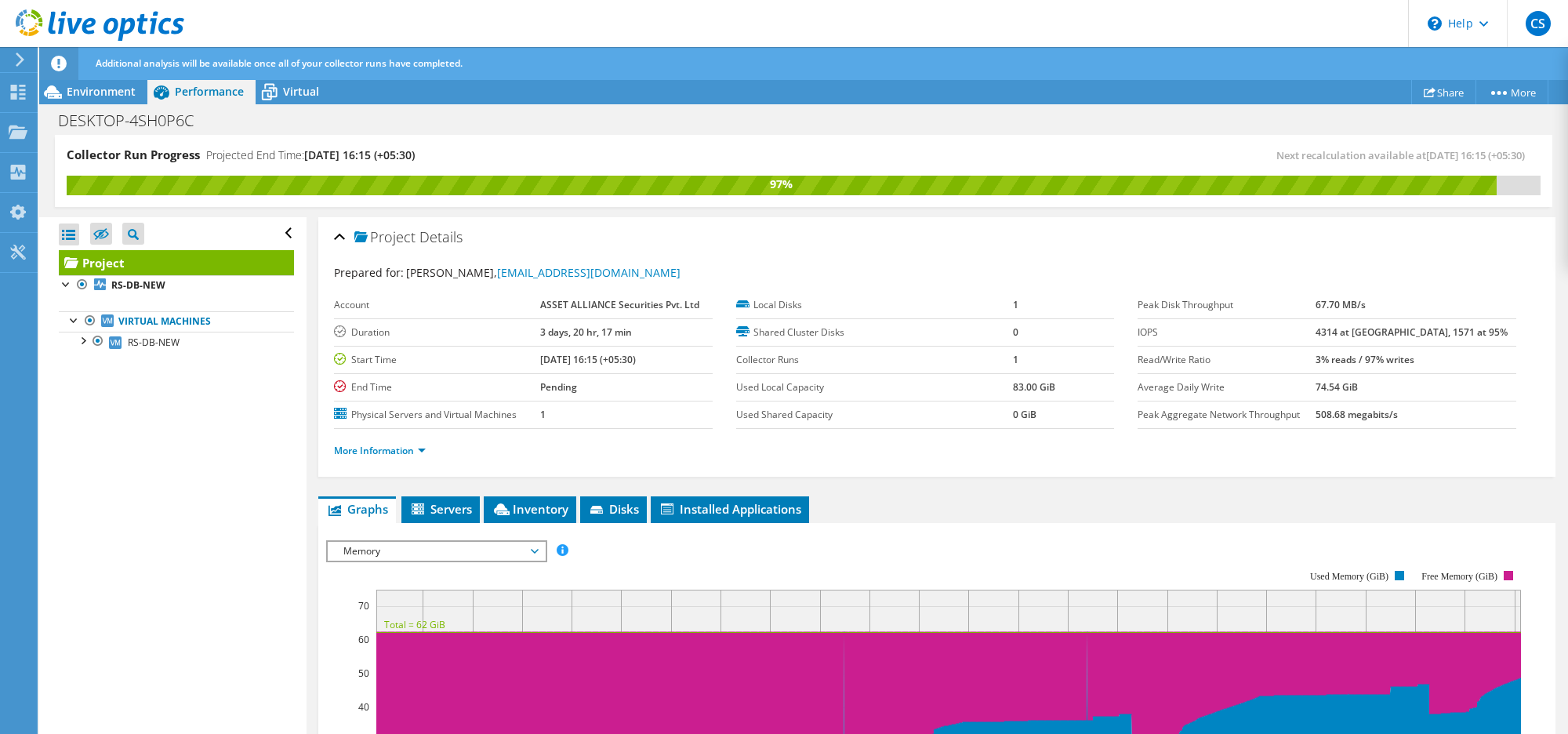
click at [444, 558] on span "Memory" at bounding box center [436, 551] width 201 height 19
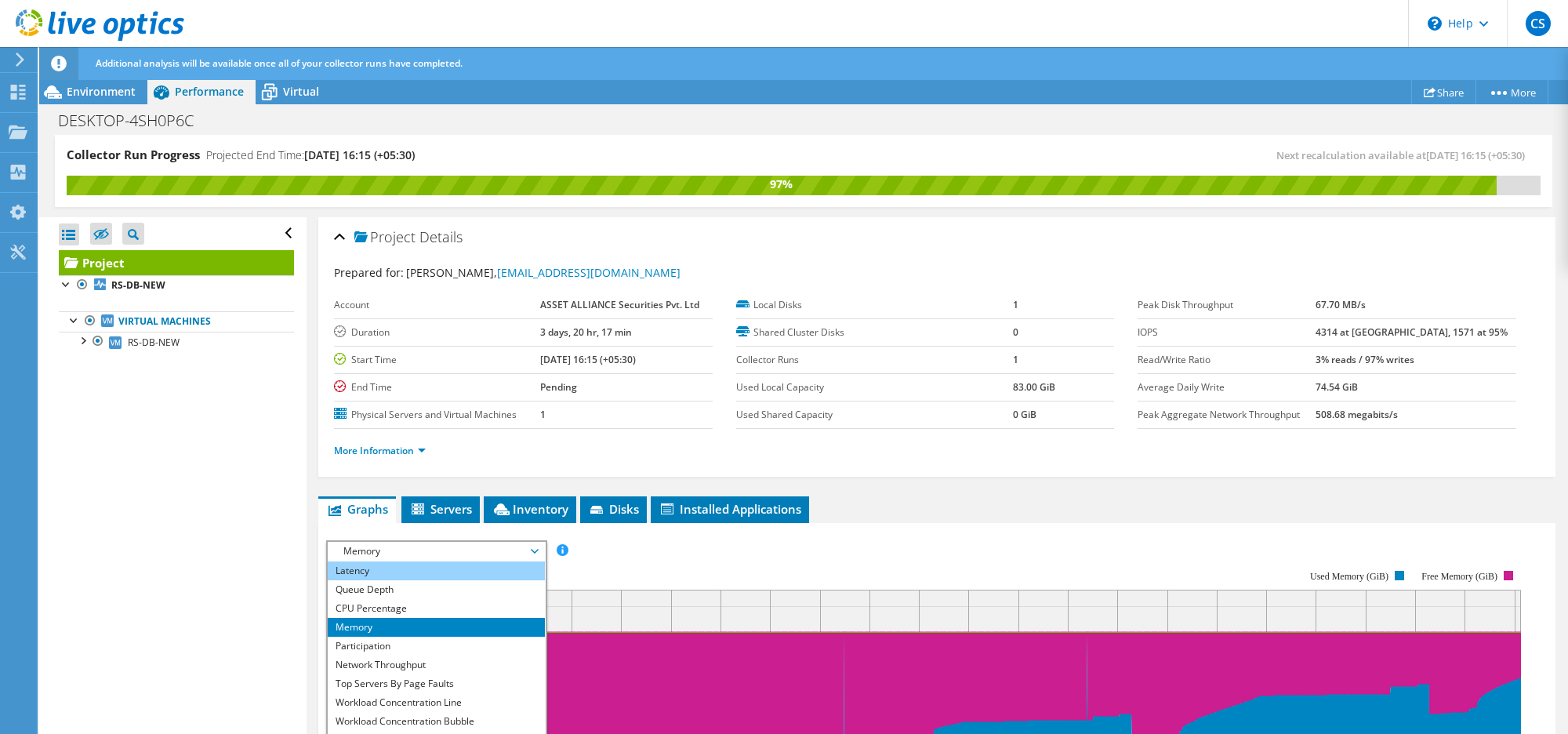
click at [406, 570] on li "Latency" at bounding box center [436, 571] width 218 height 19
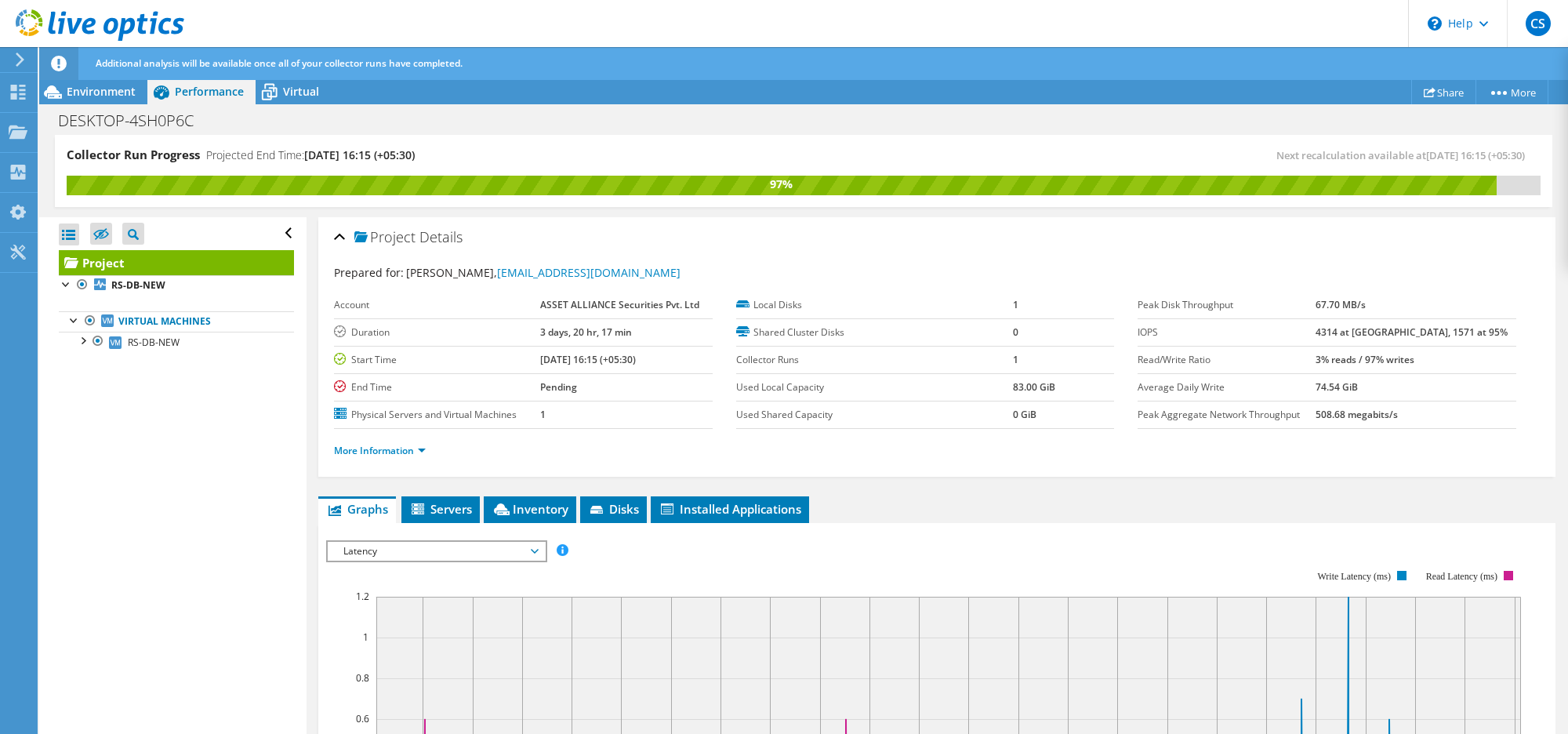
scroll to position [393, 0]
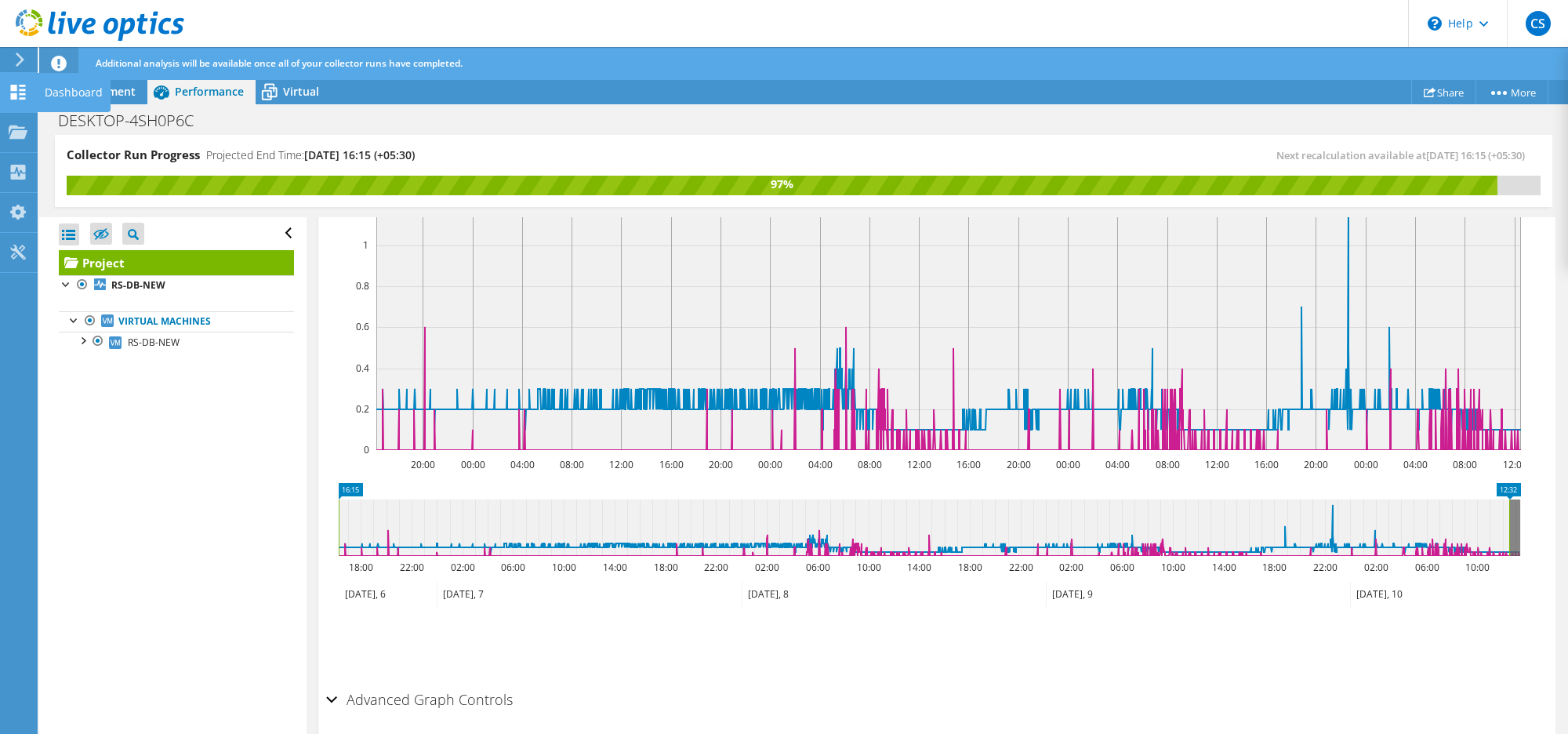
click at [15, 92] on icon at bounding box center [18, 91] width 19 height 15
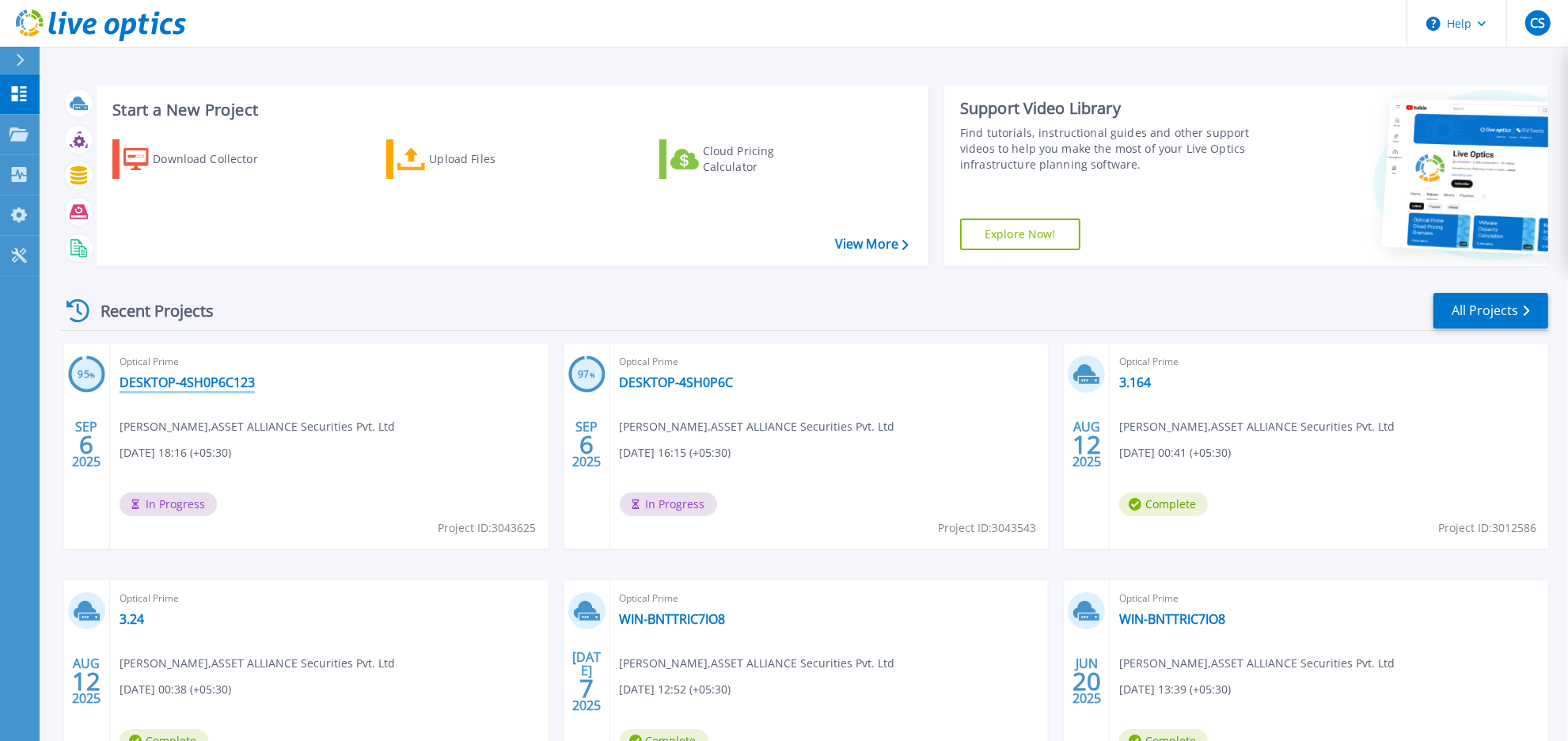
click at [202, 378] on link "DESKTOP-4SH0P6C123" at bounding box center [187, 383] width 135 height 16
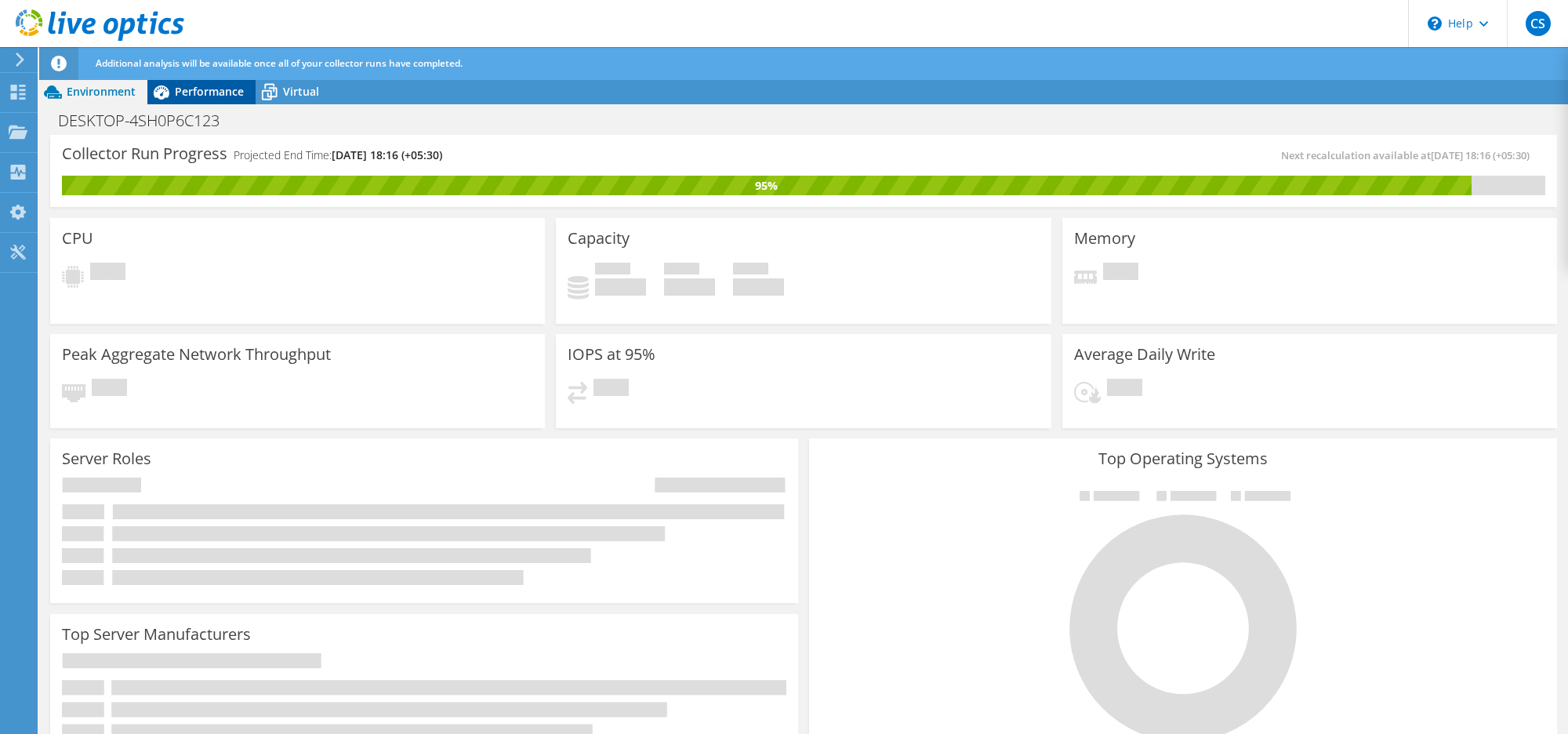
click at [206, 52] on div "Additional analysis will be available once all of your collector runs have comp…" at bounding box center [833, 63] width 1482 height 33
click at [208, 91] on span "Performance" at bounding box center [209, 90] width 69 height 15
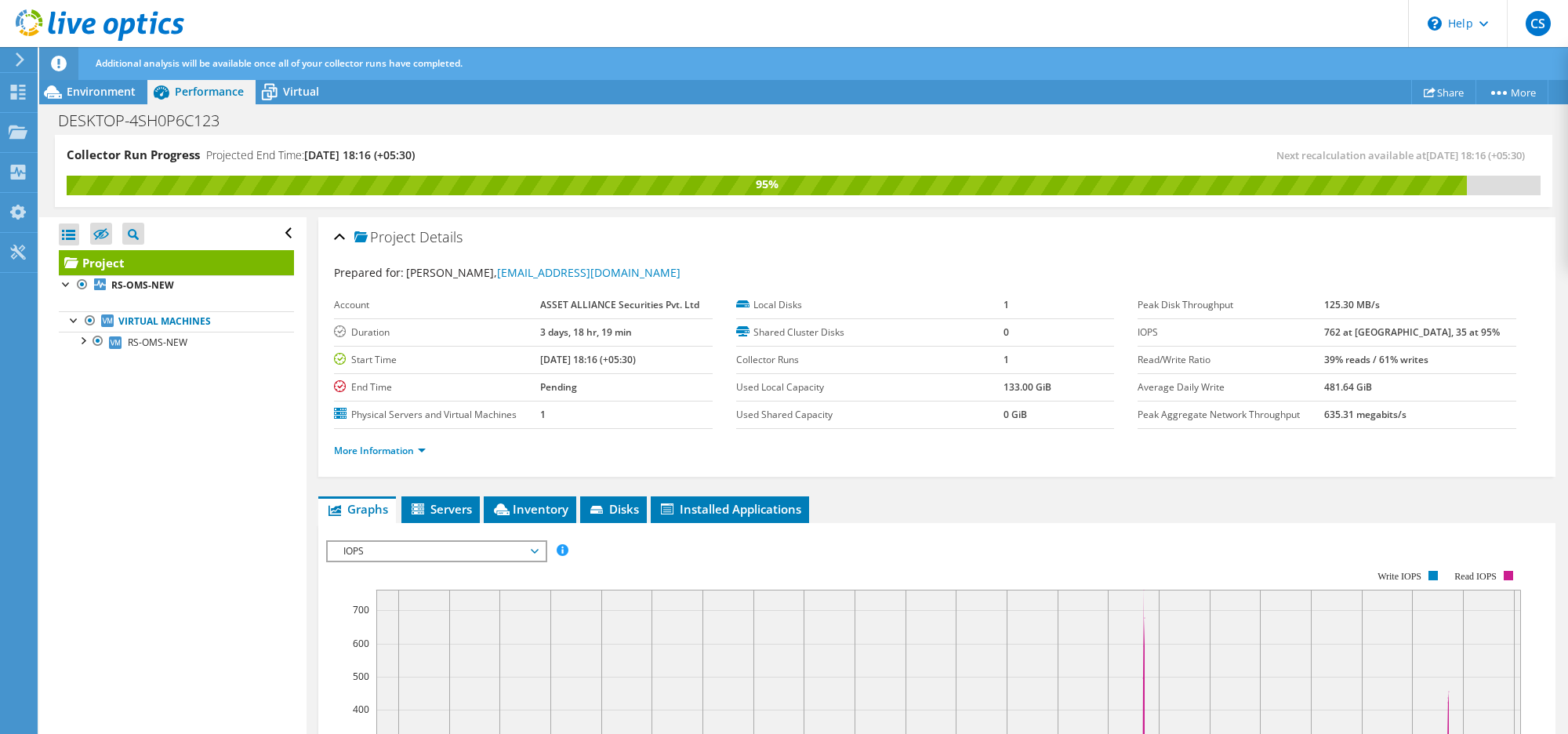
click at [467, 555] on span "IOPS" at bounding box center [436, 551] width 201 height 19
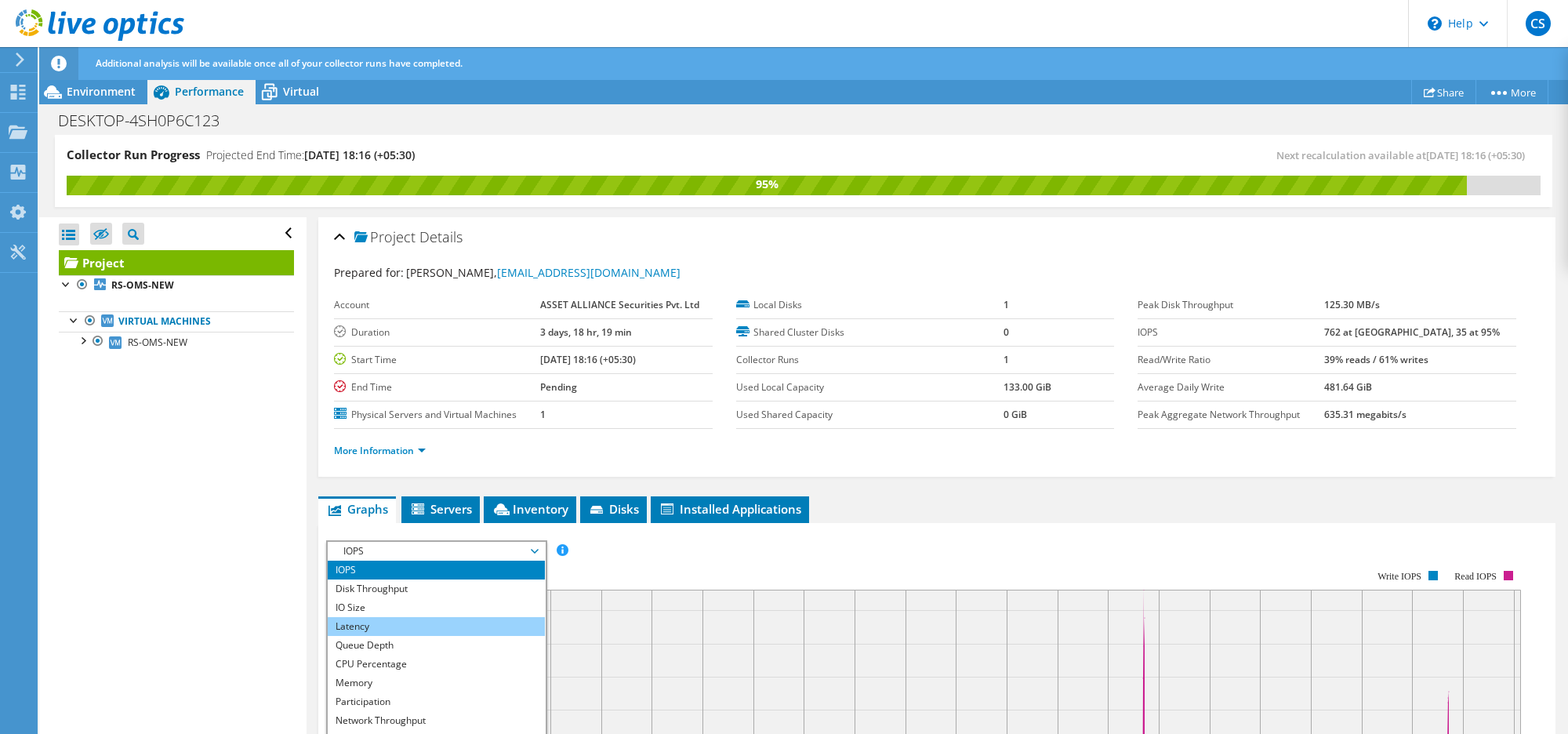
click at [382, 625] on li "Latency" at bounding box center [436, 626] width 218 height 19
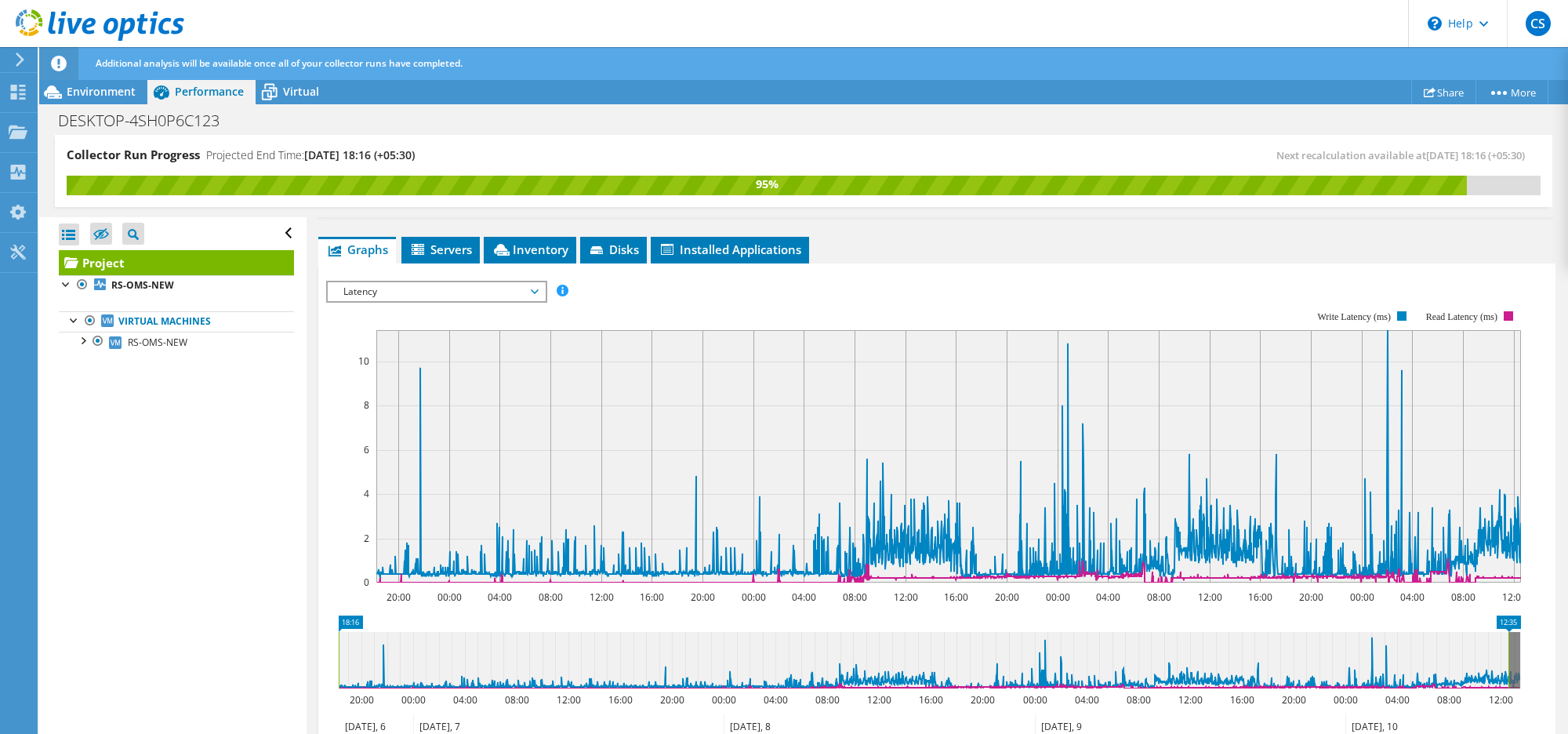
scroll to position [281, 0]
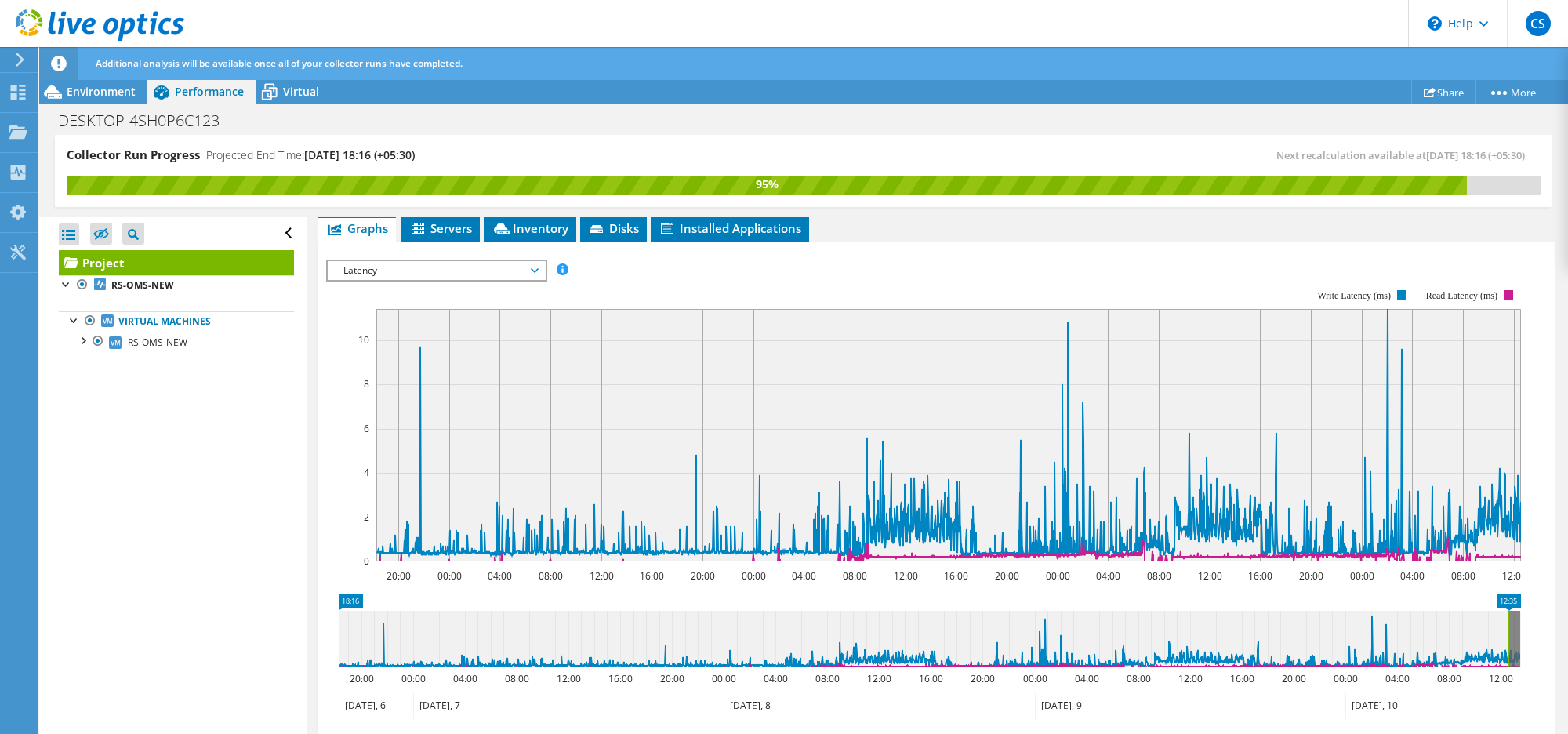
click at [503, 271] on span "Latency" at bounding box center [436, 271] width 201 height 19
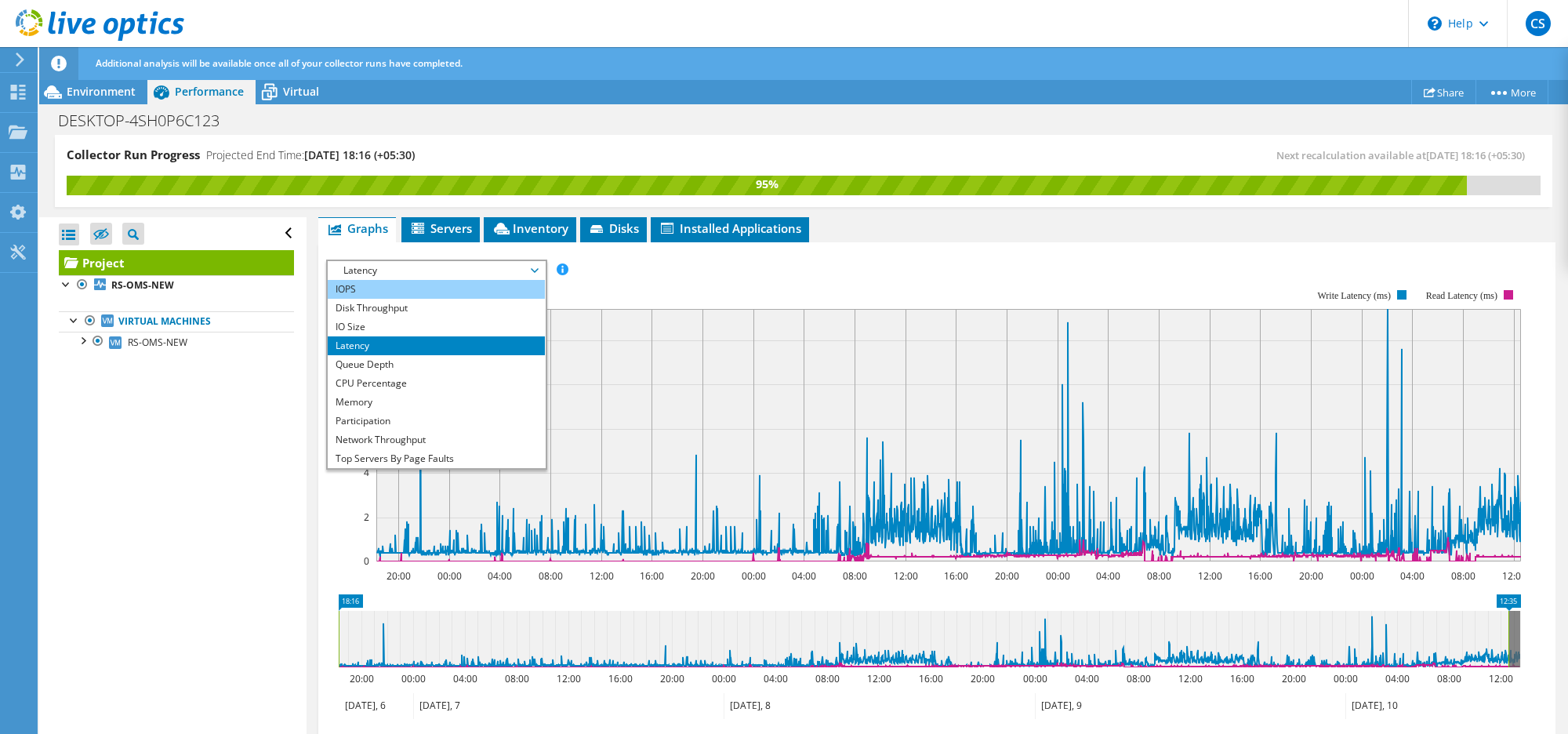
click at [378, 283] on li "IOPS" at bounding box center [436, 289] width 218 height 19
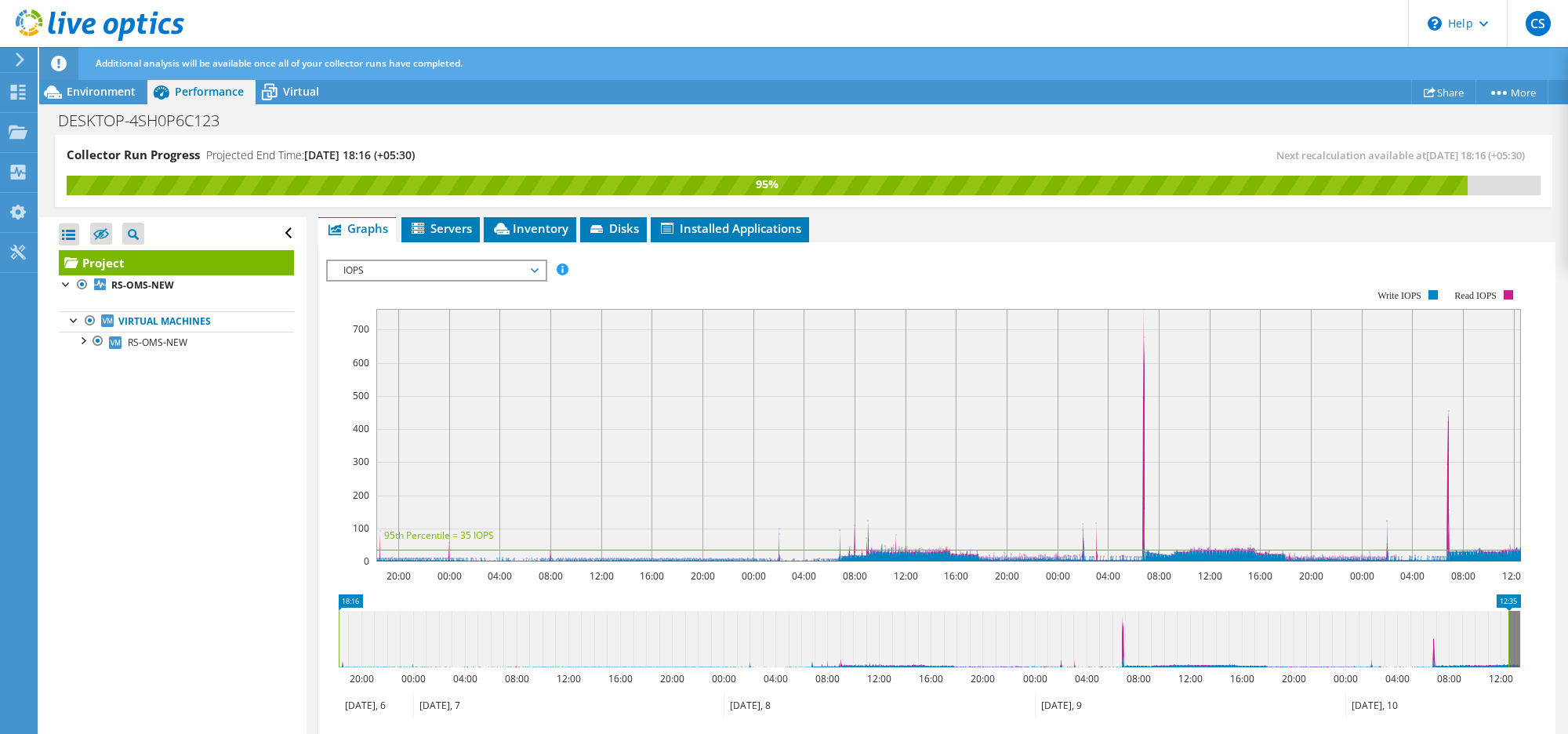
click at [420, 269] on span "IOPS" at bounding box center [436, 271] width 201 height 19
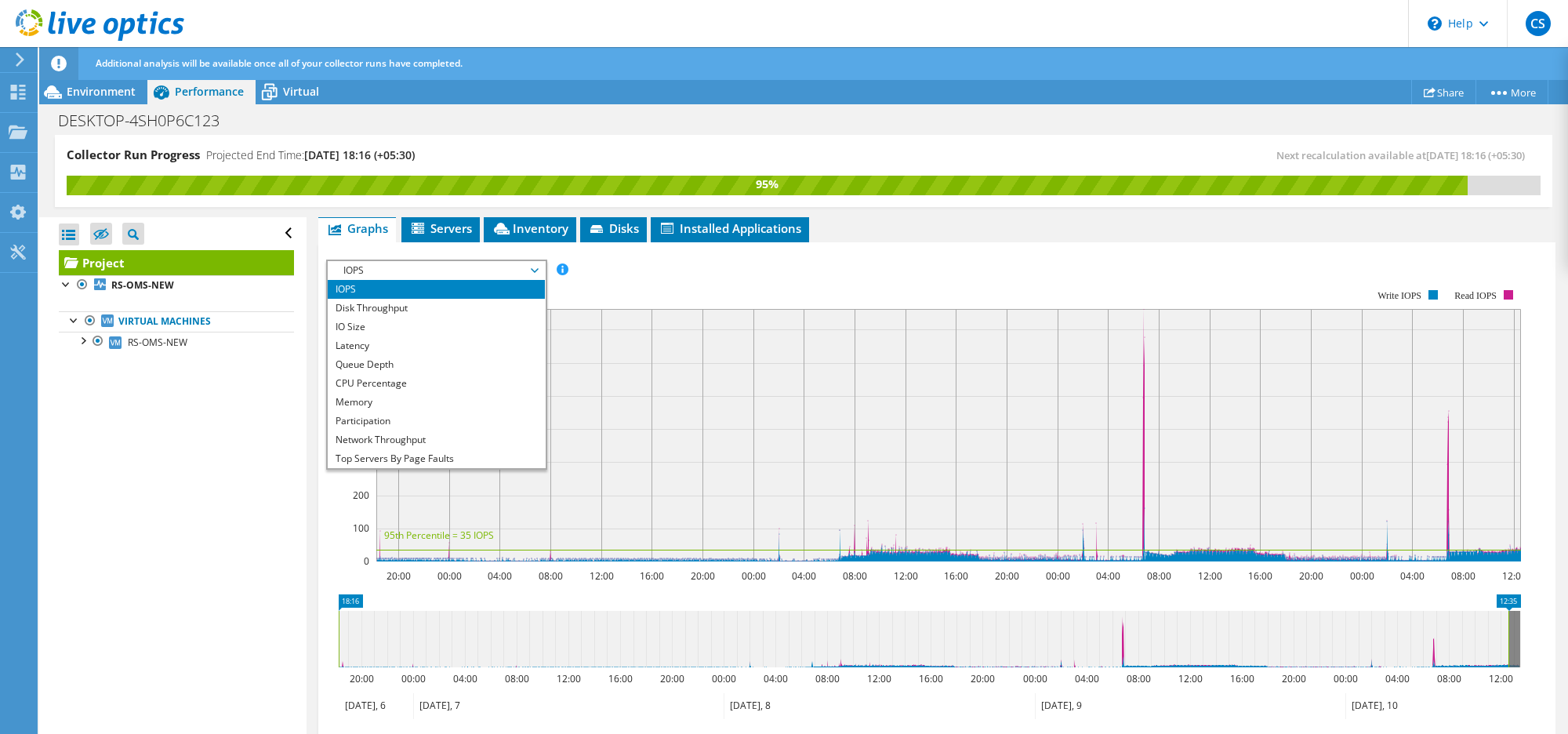
scroll to position [55, 0]
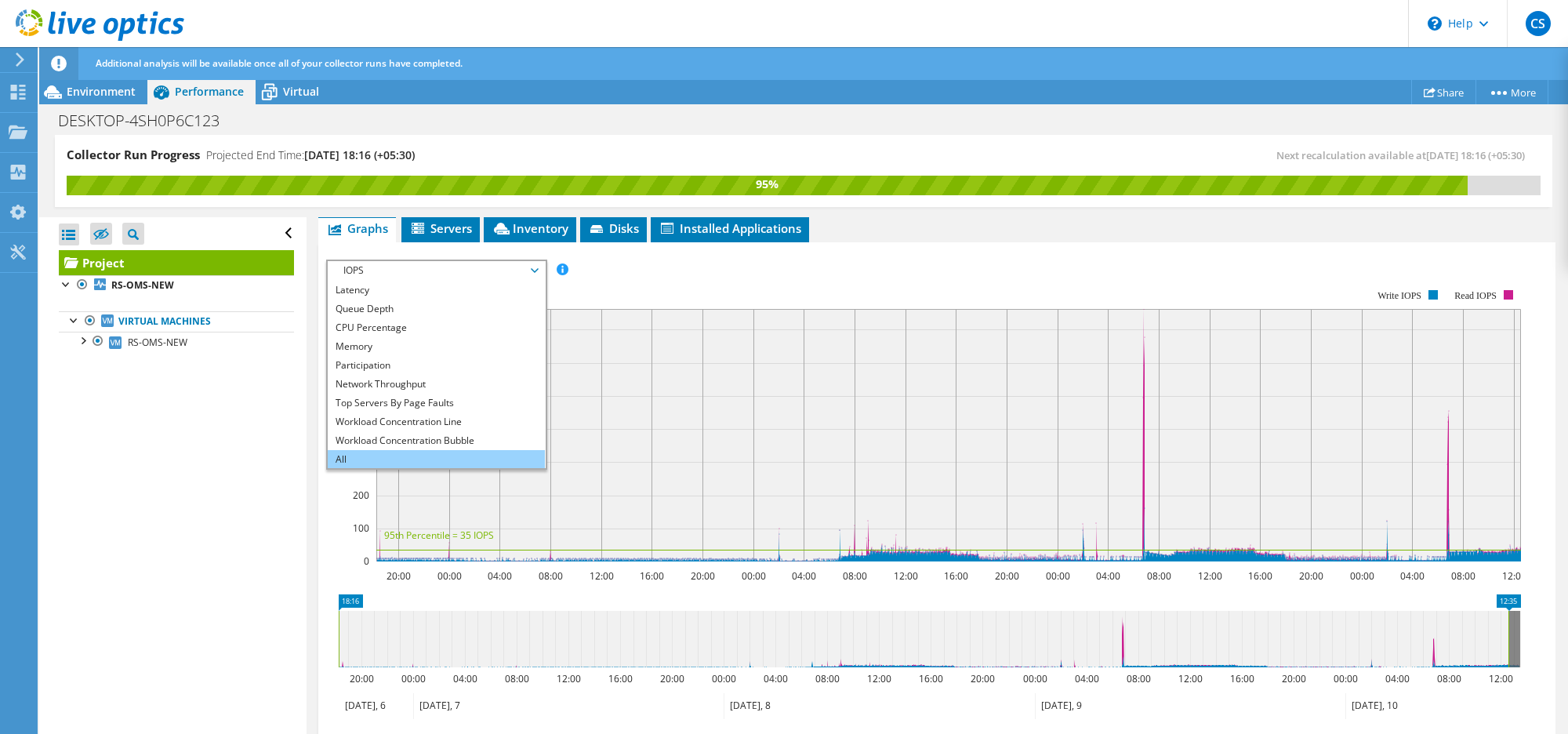
click at [374, 457] on li "All" at bounding box center [436, 460] width 218 height 19
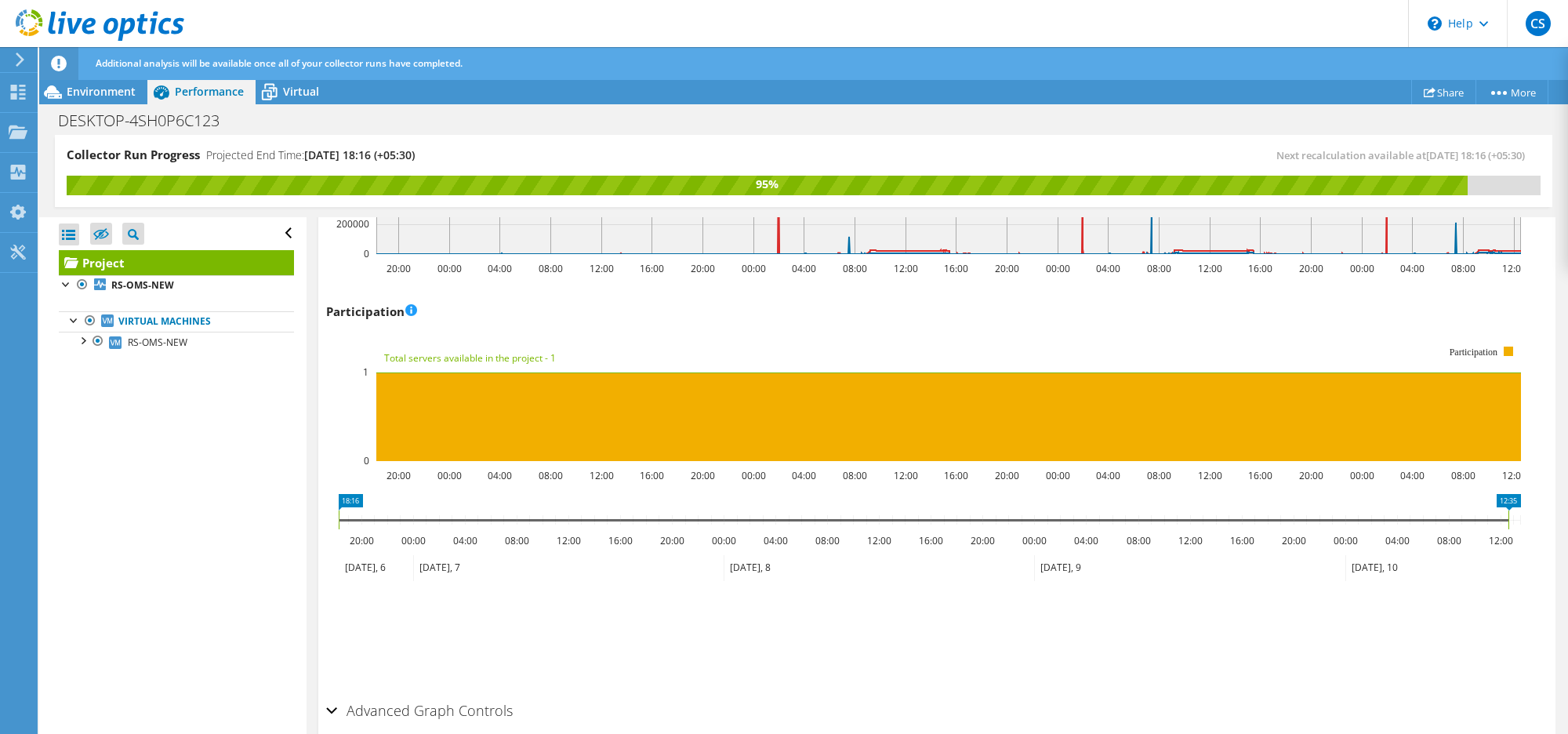
scroll to position [1985, 0]
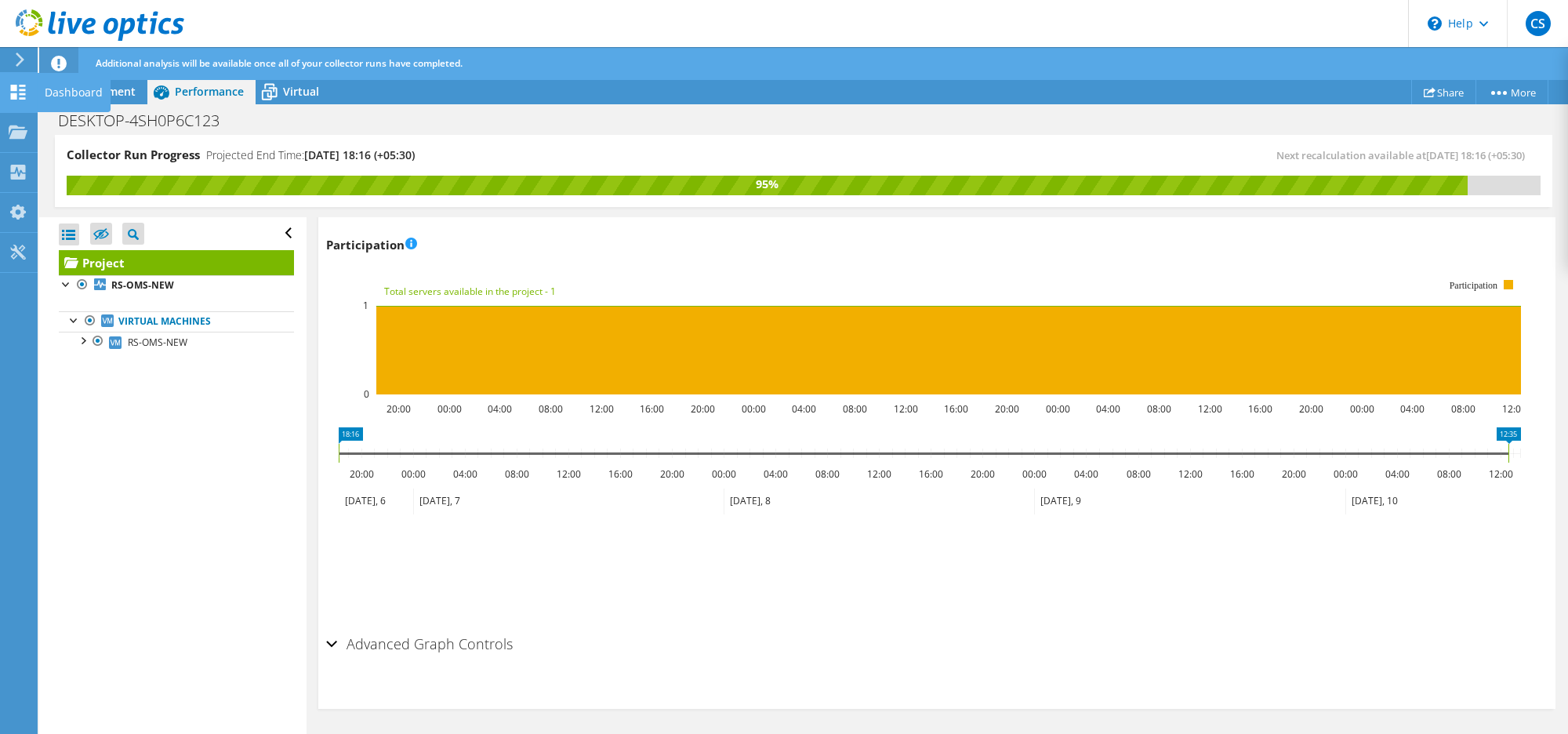
click at [13, 92] on icon at bounding box center [18, 91] width 19 height 15
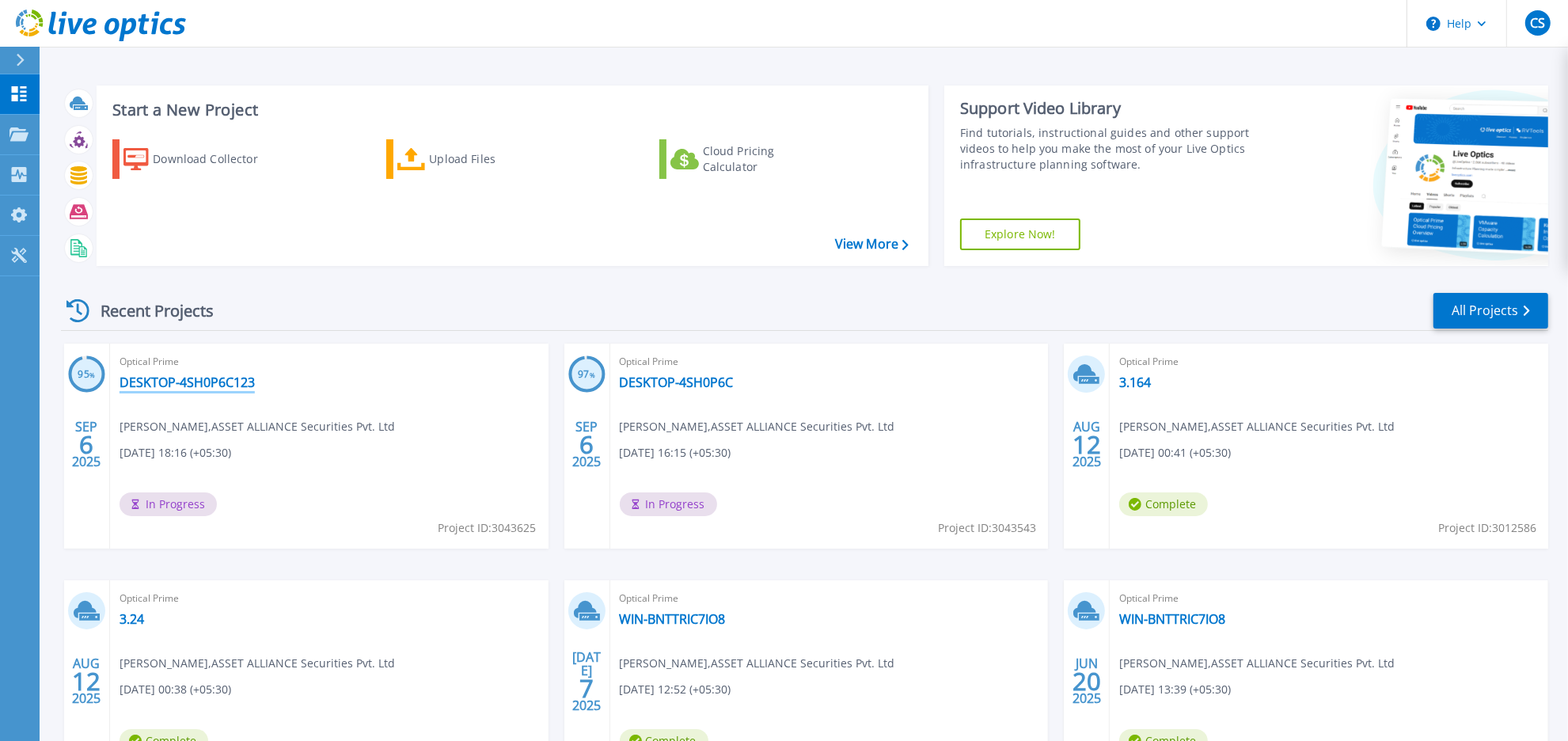
click at [190, 385] on link "DESKTOP-4SH0P6C123" at bounding box center [187, 383] width 135 height 16
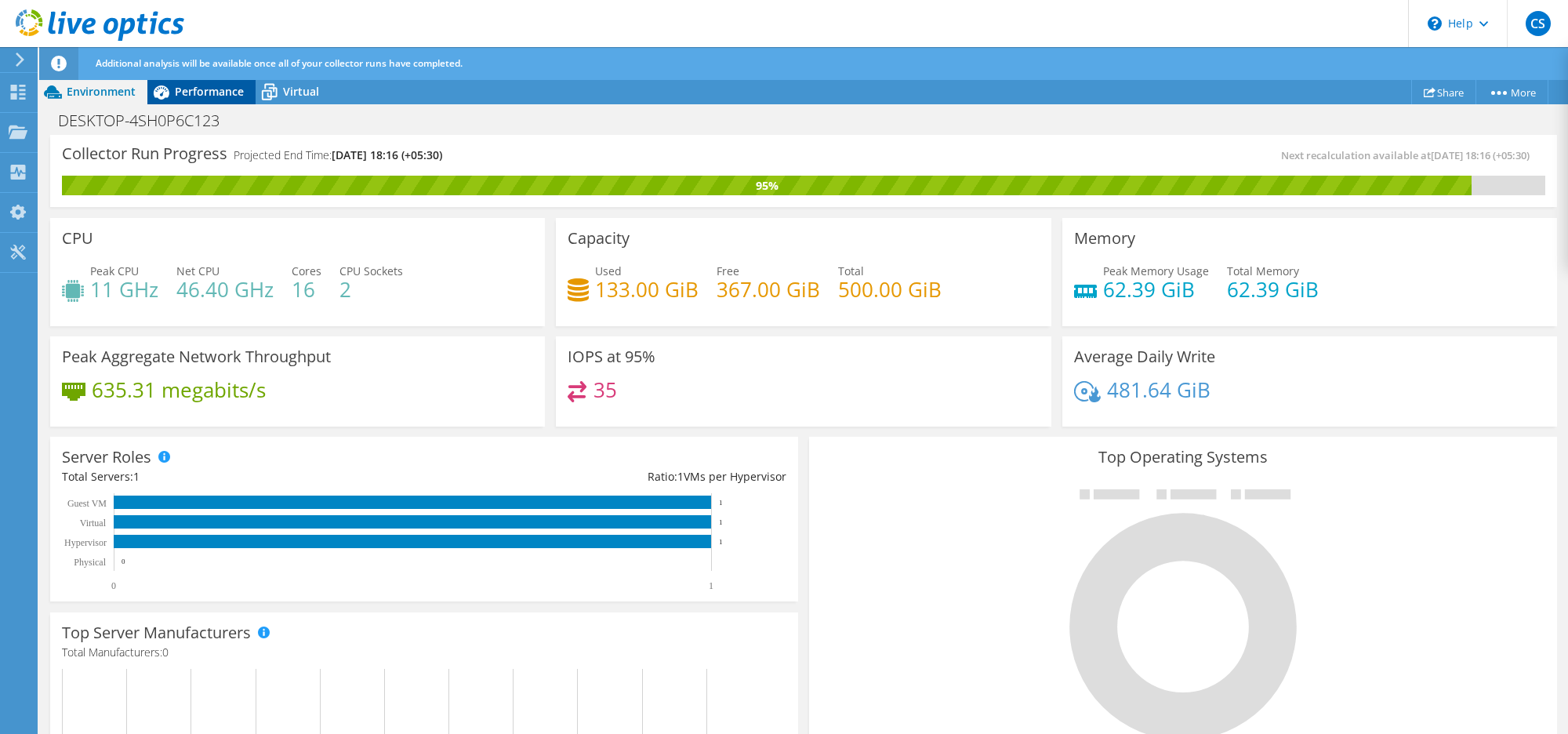
click at [200, 90] on span "Performance" at bounding box center [209, 90] width 69 height 15
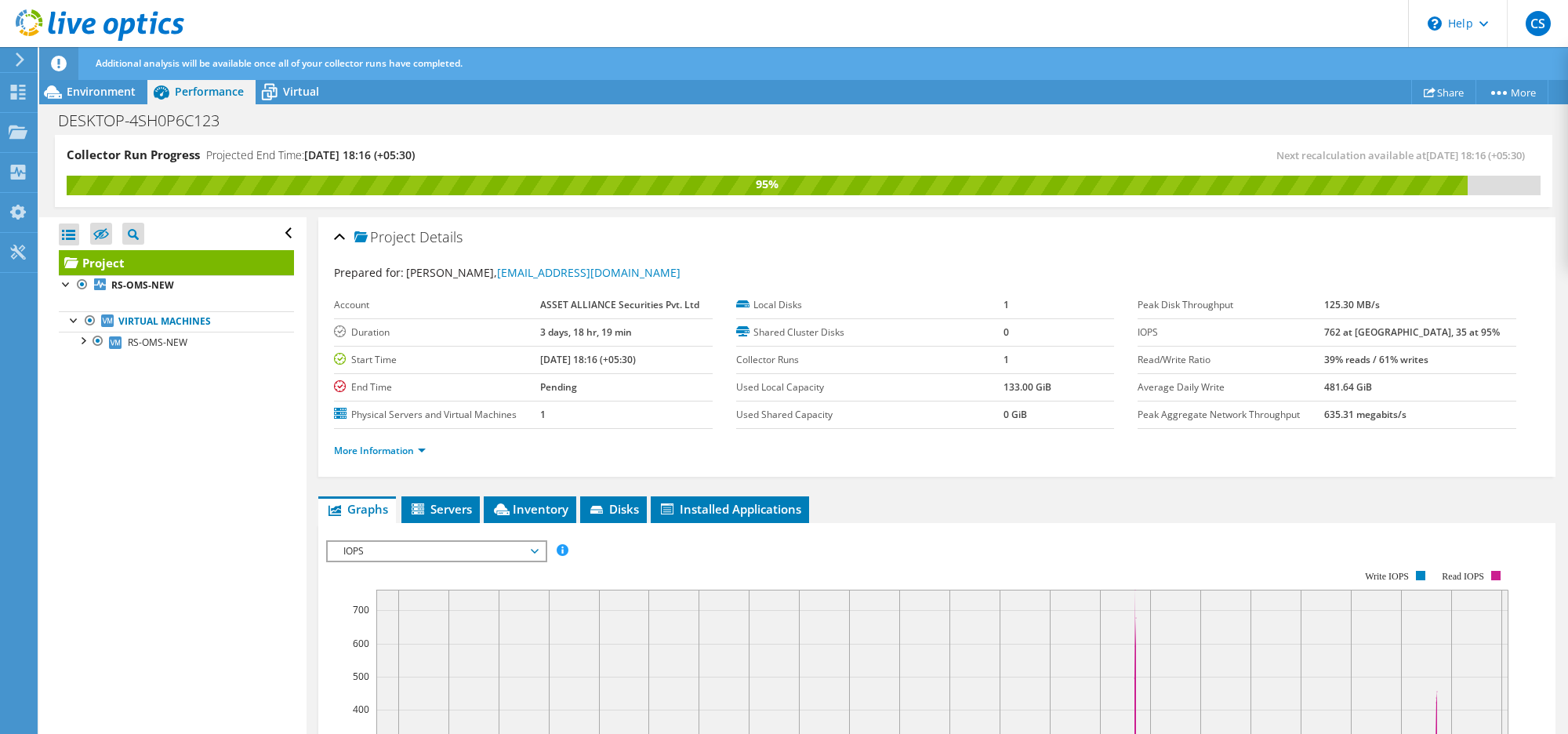
click at [473, 555] on span "IOPS" at bounding box center [436, 551] width 201 height 19
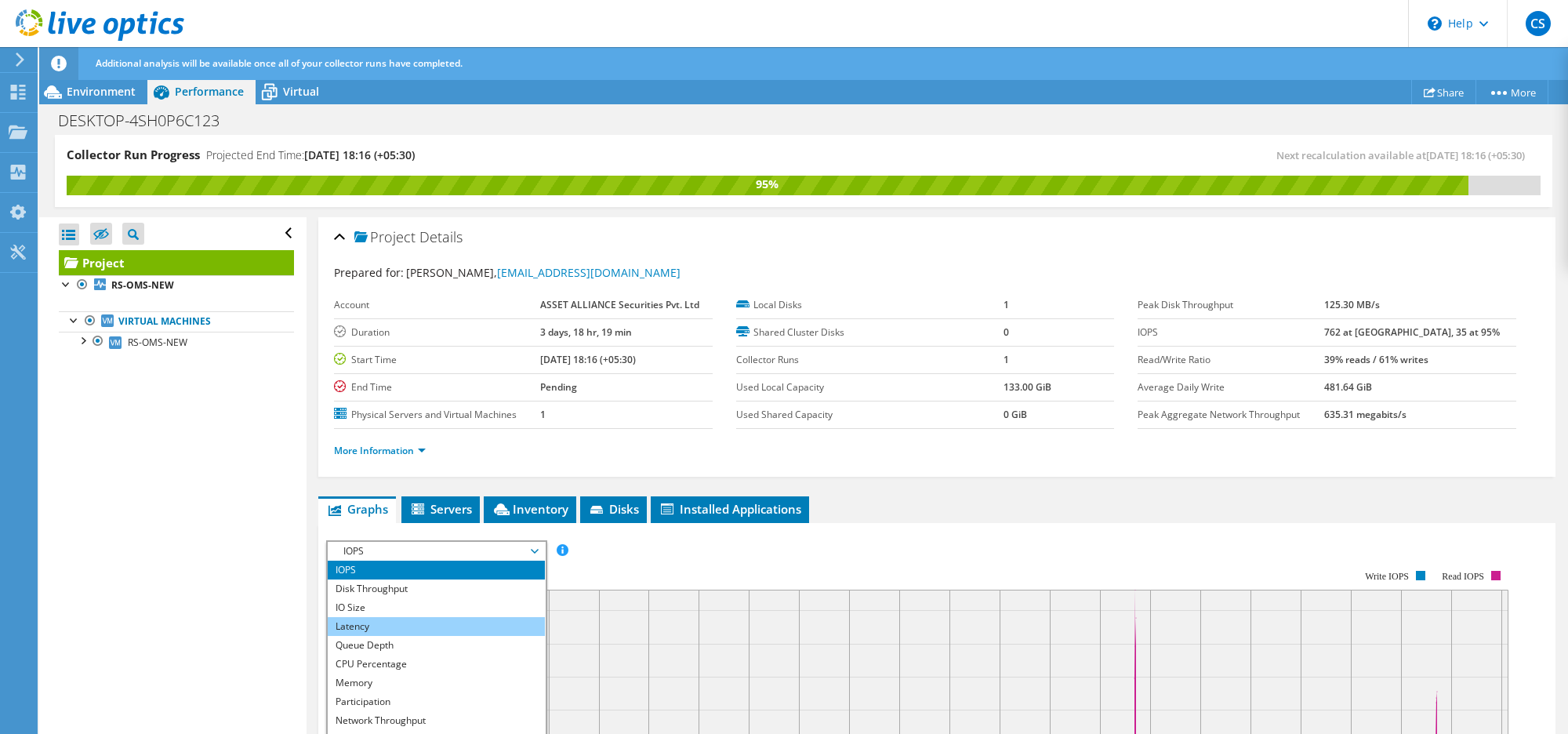
click at [390, 632] on li "Latency" at bounding box center [436, 626] width 218 height 19
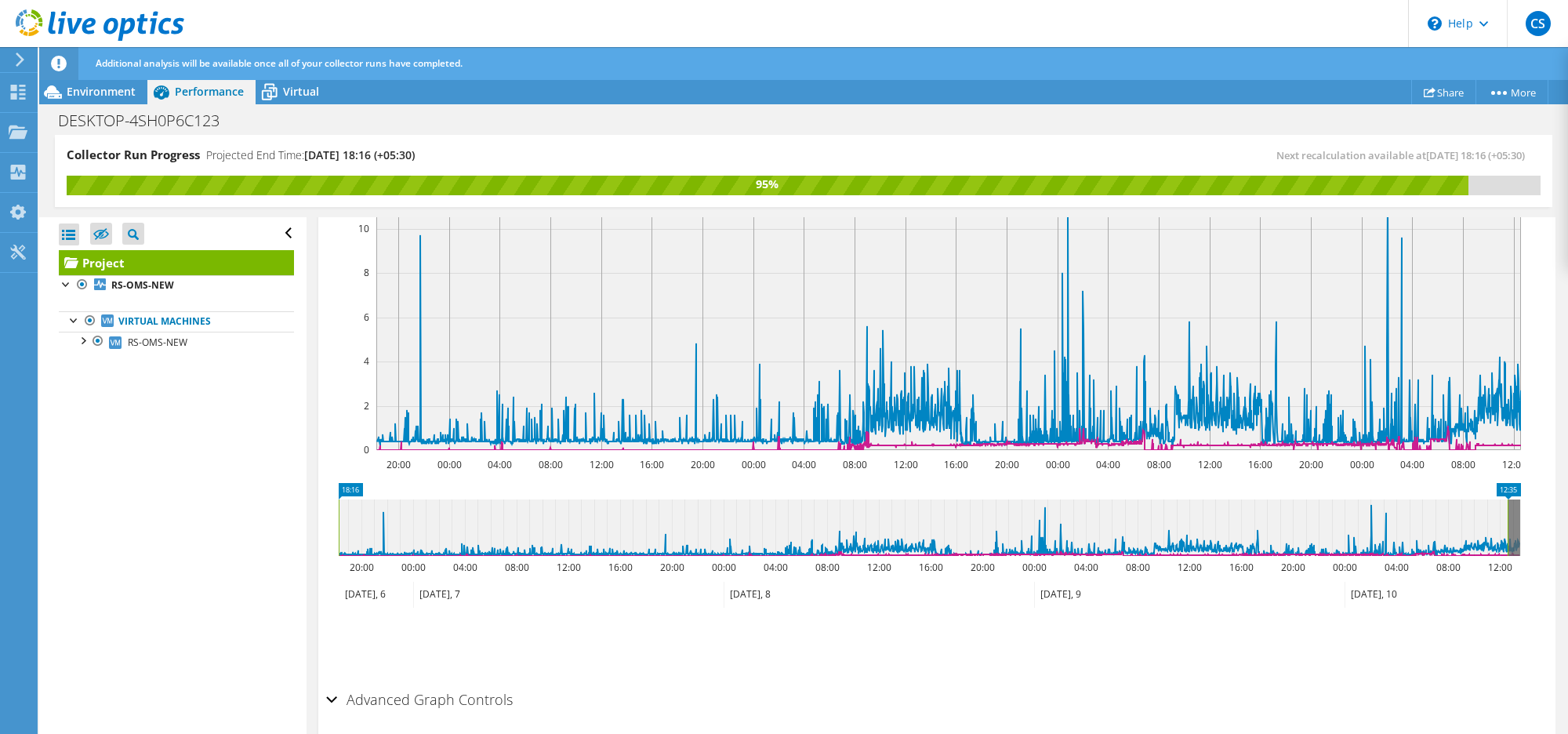
scroll to position [448, 0]
